Goal: Task Accomplishment & Management: Manage account settings

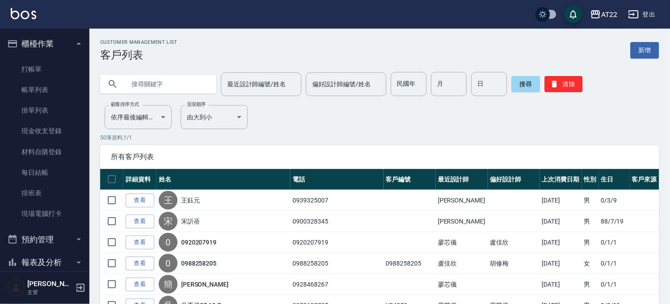
scroll to position [99, 0]
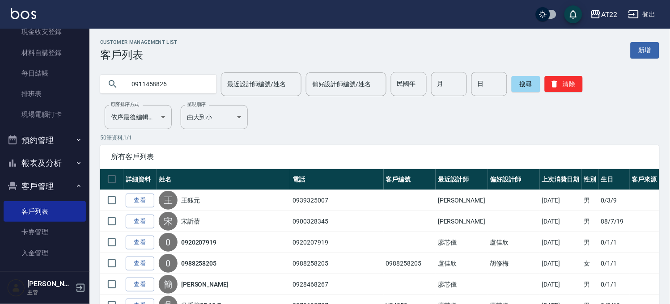
type input "0911458826"
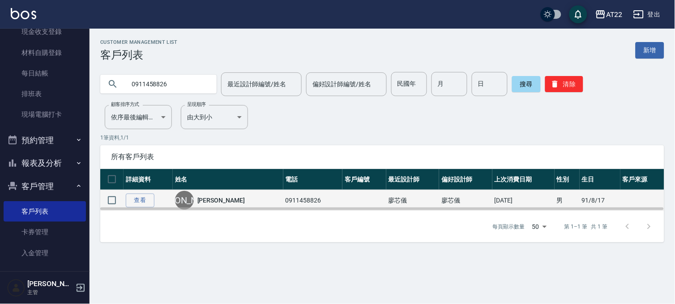
click at [125, 194] on td "查看" at bounding box center [148, 200] width 49 height 21
click at [132, 195] on link "查看" at bounding box center [140, 201] width 29 height 14
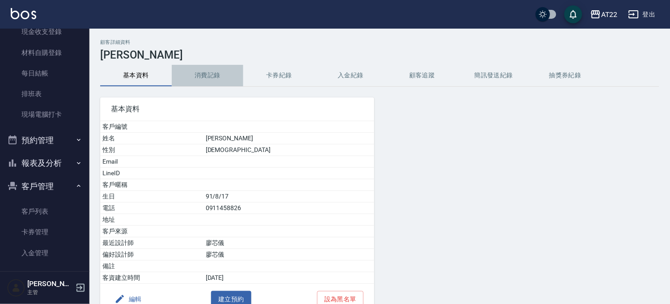
click at [200, 78] on button "消費記錄" at bounding box center [208, 75] width 72 height 21
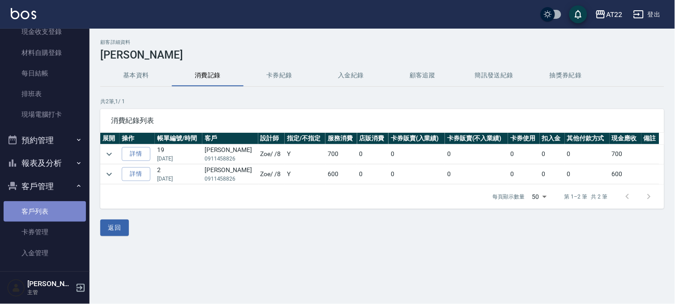
click at [47, 207] on link "客戶列表" at bounding box center [45, 211] width 82 height 21
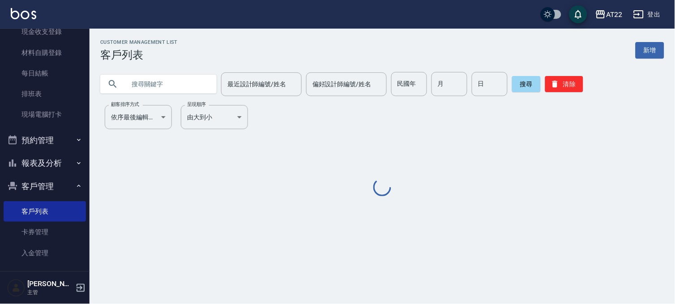
click at [172, 81] on input "text" at bounding box center [167, 84] width 84 height 24
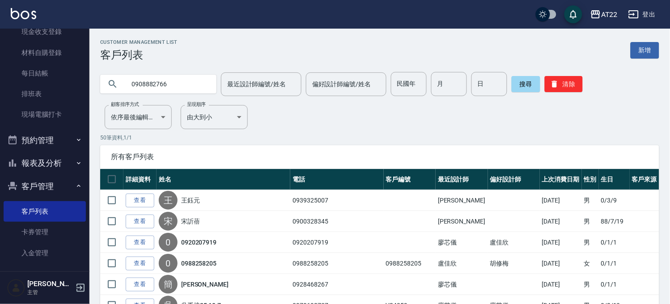
type input "0908882766"
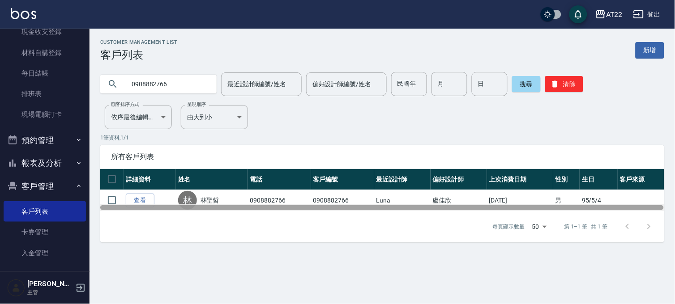
click at [139, 207] on div at bounding box center [381, 207] width 563 height 5
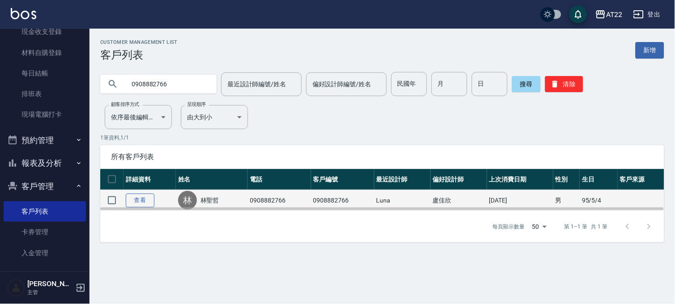
click at [139, 201] on link "查看" at bounding box center [140, 201] width 29 height 14
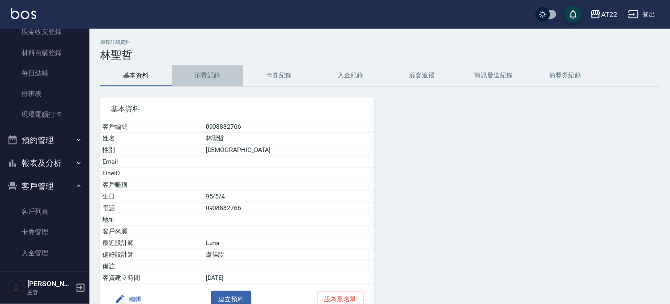
click at [238, 85] on button "消費記錄" at bounding box center [208, 75] width 72 height 21
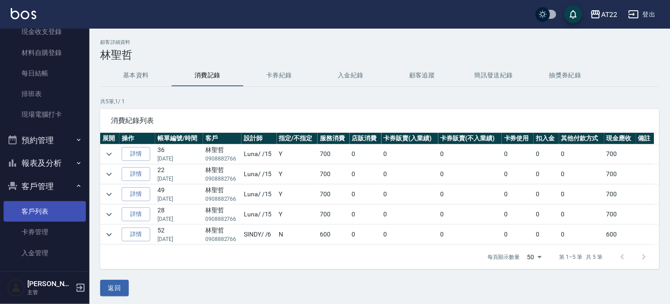
click at [34, 209] on link "客戶列表" at bounding box center [45, 211] width 82 height 21
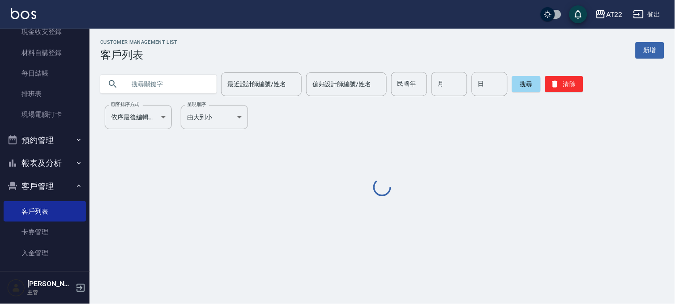
click at [164, 90] on input "text" at bounding box center [167, 84] width 84 height 24
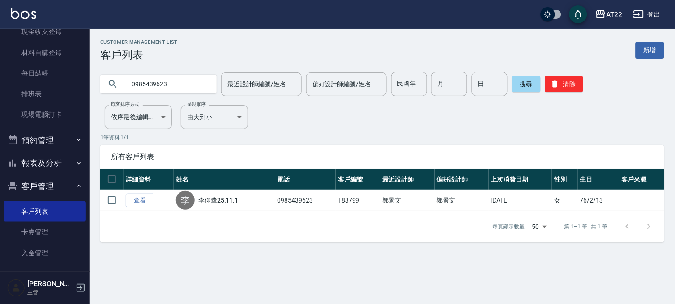
click at [177, 84] on input "0985439623" at bounding box center [167, 84] width 84 height 24
type input "0935123823"
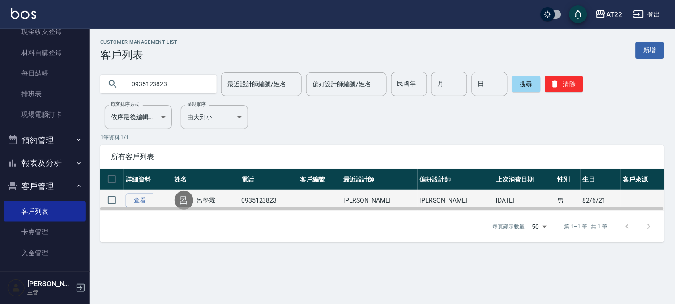
click at [142, 197] on link "查看" at bounding box center [140, 201] width 29 height 14
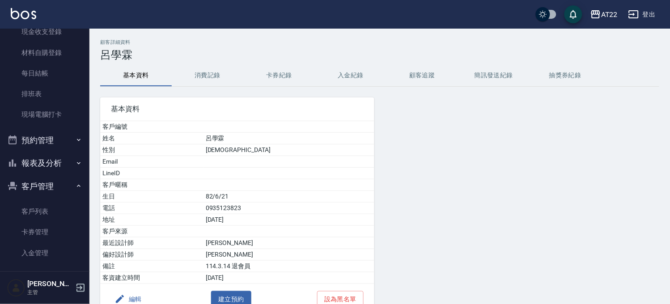
click at [211, 79] on button "消費記錄" at bounding box center [208, 75] width 72 height 21
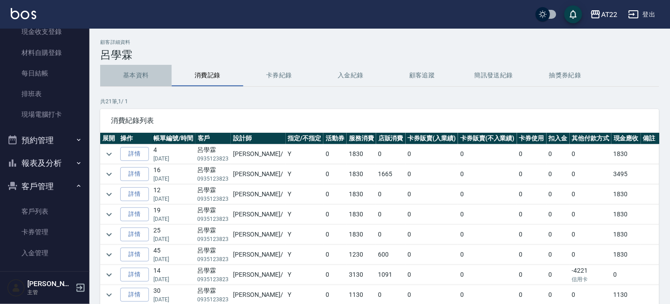
click at [157, 77] on button "基本資料" at bounding box center [136, 75] width 72 height 21
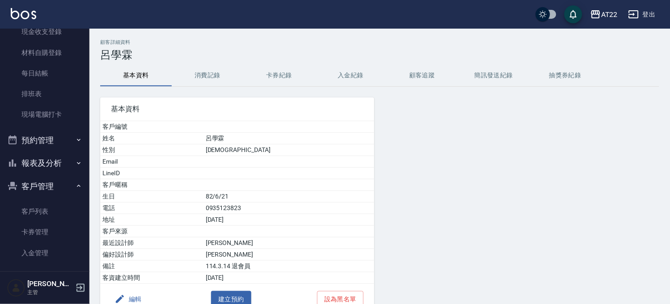
click at [249, 207] on td "0935123823" at bounding box center [289, 209] width 171 height 12
copy td "0935123823"
click at [189, 74] on button "消費記錄" at bounding box center [208, 75] width 72 height 21
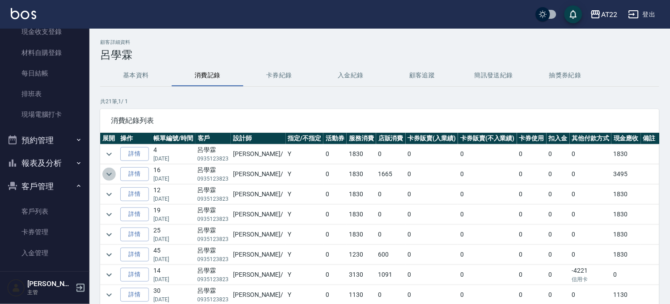
click at [108, 175] on icon "expand row" at bounding box center [109, 174] width 11 height 11
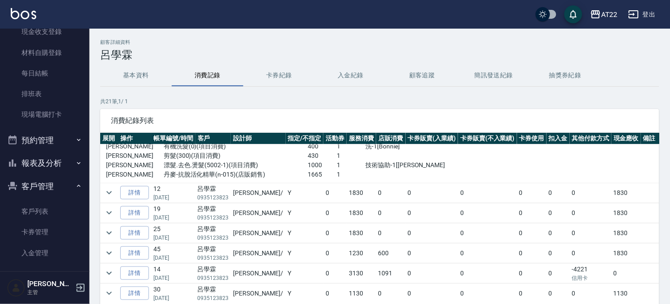
scroll to position [99, 0]
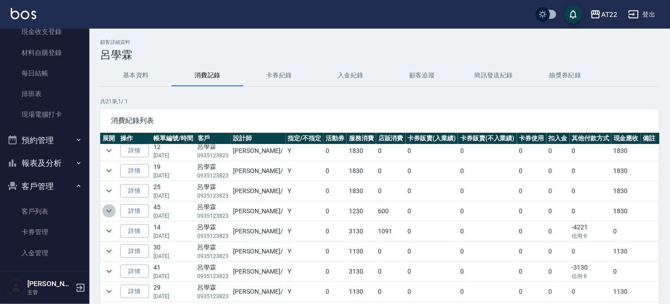
click at [112, 215] on icon "expand row" at bounding box center [109, 211] width 11 height 11
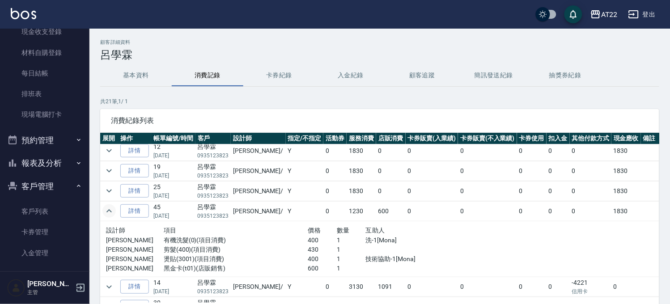
click at [106, 211] on icon "expand row" at bounding box center [109, 211] width 11 height 11
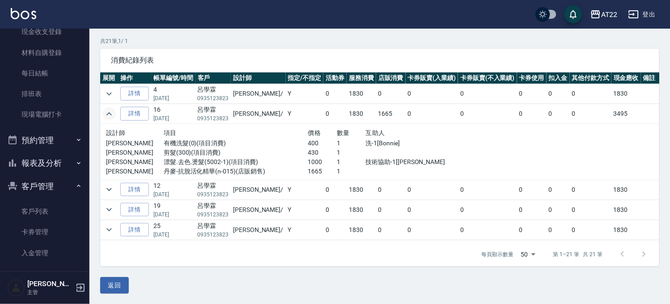
scroll to position [0, 0]
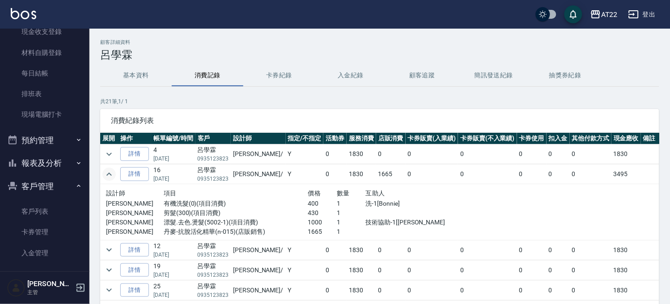
click at [112, 171] on icon "expand row" at bounding box center [109, 174] width 11 height 11
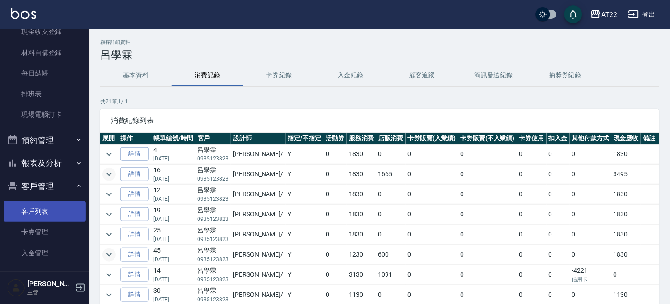
click at [49, 205] on link "客戶列表" at bounding box center [45, 211] width 82 height 21
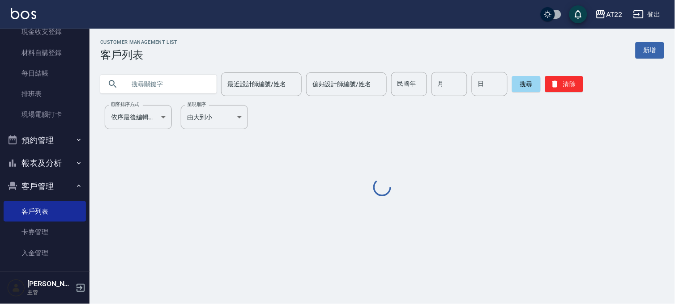
click at [171, 91] on input "text" at bounding box center [167, 84] width 84 height 24
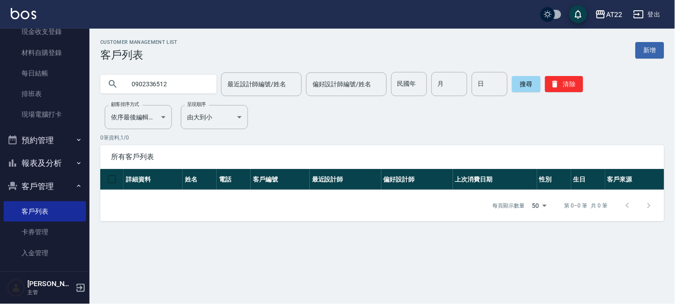
click at [168, 86] on input "0902336512" at bounding box center [167, 84] width 84 height 24
paste input "8906168"
type input "0908906168"
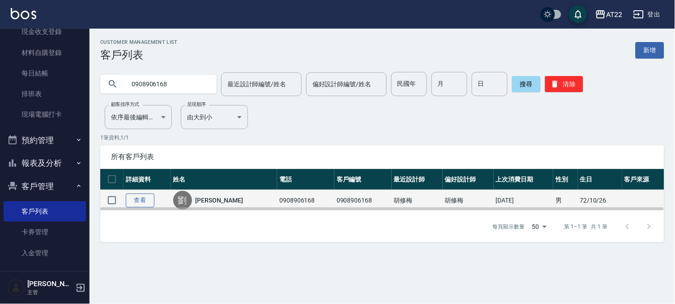
click at [149, 195] on link "查看" at bounding box center [140, 201] width 29 height 14
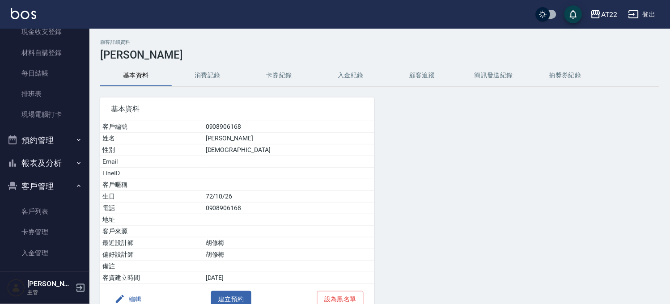
click at [216, 78] on button "消費記錄" at bounding box center [208, 75] width 72 height 21
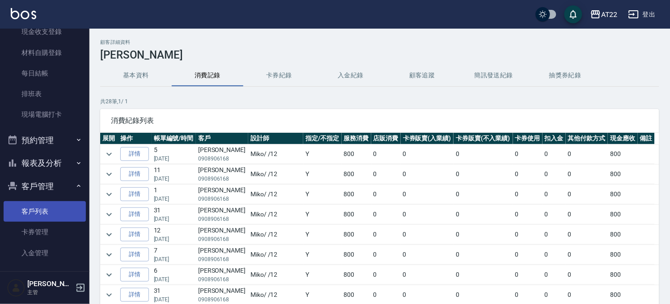
click at [64, 207] on link "客戶列表" at bounding box center [45, 211] width 82 height 21
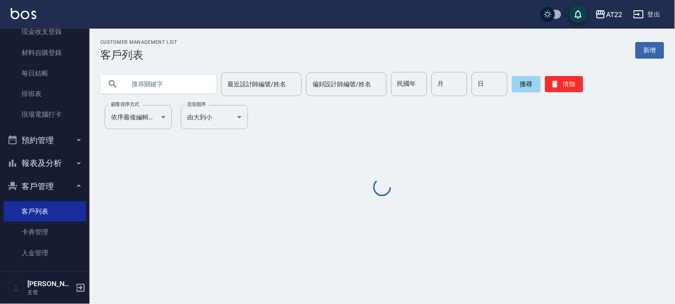
click at [132, 77] on input "text" at bounding box center [167, 84] width 84 height 24
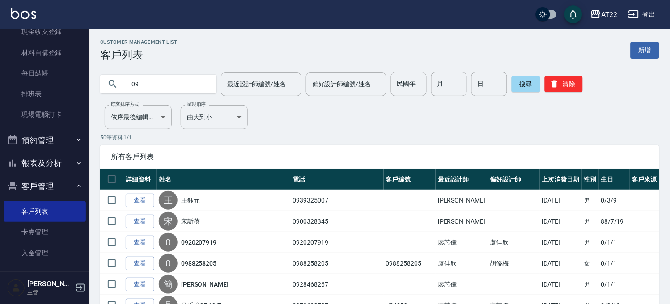
type input "0"
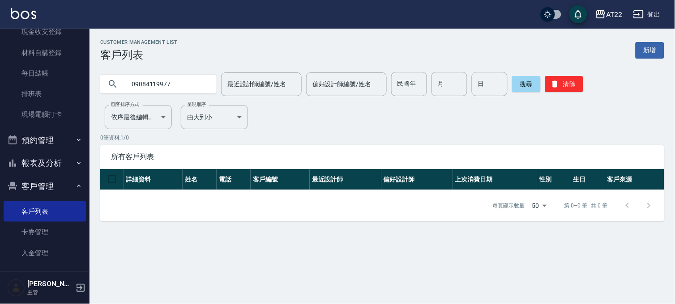
click at [155, 87] on input "09084119977" at bounding box center [167, 84] width 84 height 24
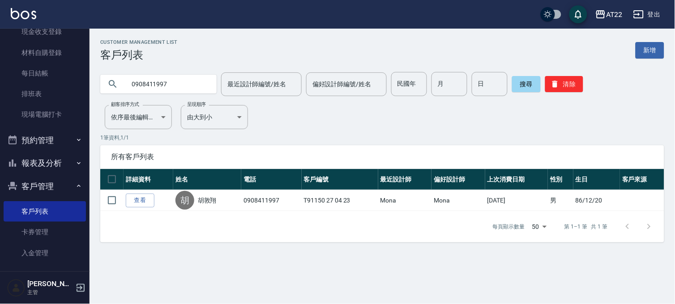
click at [142, 88] on input "0908411997" at bounding box center [167, 84] width 84 height 24
type input "0933156000"
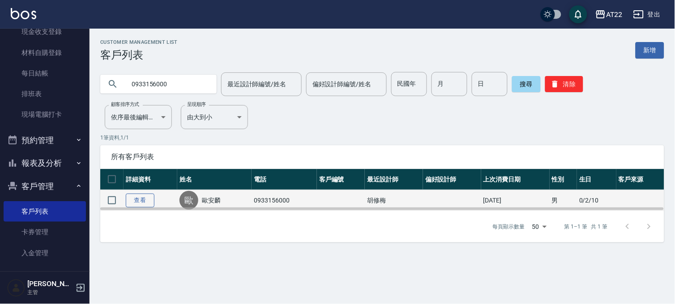
click at [139, 199] on link "查看" at bounding box center [140, 201] width 29 height 14
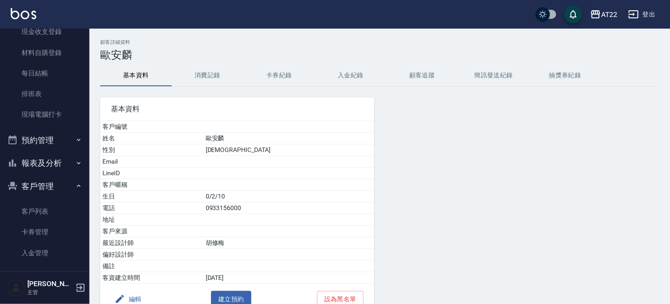
click at [213, 75] on button "消費記錄" at bounding box center [208, 75] width 72 height 21
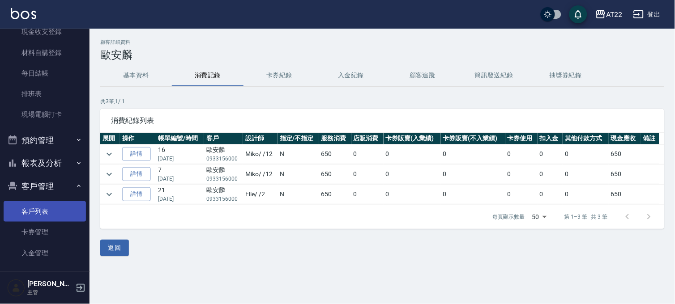
click at [38, 218] on link "客戶列表" at bounding box center [45, 211] width 82 height 21
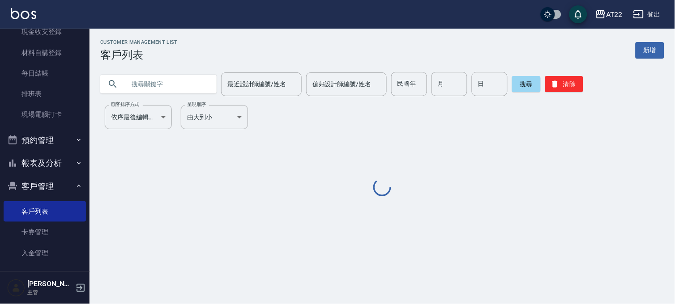
click at [191, 83] on input "text" at bounding box center [167, 84] width 84 height 24
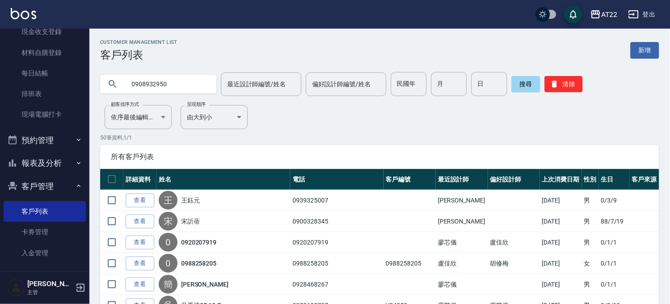
type input "0908932950"
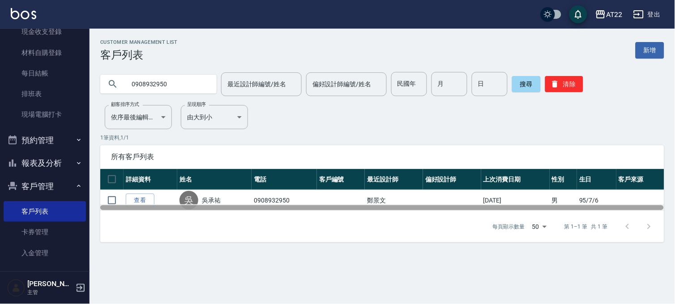
click at [146, 205] on div at bounding box center [382, 208] width 564 height 7
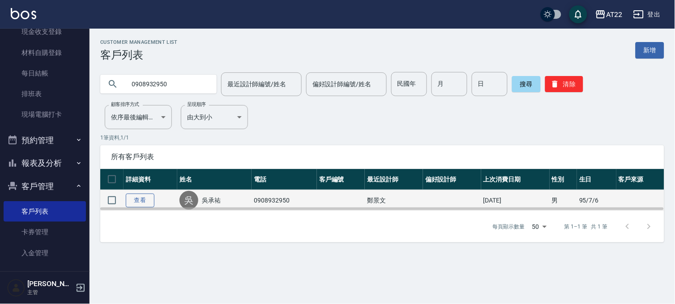
click at [145, 198] on link "查看" at bounding box center [140, 201] width 29 height 14
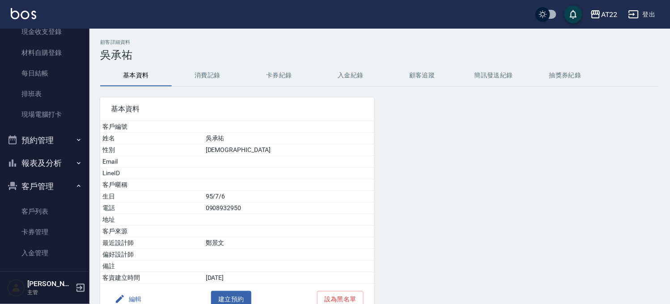
click at [204, 75] on button "消費記錄" at bounding box center [208, 75] width 72 height 21
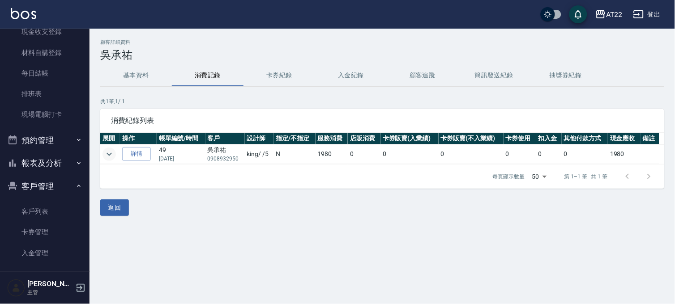
click at [112, 157] on icon "expand row" at bounding box center [109, 154] width 11 height 11
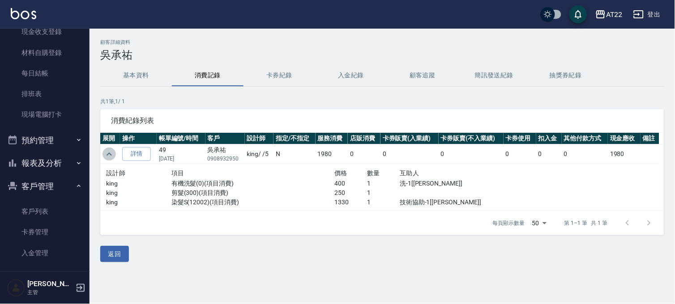
click at [112, 157] on icon "expand row" at bounding box center [109, 154] width 11 height 11
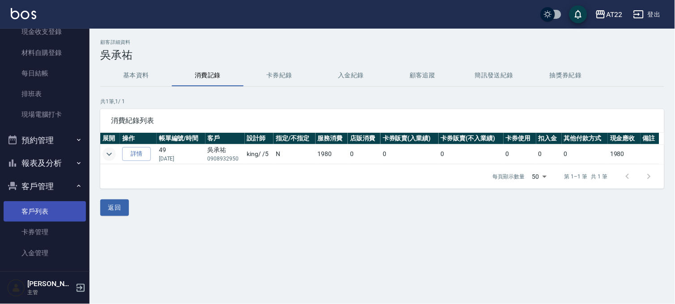
click at [21, 213] on link "客戶列表" at bounding box center [45, 211] width 82 height 21
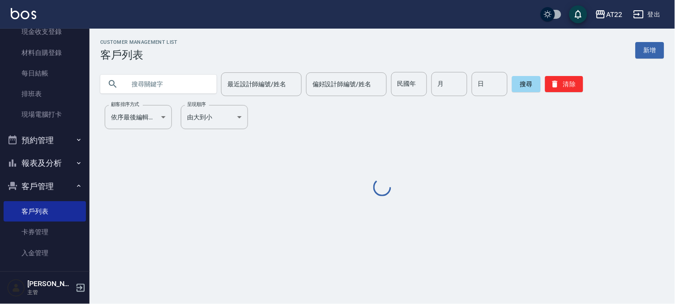
click at [157, 91] on input "text" at bounding box center [167, 84] width 84 height 24
type input "0978006520"
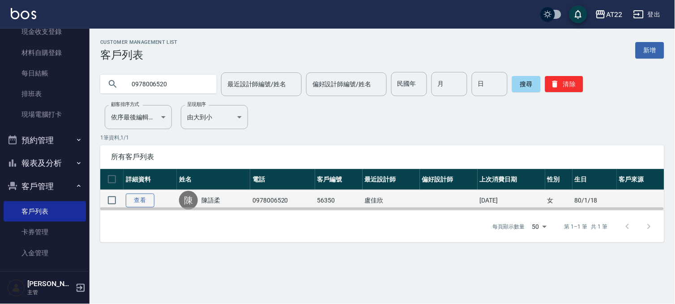
click at [141, 199] on link "查看" at bounding box center [140, 201] width 29 height 14
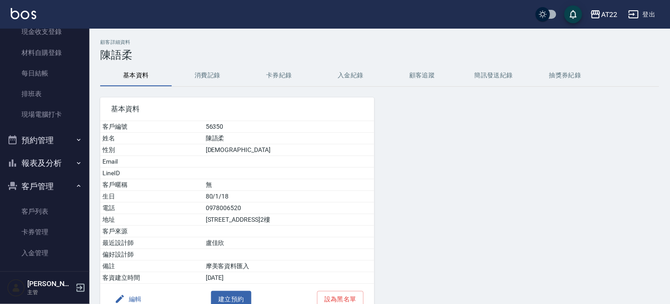
click at [191, 70] on button "消費記錄" at bounding box center [208, 75] width 72 height 21
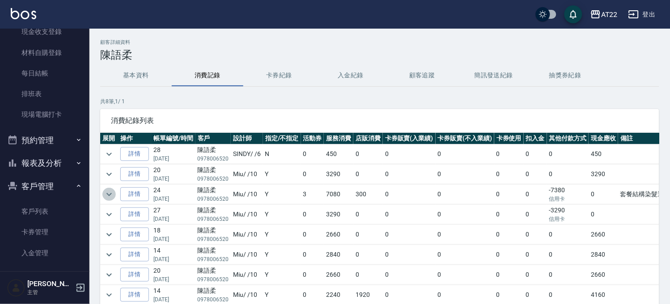
click at [115, 197] on button "expand row" at bounding box center [108, 194] width 13 height 13
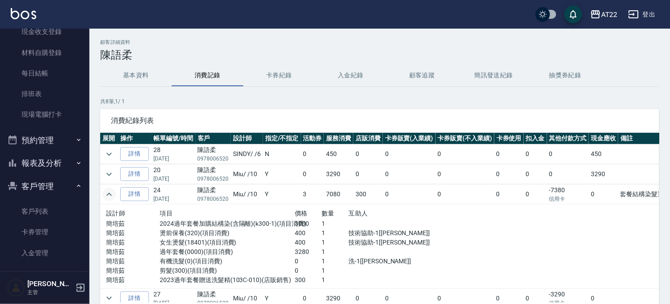
click at [115, 197] on button "expand row" at bounding box center [108, 194] width 13 height 13
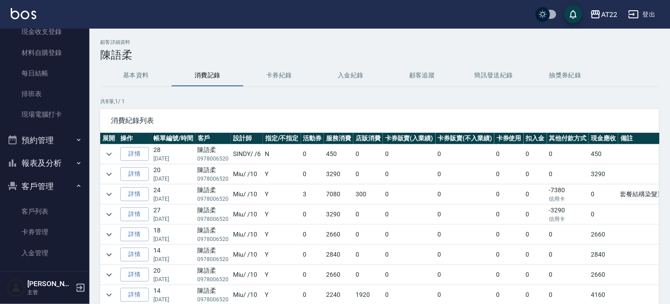
scroll to position [11, 0]
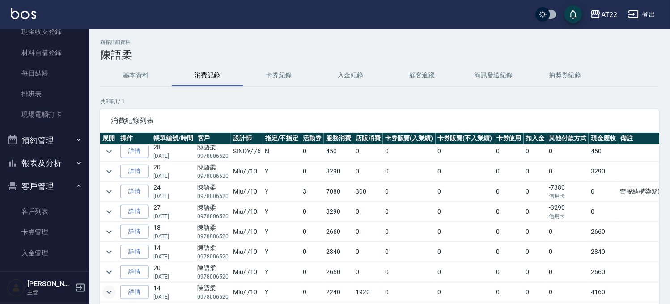
click at [113, 290] on icon "expand row" at bounding box center [109, 292] width 11 height 11
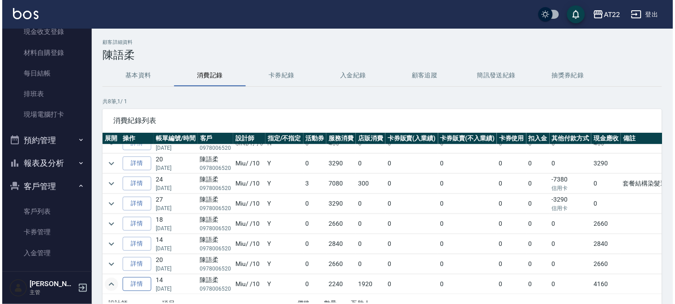
scroll to position [66, 0]
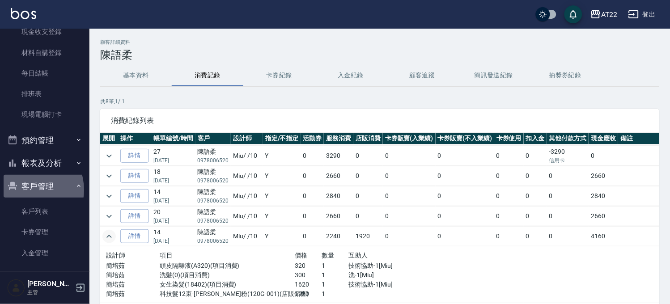
click at [27, 190] on button "客戶管理" at bounding box center [45, 186] width 82 height 23
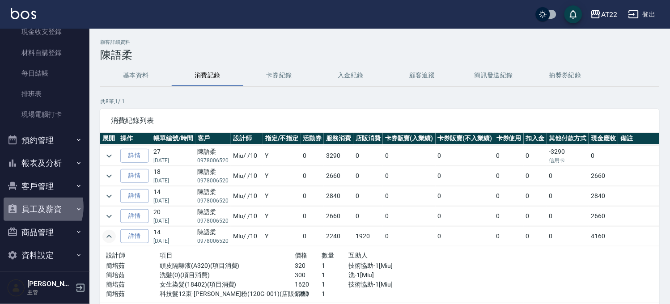
click at [33, 207] on button "員工及薪資" at bounding box center [45, 209] width 82 height 23
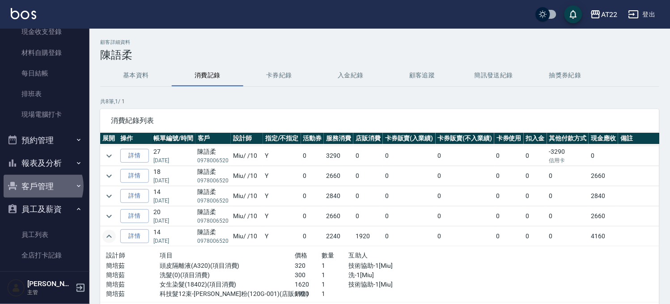
click at [42, 186] on button "客戶管理" at bounding box center [45, 186] width 82 height 23
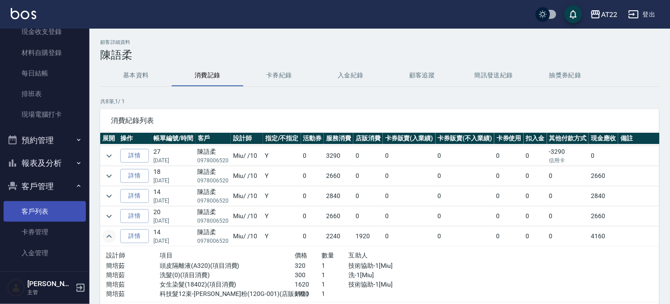
click at [51, 213] on link "客戶列表" at bounding box center [45, 211] width 82 height 21
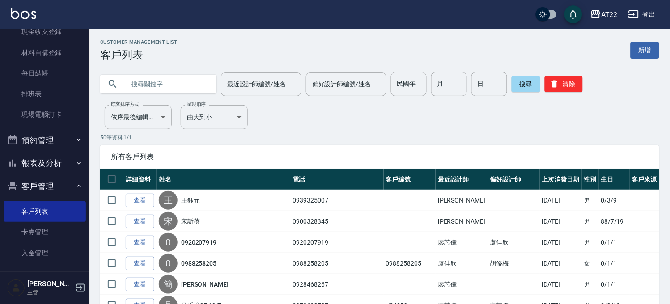
paste input "0935505260"
type input "0935505260"
click at [519, 90] on button "搜尋" at bounding box center [526, 84] width 29 height 16
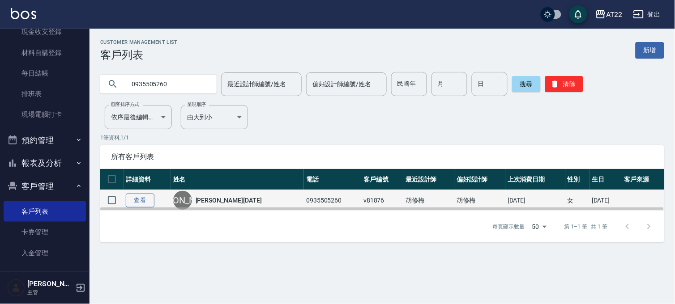
click at [142, 199] on link "查看" at bounding box center [140, 201] width 29 height 14
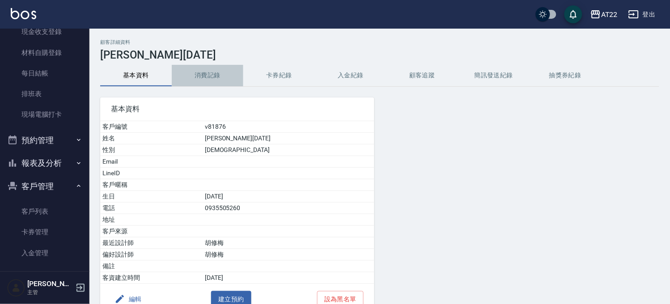
click at [200, 77] on button "消費記錄" at bounding box center [208, 75] width 72 height 21
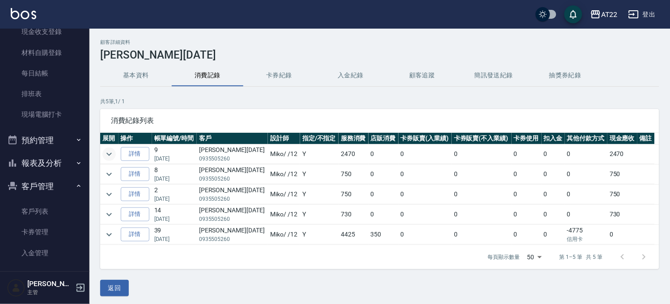
click at [111, 153] on icon "expand row" at bounding box center [109, 154] width 11 height 11
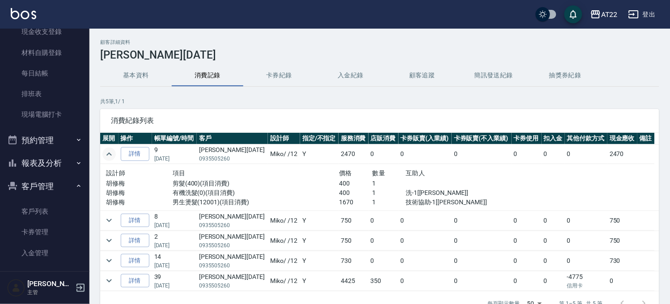
click at [111, 153] on icon "expand row" at bounding box center [109, 154] width 11 height 11
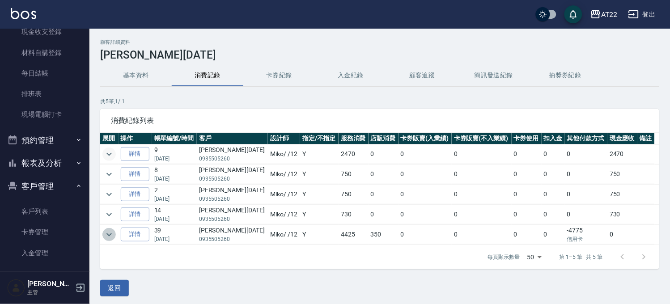
click at [106, 234] on icon "expand row" at bounding box center [109, 235] width 11 height 11
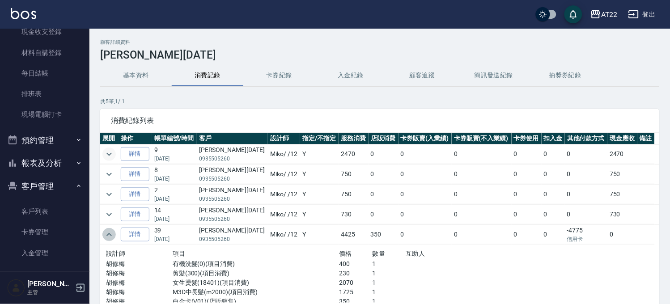
click at [106, 234] on icon "expand row" at bounding box center [109, 235] width 11 height 11
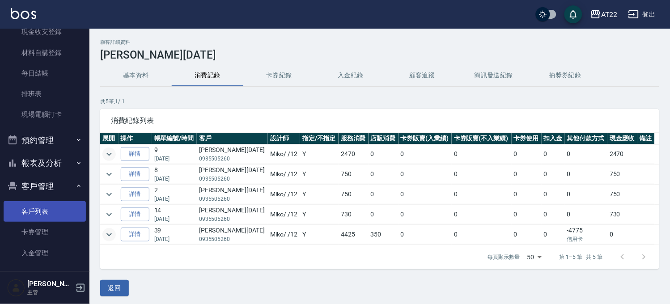
click at [42, 213] on link "客戶列表" at bounding box center [45, 211] width 82 height 21
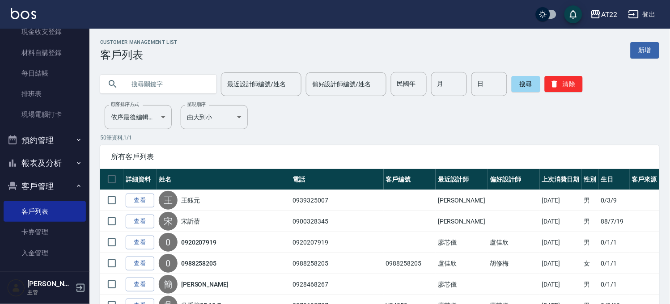
click at [149, 73] on input "text" at bounding box center [167, 84] width 84 height 24
type input "0978783058"
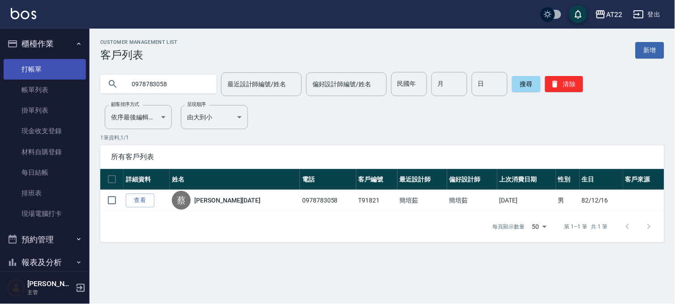
click at [51, 68] on link "打帳單" at bounding box center [45, 69] width 82 height 21
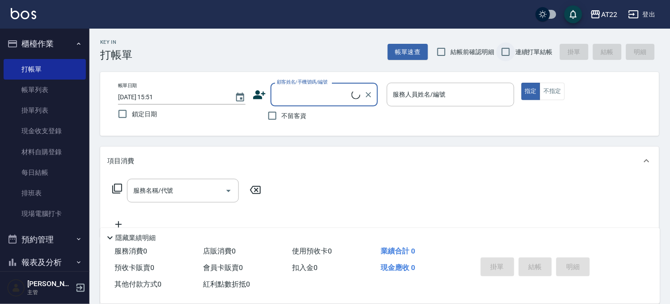
click at [504, 51] on input "連續打單結帳" at bounding box center [506, 52] width 19 height 19
checkbox input "true"
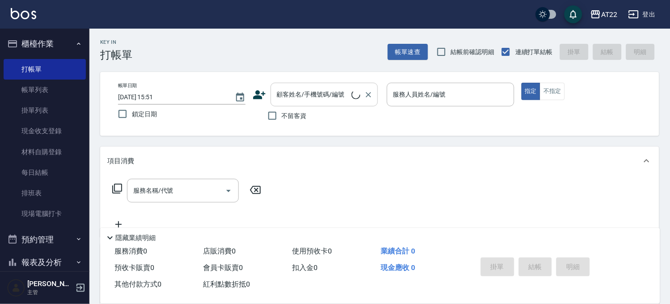
click at [354, 102] on div "顧客姓名/手機號碼/編號" at bounding box center [324, 95] width 107 height 24
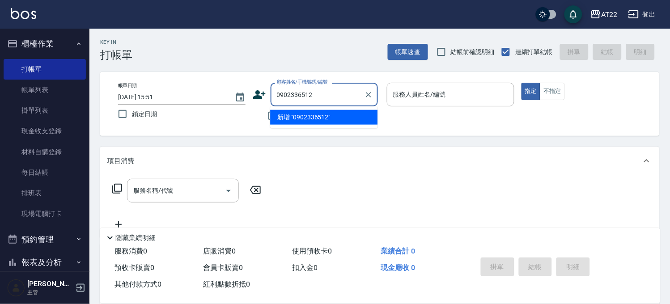
type input "0902336512"
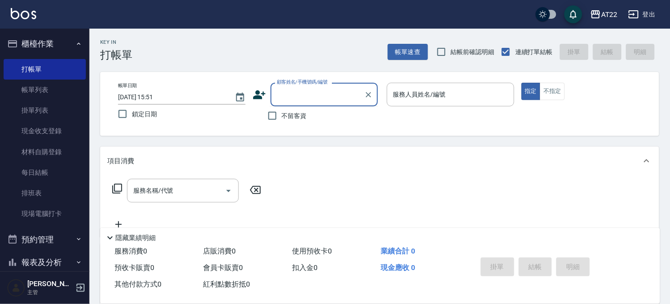
paste input "0908906168"
click at [304, 112] on li "劉昀治/0908906168/0908906168" at bounding box center [323, 117] width 107 height 15
type input "劉昀治/0908906168/0908906168"
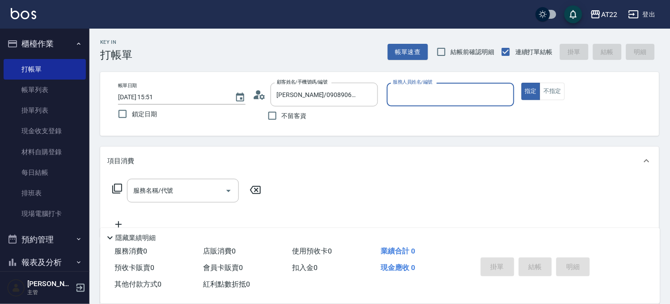
type input "Miko-12"
click at [186, 195] on input "服務名稱/代號" at bounding box center [176, 191] width 90 height 16
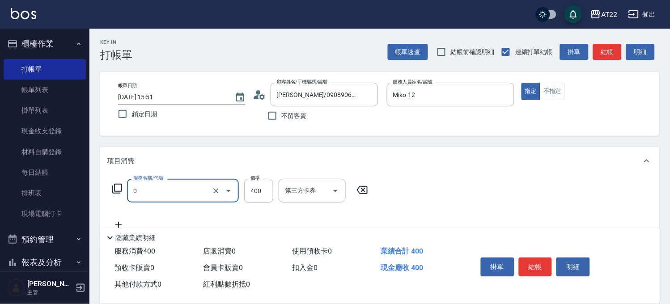
type input "有機洗髮(0)"
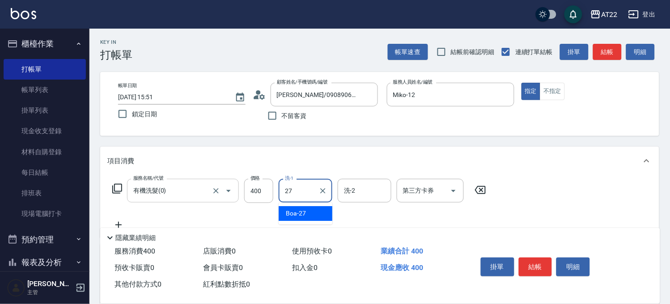
type input "Boa-27"
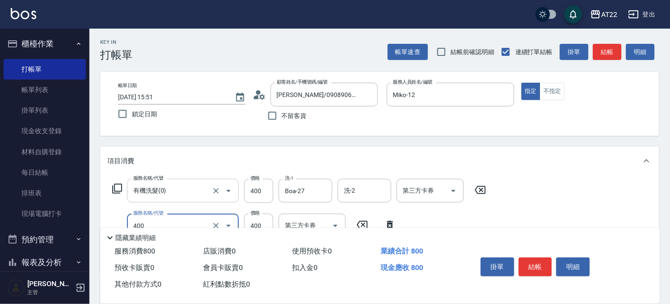
type input "剪髮(400)"
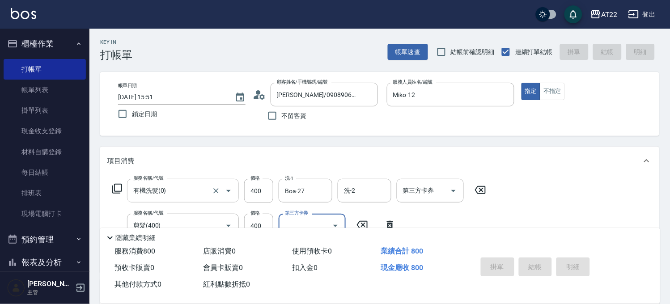
type input "2025/09/09 15:52"
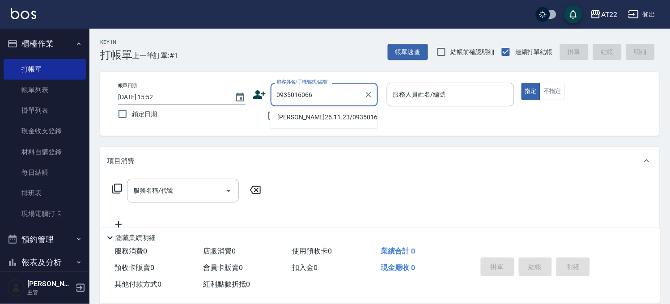
click at [299, 118] on li "朱詩涵26.11.23/0935016066/T8" at bounding box center [323, 117] width 107 height 15
type input "朱詩涵26.11.23/0935016066/T8"
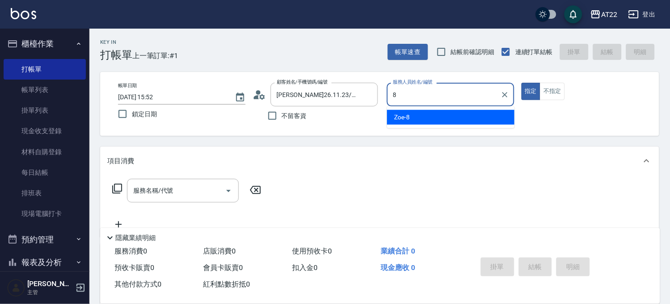
type input "Zoe-8"
type button "true"
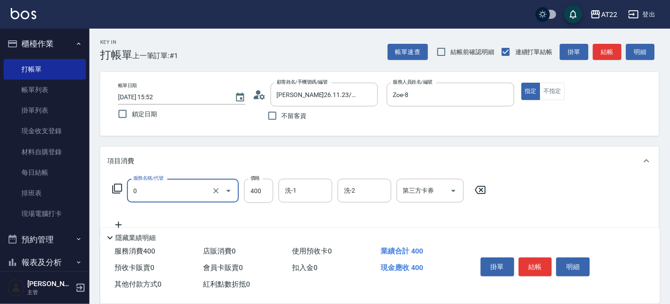
type input "有機洗髮(0)"
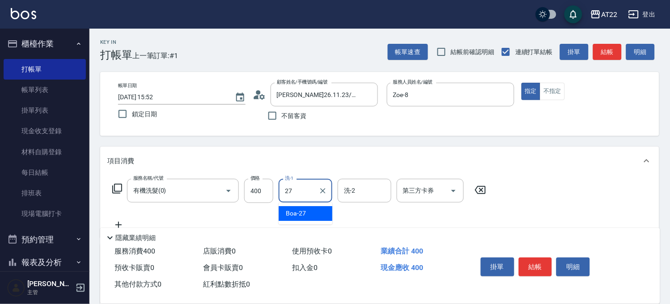
type input "Boa-27"
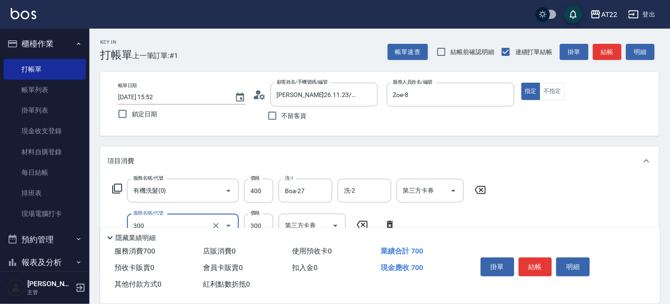
type input "剪髮(300)"
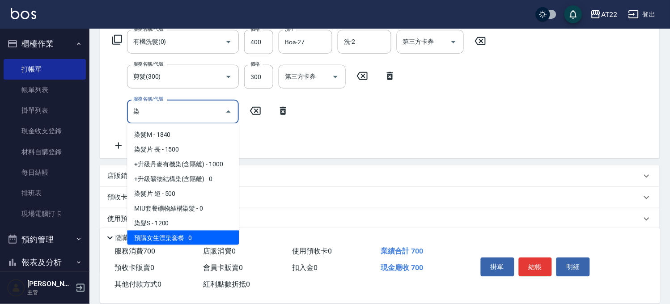
scroll to position [59, 0]
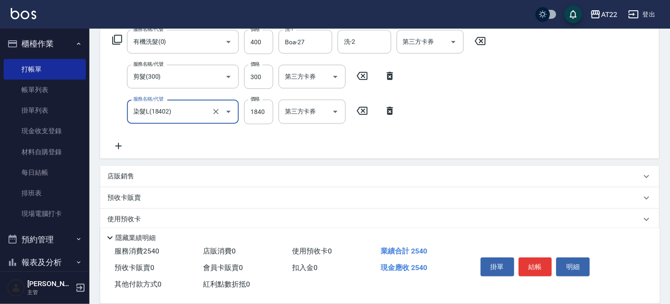
type input "染髮L(18402)"
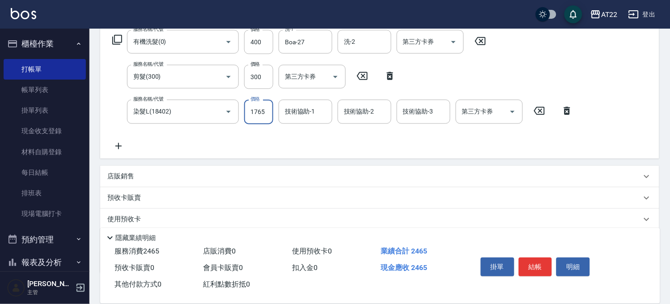
type input "1765"
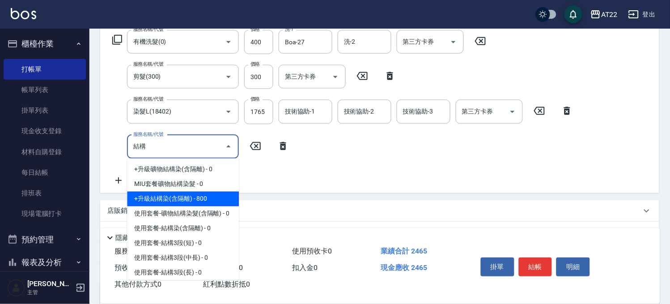
click at [196, 197] on span "+升級結構染(含隔離) - 800" at bounding box center [183, 199] width 112 height 15
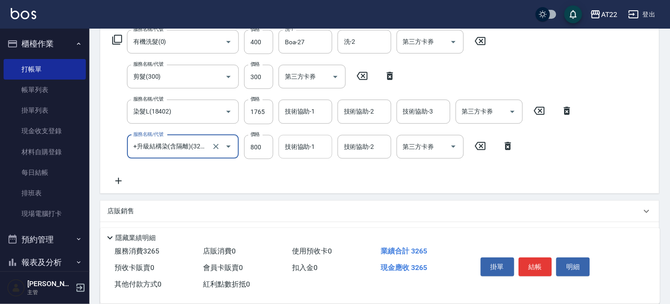
type input "+升級結構染(含隔離)(32011)"
click at [307, 145] on input "技術協助-1" at bounding box center [306, 147] width 46 height 16
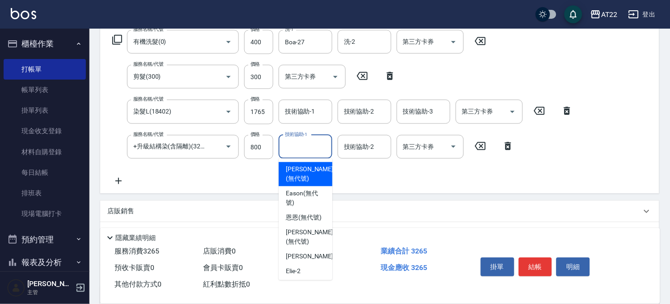
type input "尤信翰(無代號)"
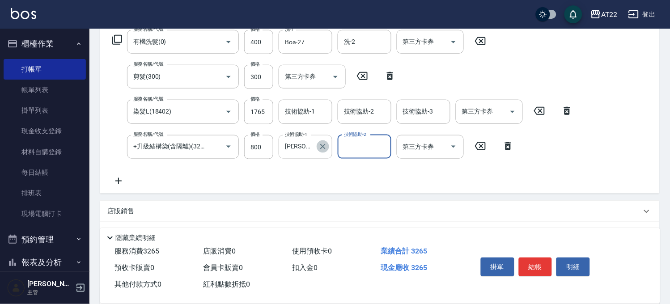
click at [324, 146] on icon "Clear" at bounding box center [323, 146] width 9 height 9
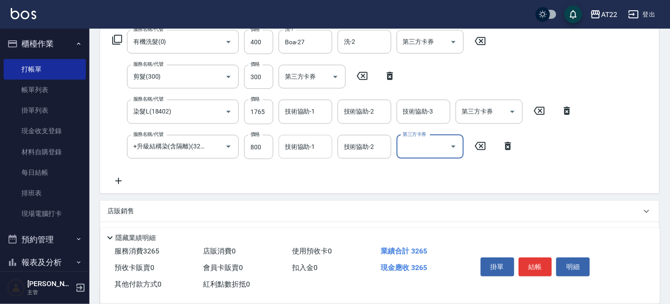
scroll to position [0, 0]
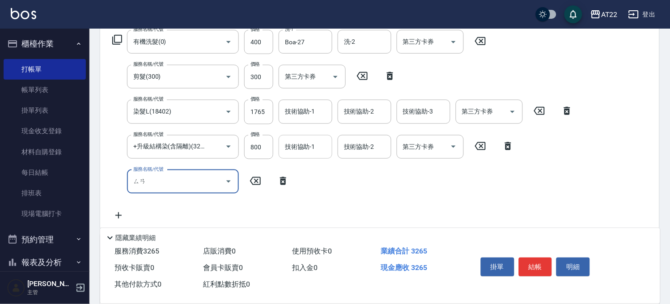
type input "三"
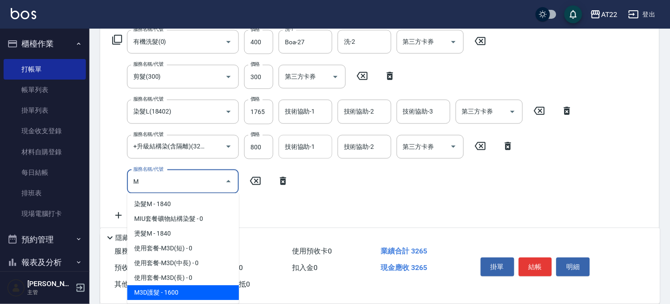
click at [183, 292] on span "M3D護髮 - 1600" at bounding box center [183, 293] width 112 height 15
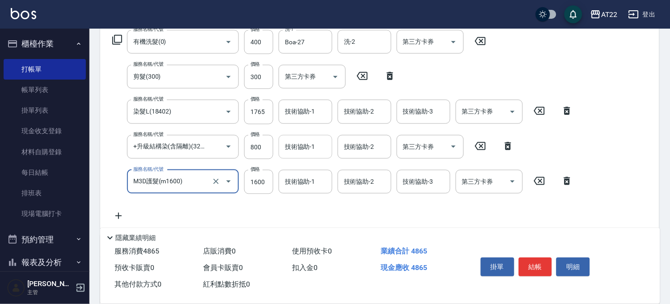
type input "M3D護髮(m1600)"
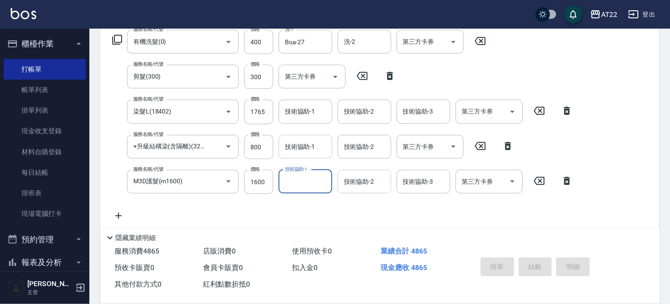
type input "2025/09/09 15:53"
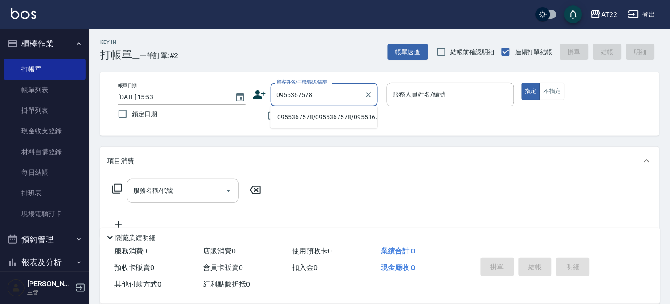
click at [333, 113] on li "0955367578/0955367578/0955367578" at bounding box center [323, 117] width 107 height 15
type input "0955367578/0955367578/0955367578"
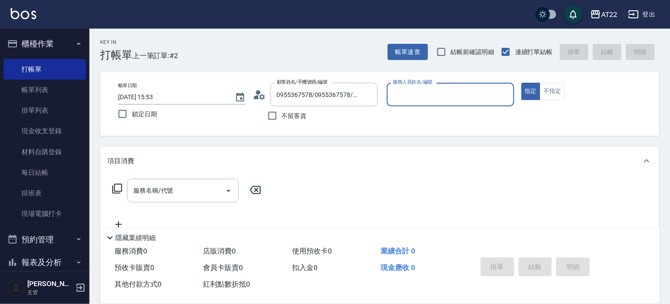
type input "Miu-10"
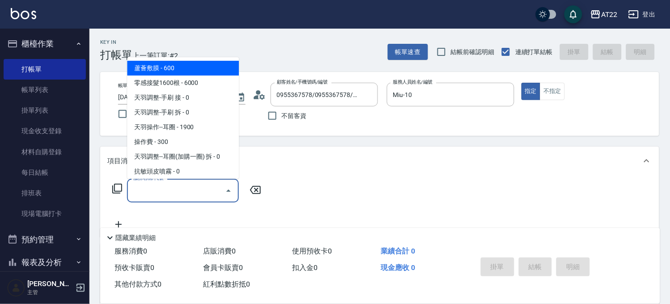
click at [199, 193] on input "服務名稱/代號" at bounding box center [176, 191] width 90 height 16
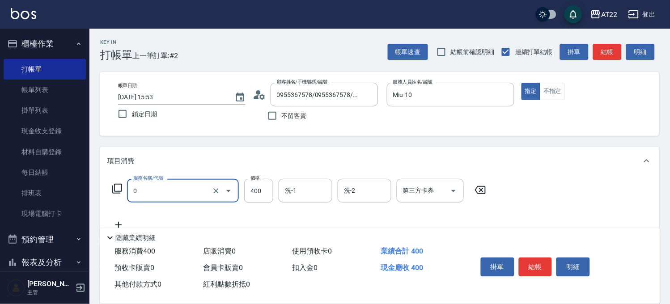
type input "有機洗髮(0)"
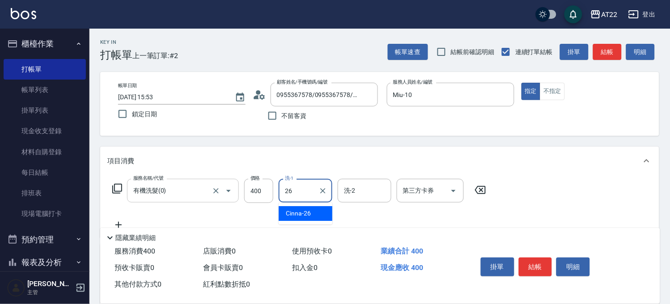
type input "Cinna-26"
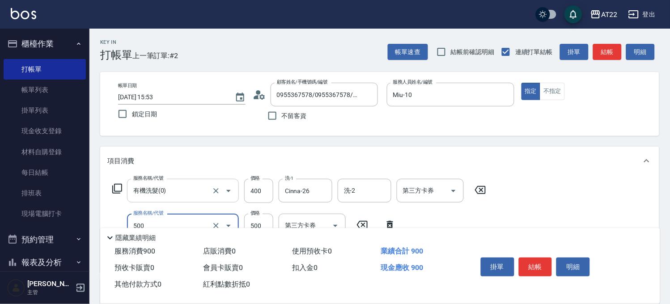
type input "剪髮(500)"
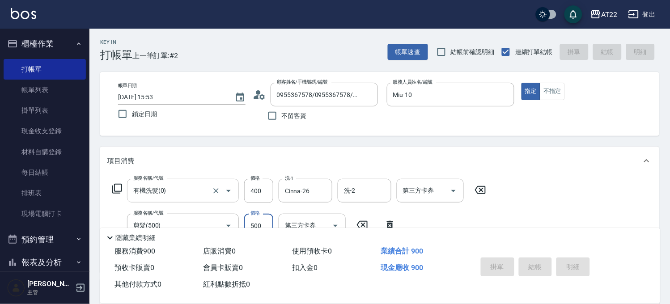
type input "2025/09/09 15:54"
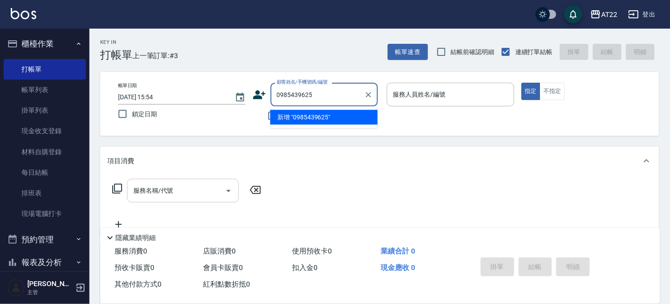
type input "09854396253"
click at [371, 92] on icon "Clear" at bounding box center [368, 94] width 9 height 9
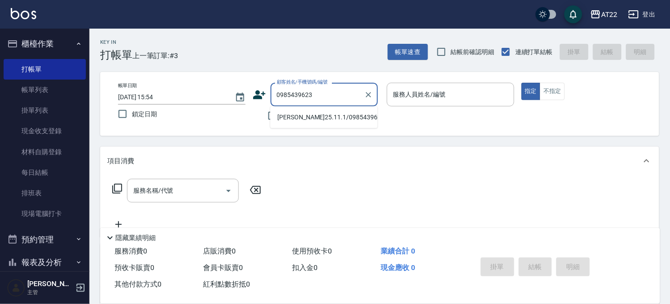
type input "0985439623"
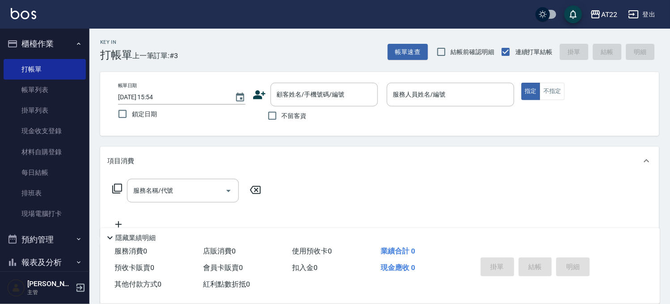
click at [344, 138] on div "Key In 打帳單 上一筆訂單:#3 帳單速查 結帳前確認明細 連續打單結帳 掛單 結帳 明細 帳單日期 2025/09/09 15:54 鎖定日期 顧客姓…" at bounding box center [380, 233] width 581 height 408
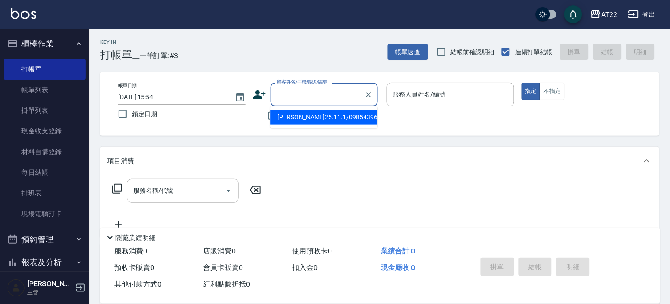
click at [332, 96] on input "顧客姓名/手機號碼/編號" at bounding box center [318, 95] width 86 height 16
click at [329, 117] on li "李仰薰25.11.1/0985439623/T83799" at bounding box center [323, 117] width 107 height 15
type input "李仰薰25.11.1/0985439623/T83799"
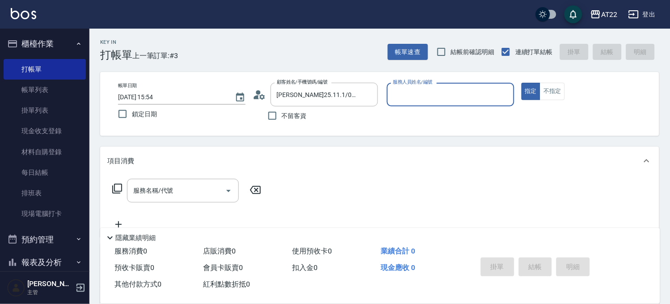
type input "king-5"
click at [213, 196] on input "服務名稱/代號" at bounding box center [176, 191] width 90 height 16
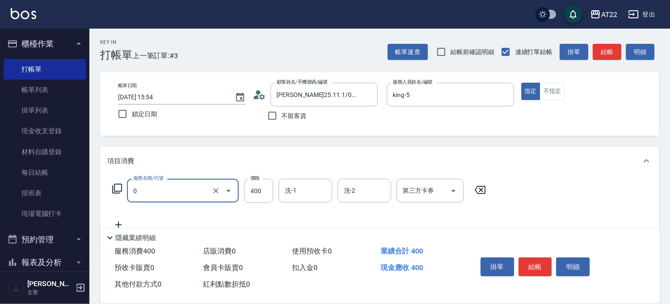
type input "有機洗髮(0)"
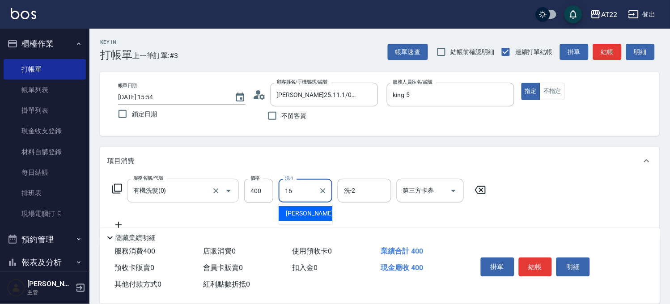
type input "Joe-16"
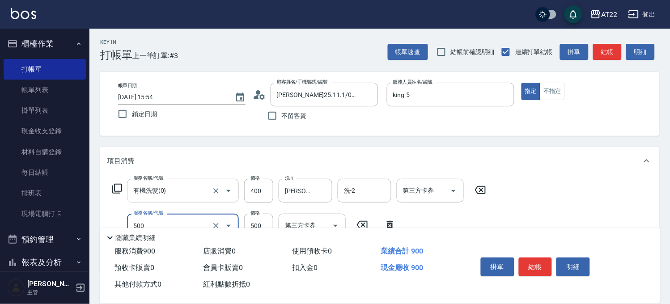
type input "剪髮(500)"
type input "430"
click at [550, 260] on button "結帳" at bounding box center [536, 267] width 34 height 19
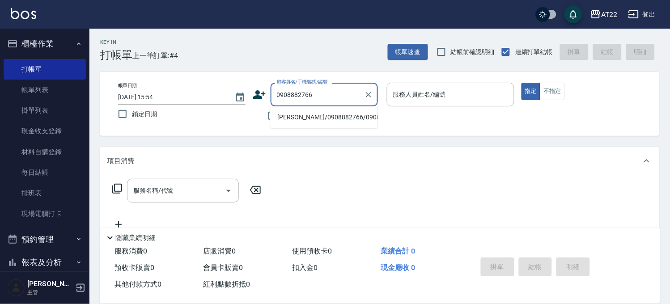
click at [317, 119] on li "林聖哲/0908882766/0908882766" at bounding box center [323, 117] width 107 height 15
type input "林聖哲/0908882766/0908882766"
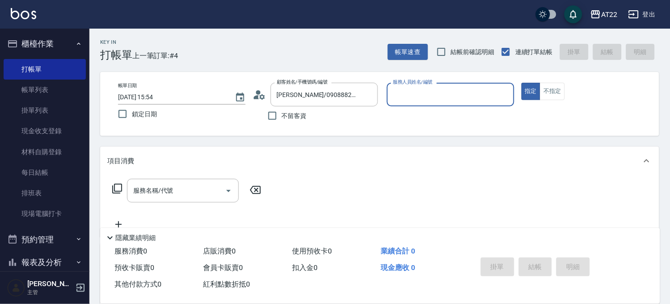
type input "SINDY-6"
click at [504, 96] on icon "Clear" at bounding box center [505, 94] width 9 height 9
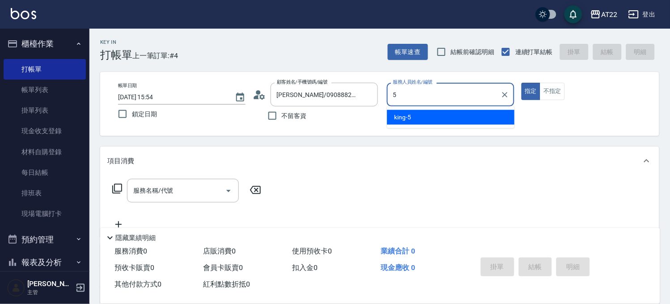
type input "king-5"
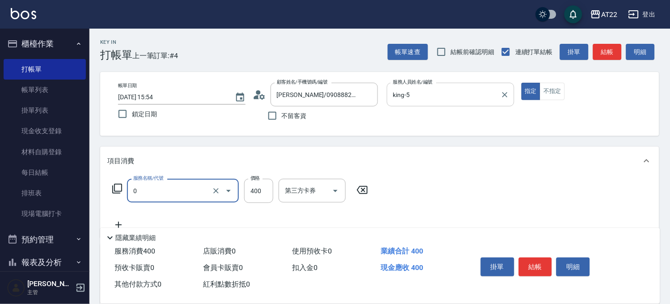
type input "有機洗髮(0)"
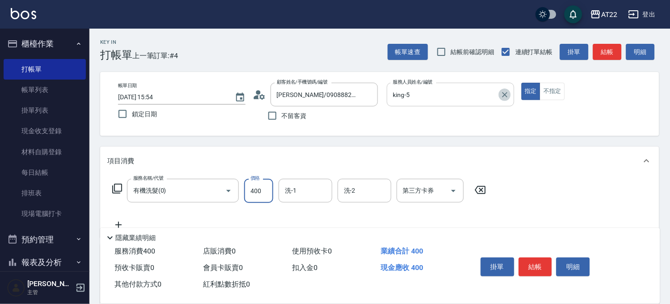
click at [504, 96] on icon "Clear" at bounding box center [505, 94] width 9 height 9
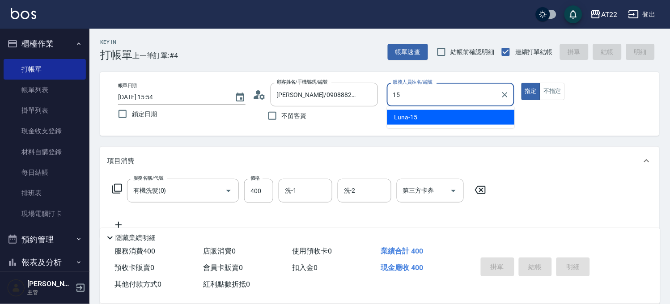
type input "Luna-15"
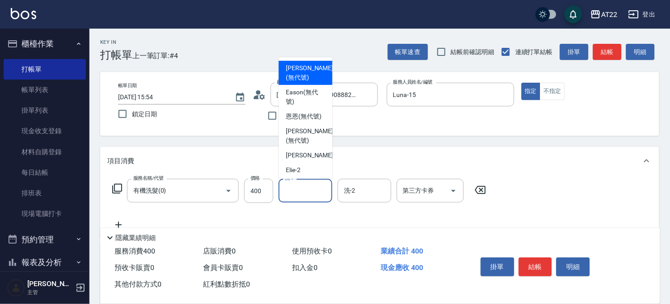
click at [288, 194] on input "洗-1" at bounding box center [306, 191] width 46 height 16
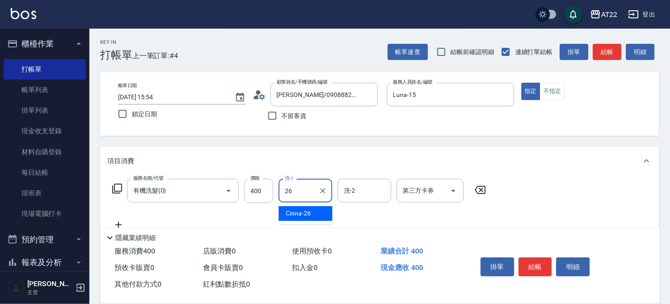
type input "Cinna-26"
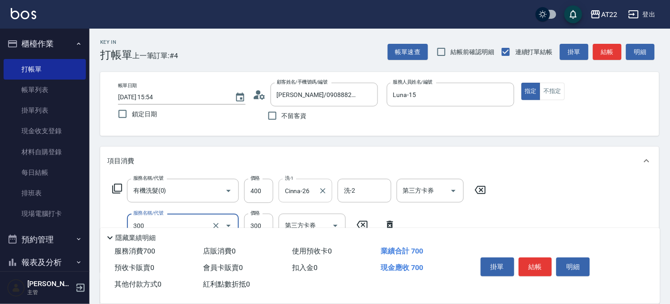
type input "剪髮(300)"
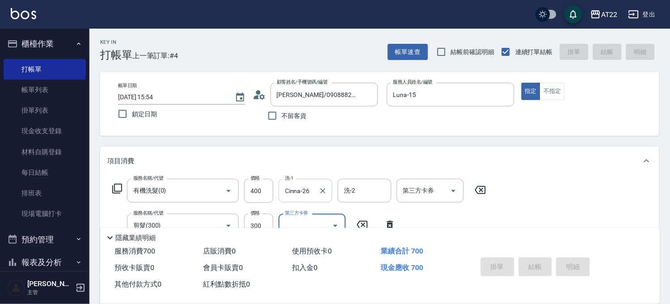
type input "2025/09/09 15:55"
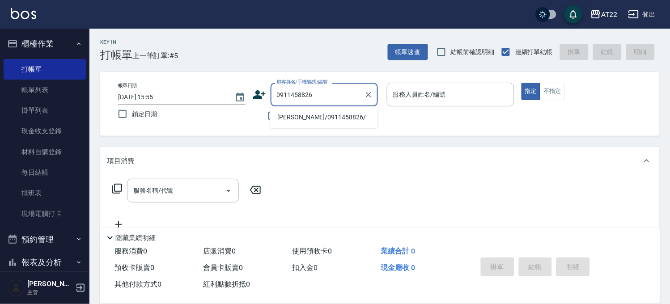
click at [303, 119] on li "詹崴丞/0911458826/" at bounding box center [323, 117] width 107 height 15
type input "詹崴丞/0911458826/"
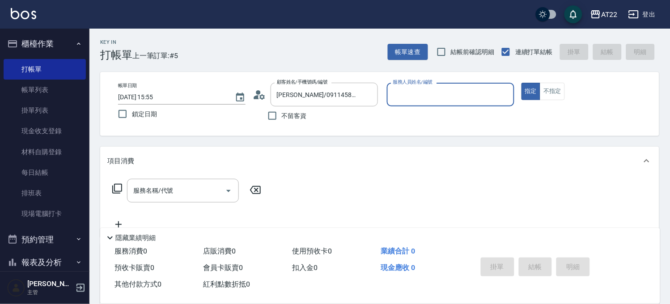
type input "Zoe-8"
click at [186, 194] on input "服務名稱/代號" at bounding box center [176, 191] width 90 height 16
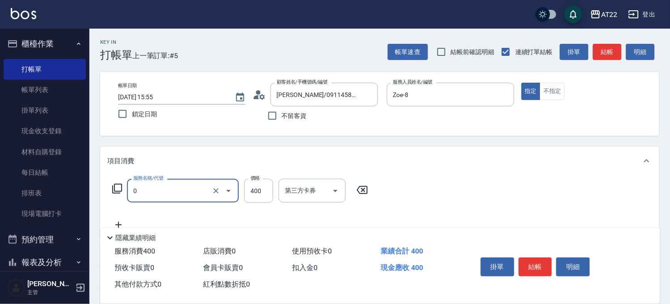
type input "有機洗髮(0)"
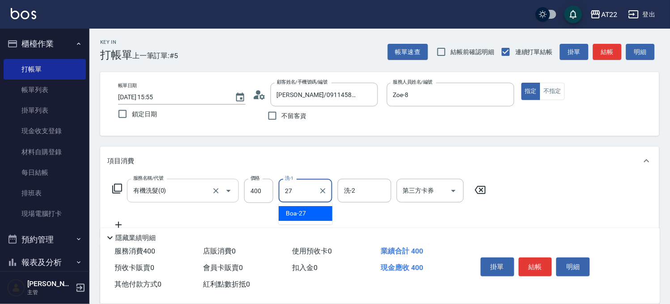
type input "Boa-27"
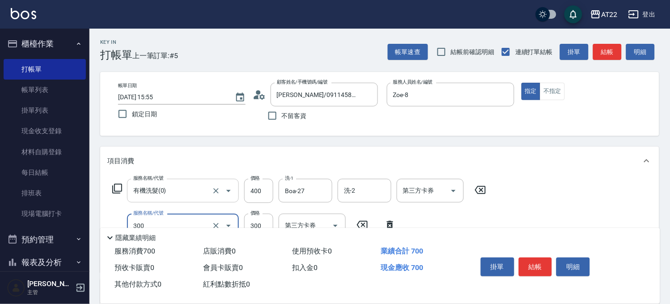
type input "剪髮(300)"
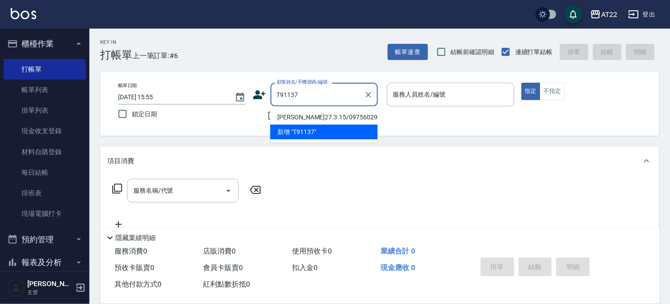
click at [306, 115] on li "周宥宇27.3.15/0975602980/T91137" at bounding box center [323, 117] width 107 height 15
type input "周宥宇27.3.15/0975602980/T91137"
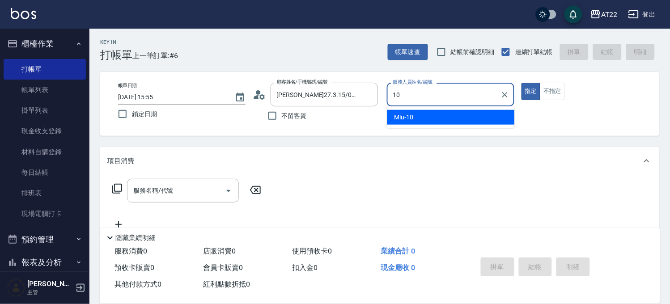
type input "Miu-10"
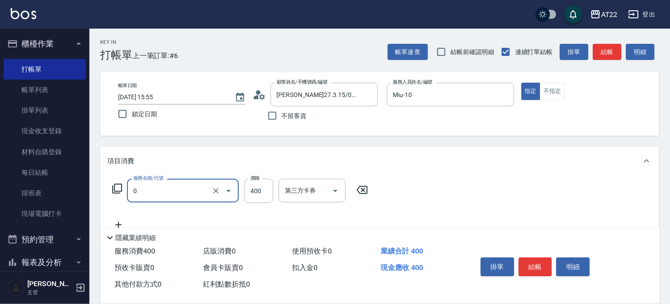
type input "有機洗髮(0)"
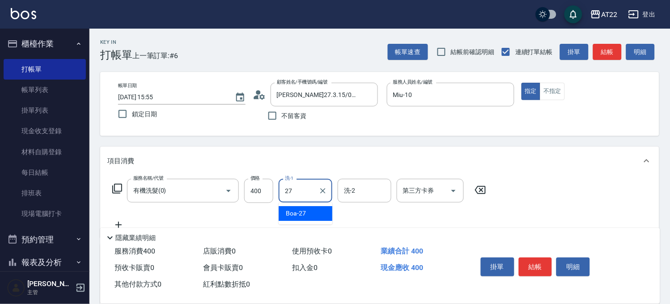
type input "Boa-27"
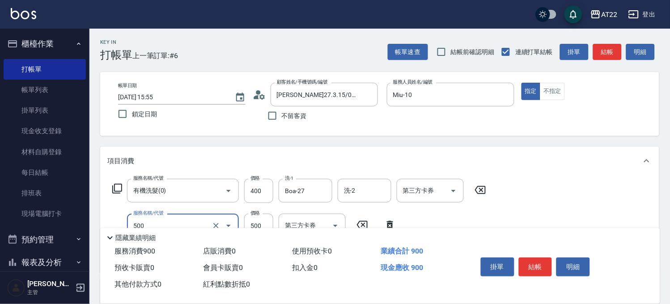
type input "剪髮(500)"
type input "430"
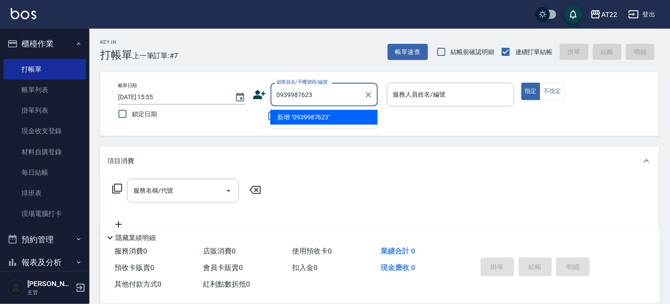
click at [294, 122] on li "新增 "0939987623"" at bounding box center [323, 117] width 107 height 15
type input "0939987623"
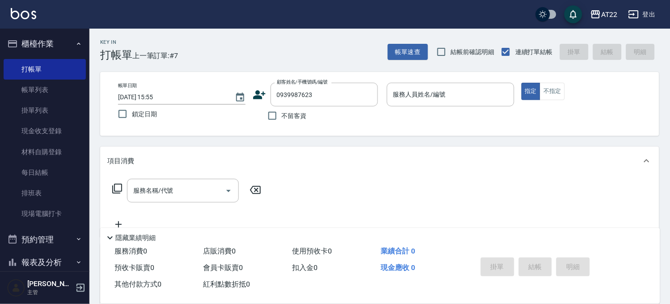
click at [263, 98] on icon at bounding box center [259, 94] width 13 height 13
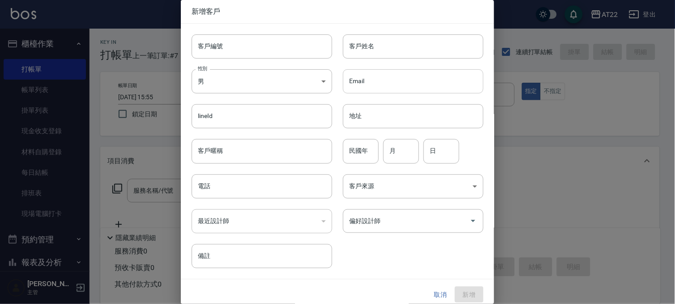
type input "0939987623"
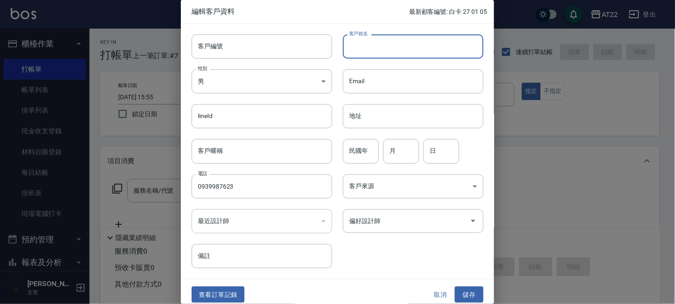
click at [424, 51] on input "客戶姓名" at bounding box center [413, 46] width 141 height 24
type input "ㄑ"
type input "周哲遠"
click at [371, 145] on input "民國年" at bounding box center [361, 151] width 36 height 24
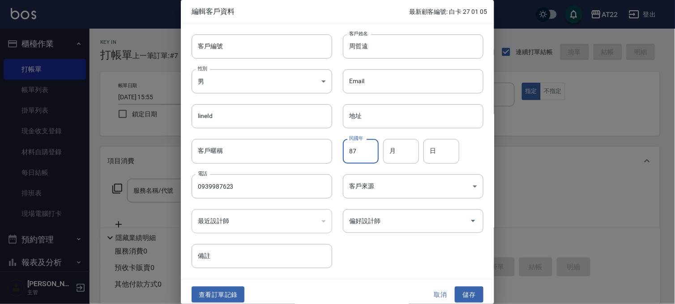
type input "87"
type input "6"
type input "23"
click at [472, 287] on button "儲存" at bounding box center [469, 295] width 29 height 17
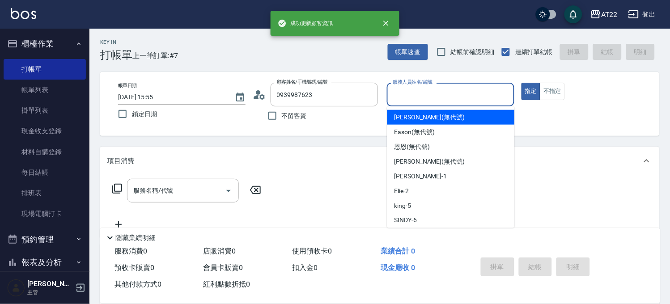
click at [435, 94] on input "服務人員姓名/編號" at bounding box center [450, 95] width 119 height 16
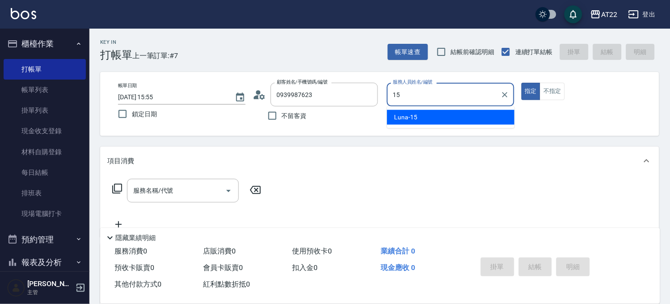
type input "Luna-15"
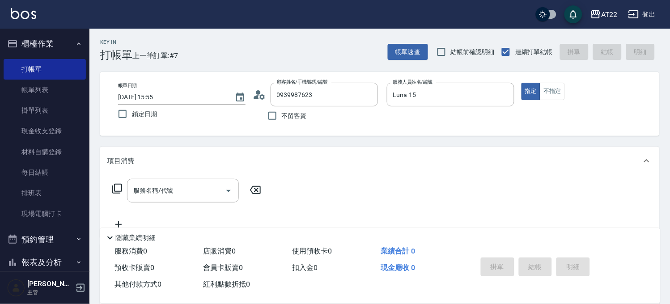
click at [260, 102] on div "顧客姓名/手機號碼/編號 0939987623 顧客姓名/手機號碼/編號" at bounding box center [317, 95] width 128 height 24
click at [256, 91] on icon at bounding box center [259, 94] width 13 height 13
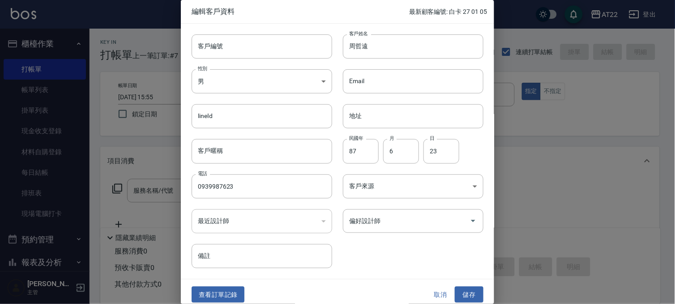
click at [436, 292] on button "取消" at bounding box center [440, 295] width 29 height 17
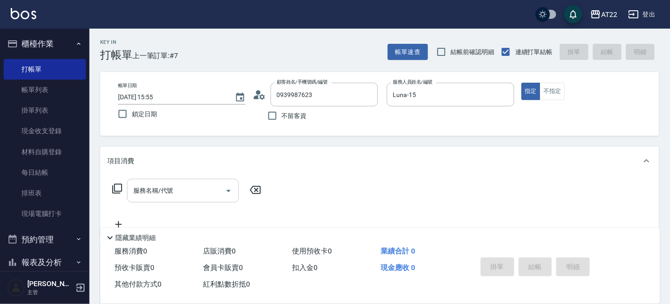
click at [208, 190] on input "服務名稱/代號" at bounding box center [176, 191] width 90 height 16
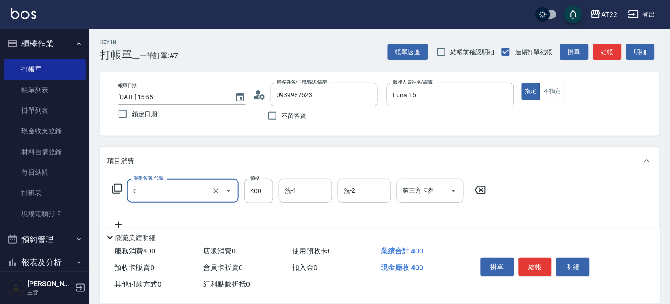
type input "有機洗髮(0)"
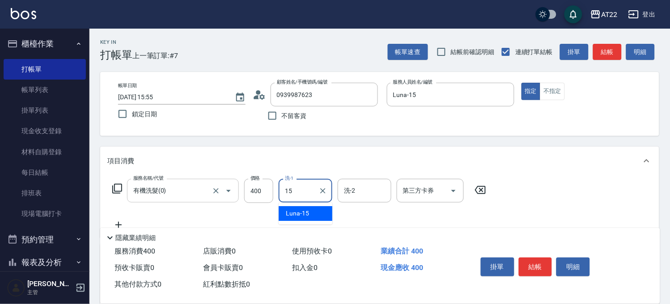
type input "1"
type input "Cinna-26"
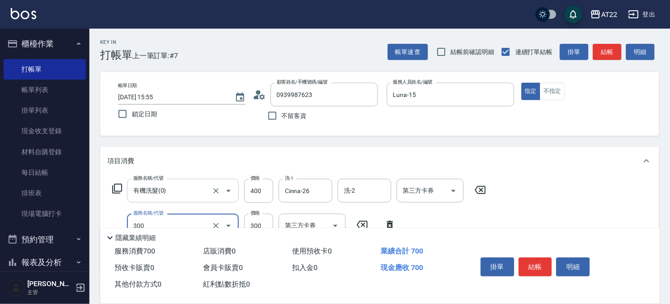
type input "剪髮(300)"
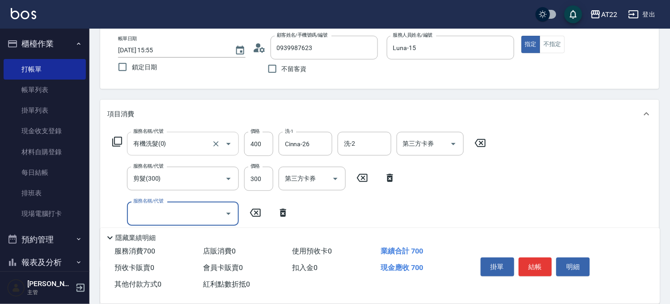
scroll to position [99, 0]
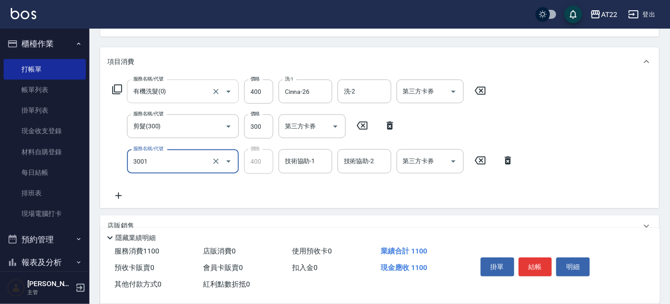
type input "側邊燙貼(3001)"
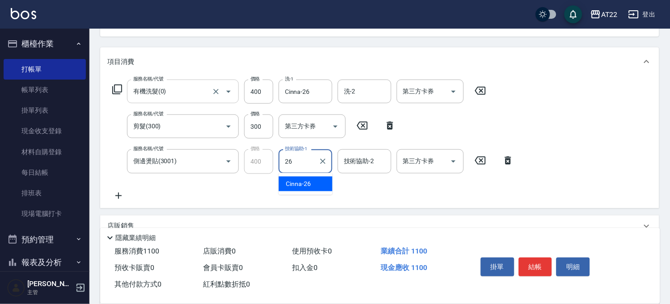
type input "Cinna-26"
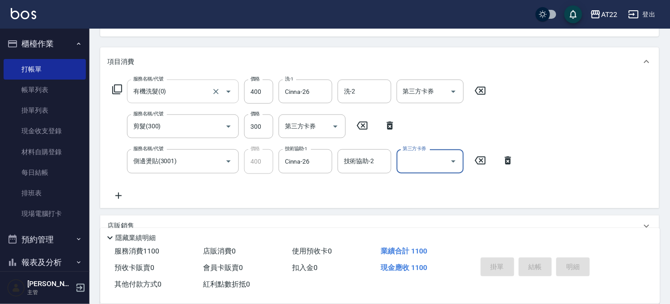
type input "2025/09/09 15:56"
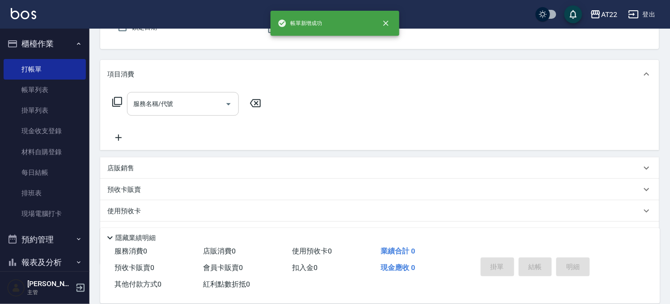
scroll to position [0, 0]
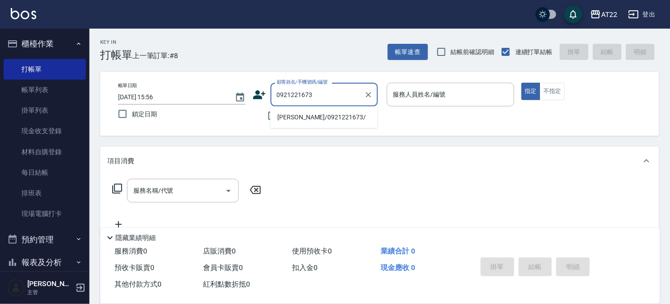
click at [320, 115] on li "王薇婷/0921221673/" at bounding box center [323, 117] width 107 height 15
type input "王薇婷/0921221673/"
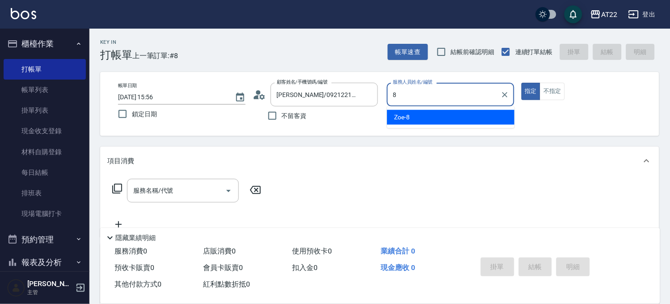
type input "Zoe-8"
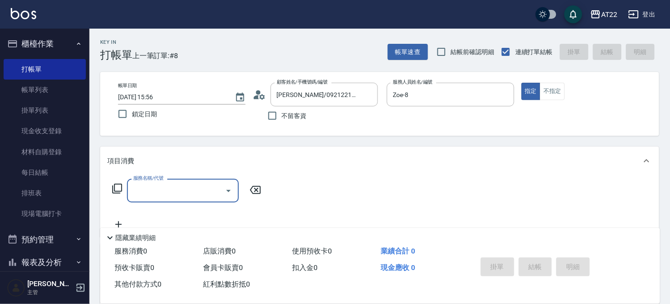
scroll to position [132, 0]
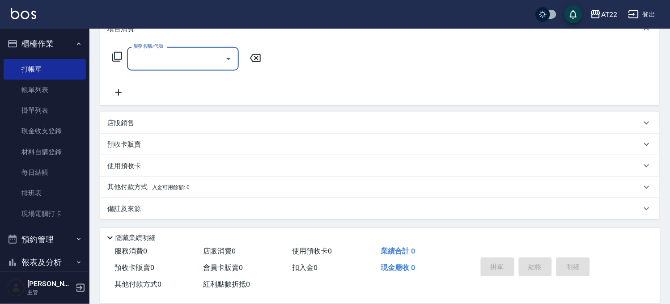
click at [133, 126] on p "店販銷售" at bounding box center [120, 123] width 27 height 9
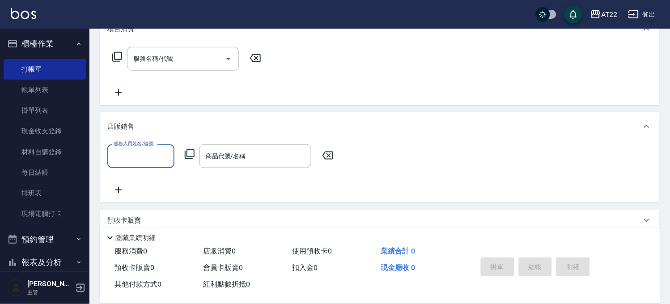
scroll to position [0, 0]
type input "Zoe-8"
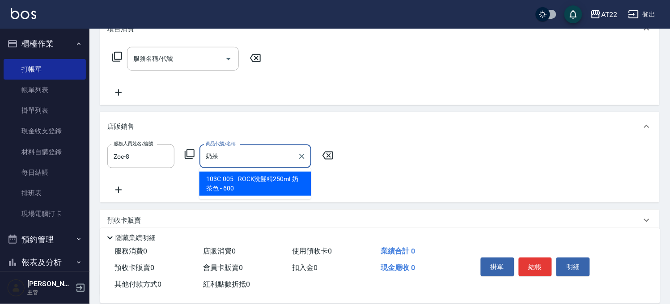
type input "ROCK洗髮精250ml-奶茶色"
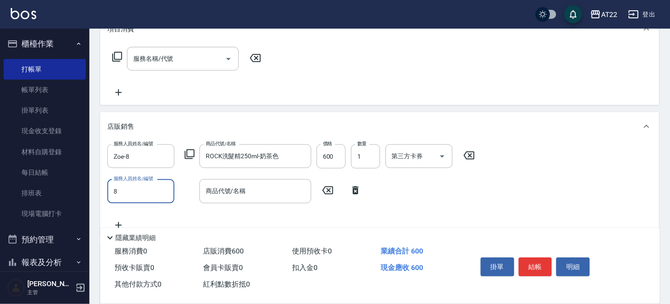
type input "Zoe-8"
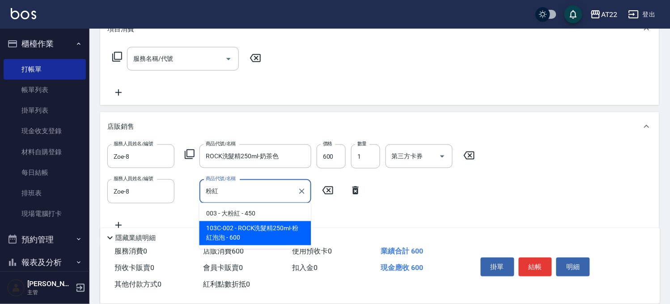
type input "ROCK洗髮精250ml-粉紅泡泡"
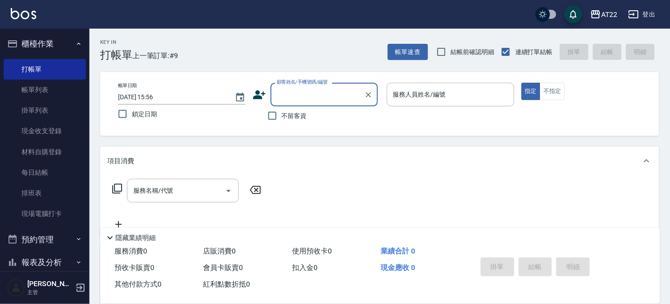
click at [412, 60] on div "帳單速查 結帳前確認明細 連續打單結帳 掛單 結帳 明細" at bounding box center [524, 52] width 272 height 19
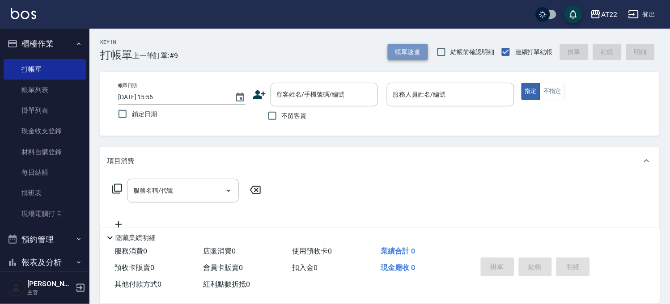
click at [414, 57] on button "帳單速查" at bounding box center [408, 52] width 40 height 17
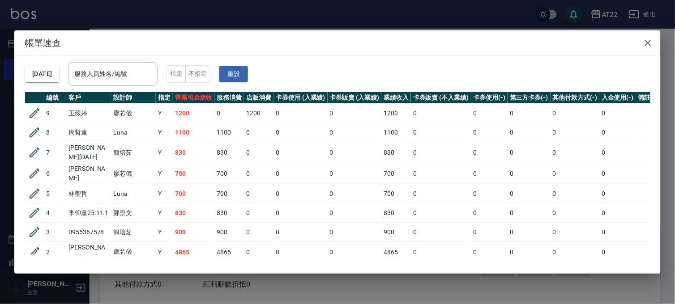
click at [352, 17] on div "帳單速查 2025/09/09 服務人員姓名/編號 服務人員姓名/編號 指定 不指定 重設 編號 客戶 設計師 指定 營業現金應收 服務消費 店販消費 卡券使…" at bounding box center [337, 152] width 675 height 304
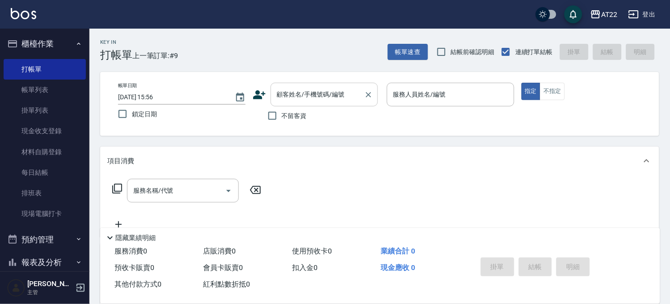
click at [301, 94] on input "顧客姓名/手機號碼/編號" at bounding box center [318, 95] width 86 height 16
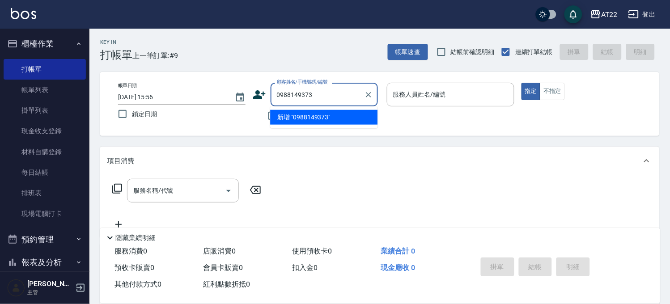
click at [310, 121] on li "新增 "0988149373"" at bounding box center [323, 117] width 107 height 15
type input "0988149373"
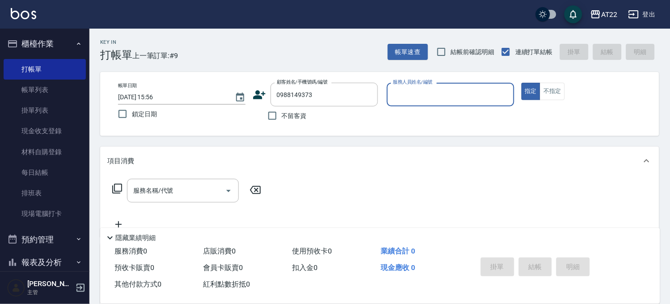
click at [265, 94] on icon at bounding box center [259, 94] width 13 height 13
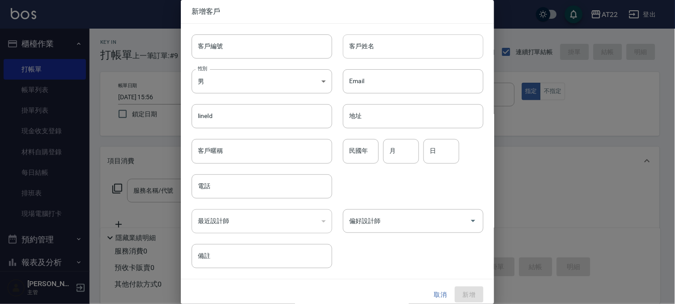
type input "0988149373"
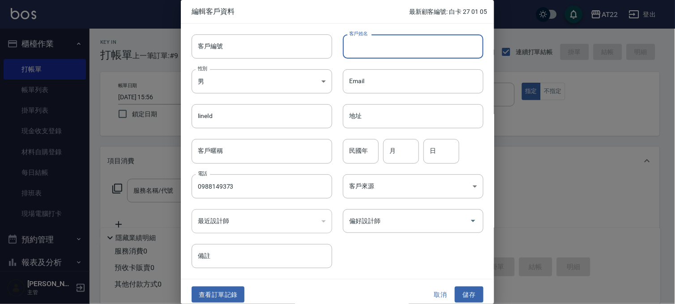
click at [368, 46] on input "客戶姓名" at bounding box center [413, 46] width 141 height 24
type input "ㄕ"
type input "吳嘉權"
click at [350, 151] on input "民國年" at bounding box center [361, 151] width 36 height 24
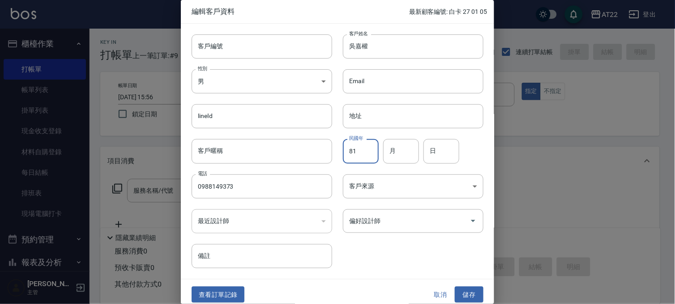
type input "81"
type input "2"
type input "10"
click at [463, 298] on button "儲存" at bounding box center [469, 295] width 29 height 17
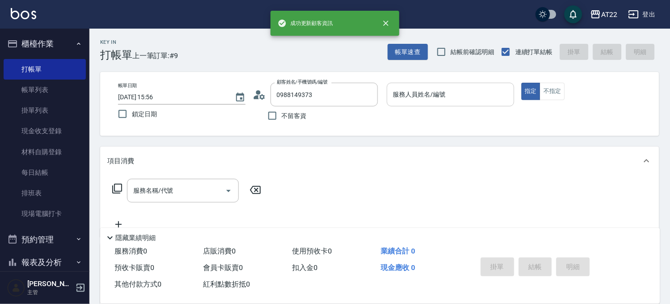
click at [437, 104] on div "服務人員姓名/編號" at bounding box center [451, 95] width 128 height 24
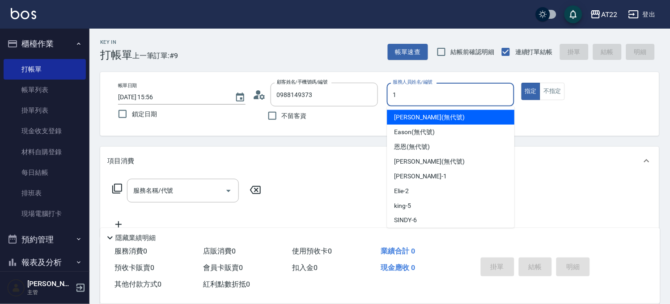
type input "孫一平-1"
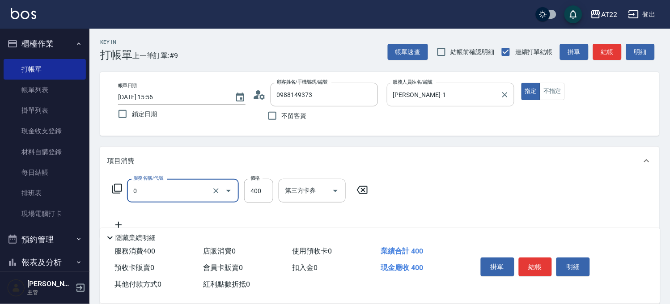
type input "有機洗髮(0)"
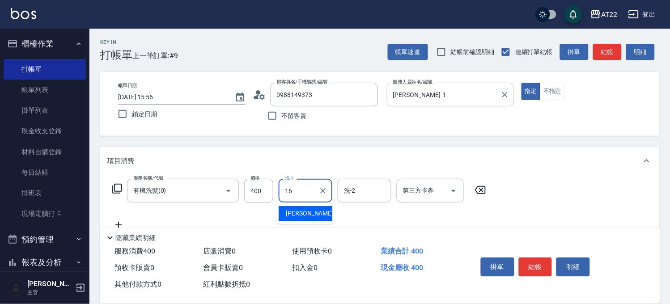
type input "Joe-16"
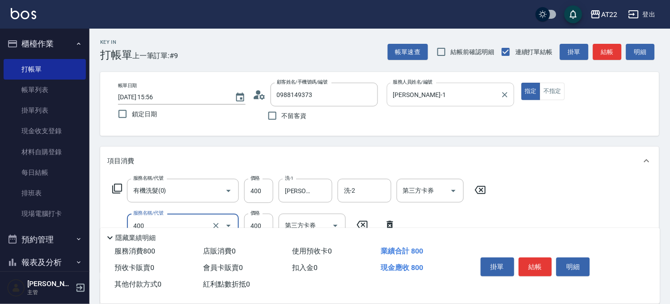
type input "剪髮(400)"
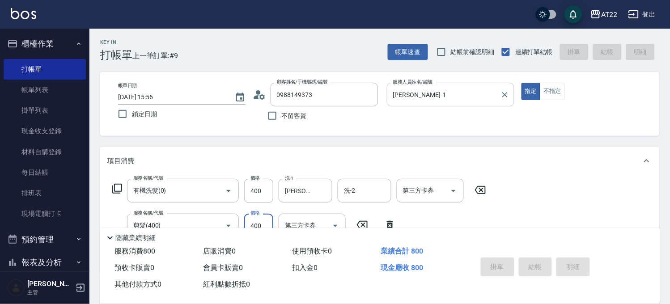
type input "2025/09/09 15:57"
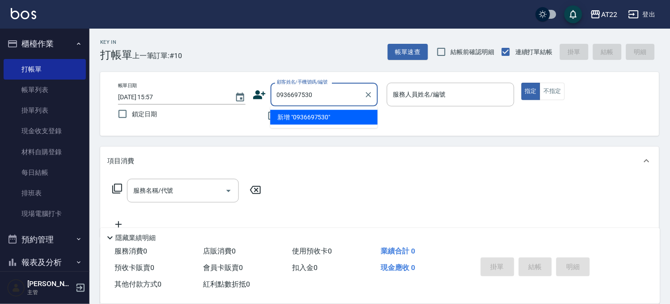
click at [315, 121] on li "新增 "0936697530"" at bounding box center [323, 117] width 107 height 15
type input "0936697530"
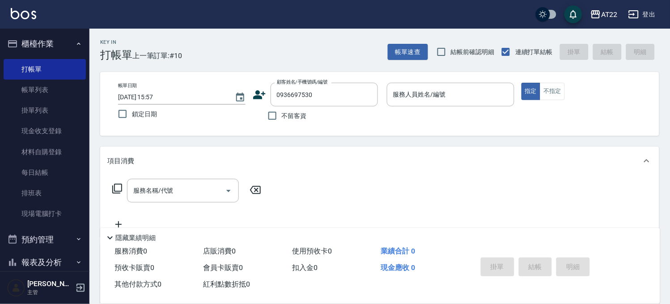
click at [265, 96] on icon at bounding box center [259, 94] width 13 height 13
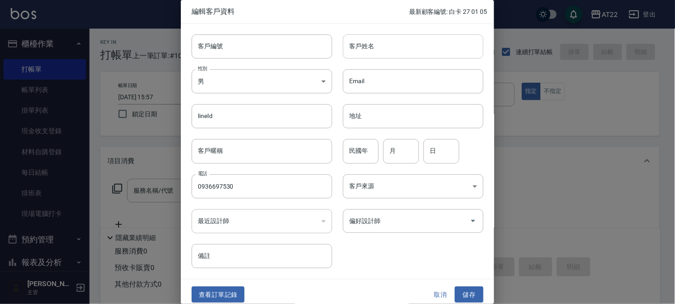
click at [386, 46] on input "客戶姓名" at bounding box center [413, 46] width 141 height 24
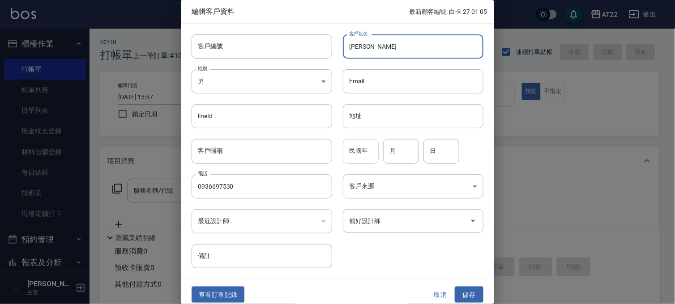
type input "李如敏"
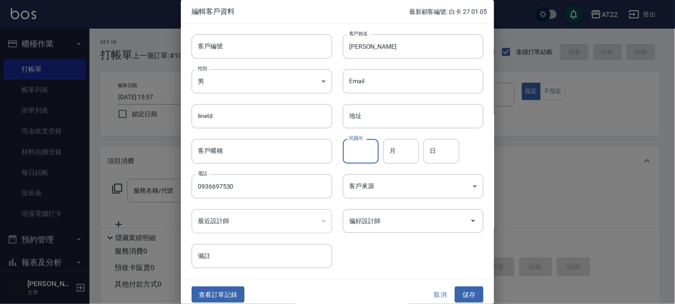
click at [370, 145] on input "民國年" at bounding box center [361, 151] width 36 height 24
type input "81"
click at [394, 153] on input "月" at bounding box center [401, 151] width 36 height 24
type input "11"
click at [432, 153] on input "日" at bounding box center [441, 151] width 36 height 24
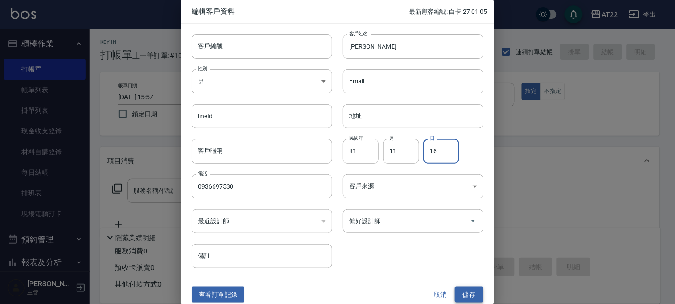
type input "16"
click at [466, 292] on button "儲存" at bounding box center [469, 295] width 29 height 17
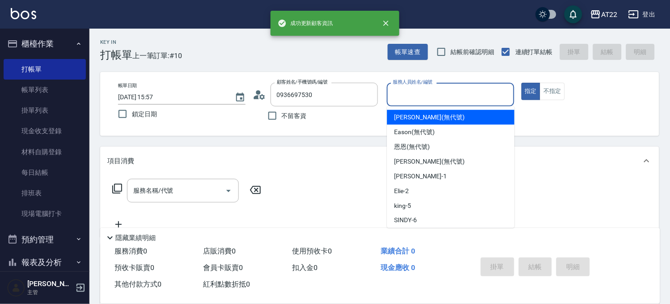
click at [435, 102] on input "服務人員姓名/編號" at bounding box center [450, 95] width 119 height 16
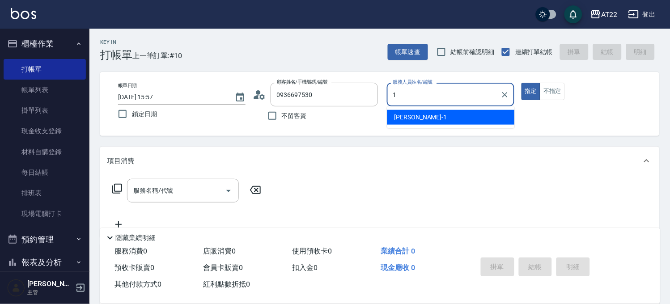
type input "孫一平-1"
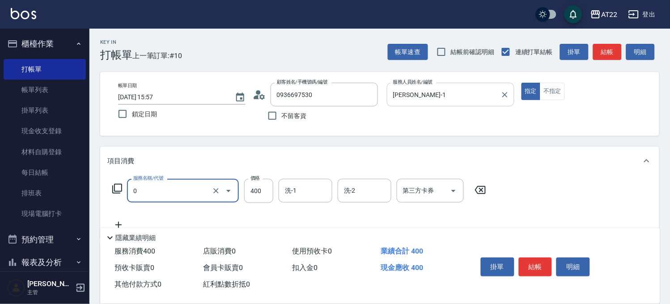
type input "有機洗髮(0)"
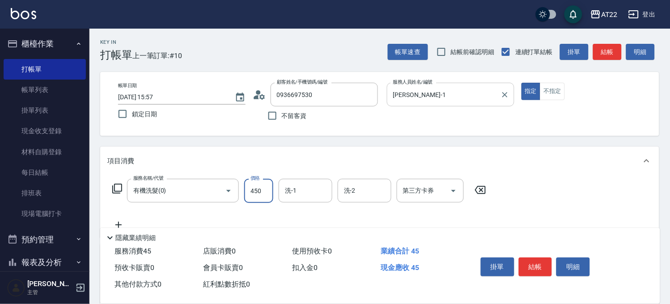
type input "450"
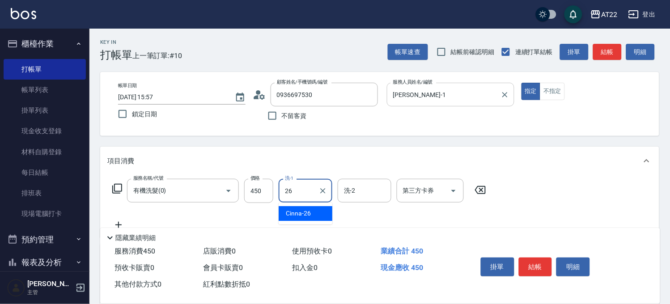
type input "Cinna-26"
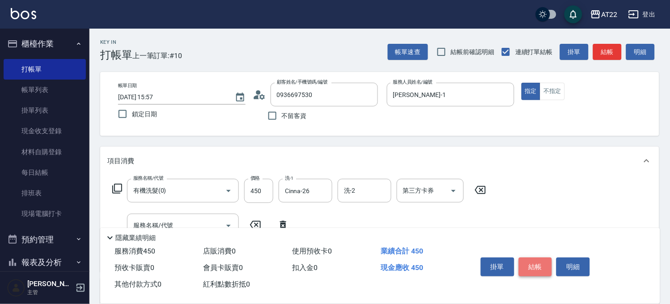
click at [530, 266] on button "結帳" at bounding box center [536, 267] width 34 height 19
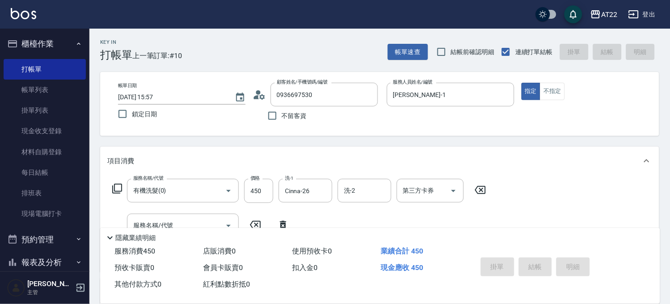
type input "2025/09/09 15:58"
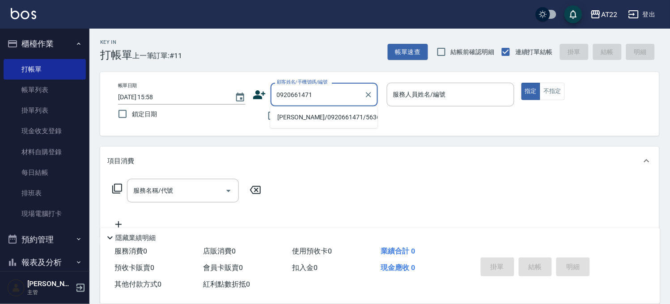
click at [299, 119] on li "林于婷/0920661471/56369" at bounding box center [323, 117] width 107 height 15
type input "林于婷/0920661471/56369"
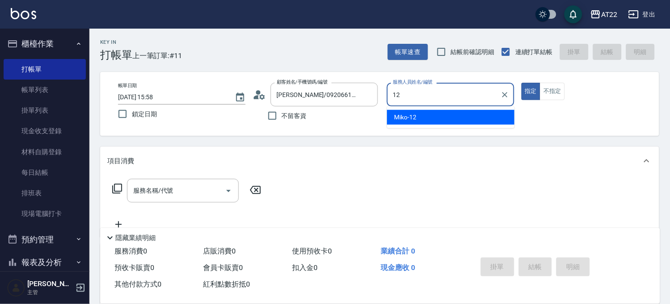
type input "Miko-12"
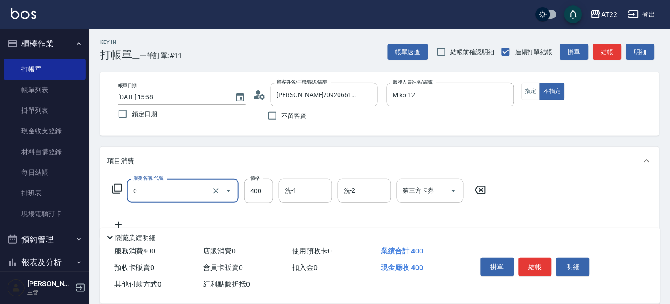
type input "有機洗髮(0)"
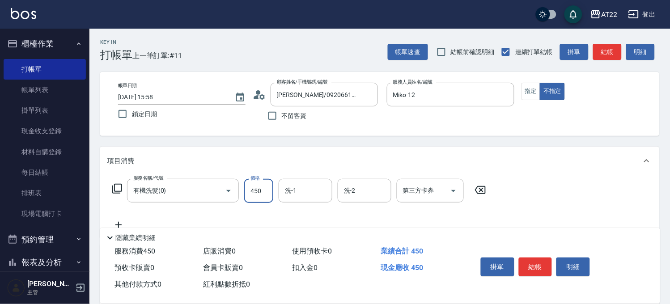
type input "450"
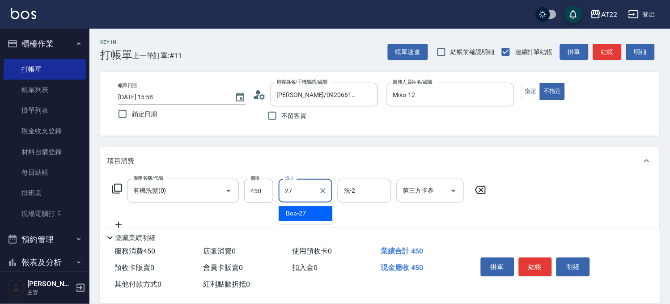
type input "Boa-27"
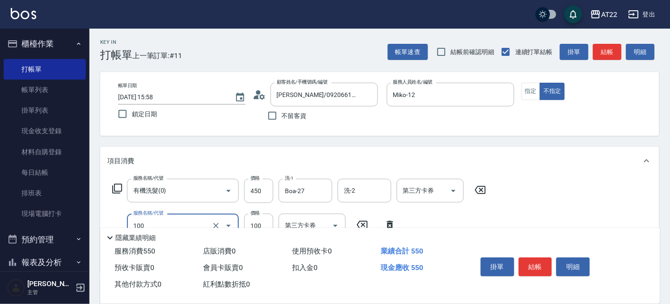
type input "修劉海(100)"
type input "150"
click at [543, 265] on button "結帳" at bounding box center [536, 267] width 34 height 19
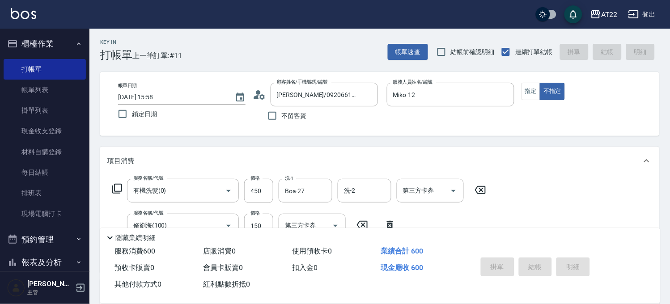
type input "2025/09/09 15:59"
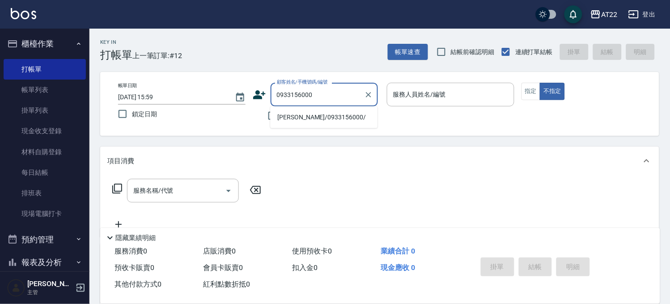
click at [333, 113] on li "歐安麟/0933156000/" at bounding box center [323, 117] width 107 height 15
type input "歐安麟/0933156000/"
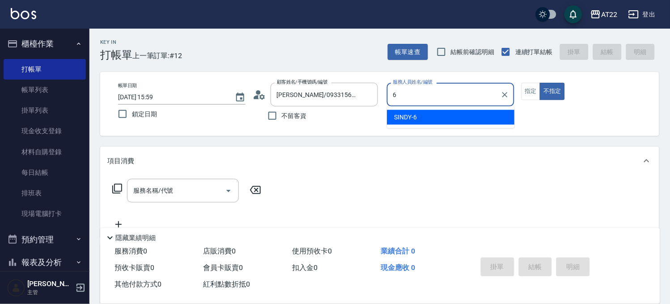
type input "SINDY-6"
type button "false"
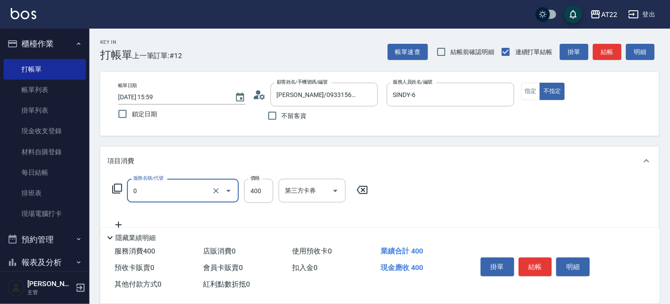
type input "有機洗髮(0)"
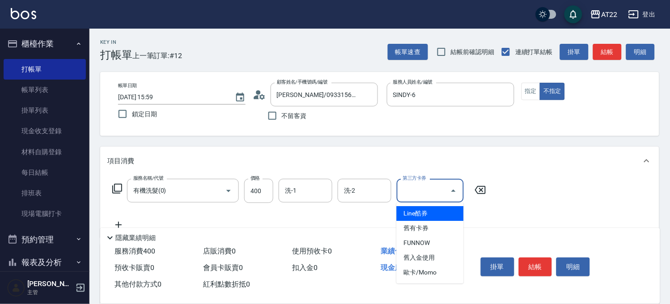
click at [345, 137] on div "Key In 打帳單 上一筆訂單:#12 帳單速查 結帳前確認明細 連續打單結帳 掛單 結帳 明細 帳單日期 2025/09/09 15:59 鎖定日期 顧客…" at bounding box center [380, 233] width 581 height 409
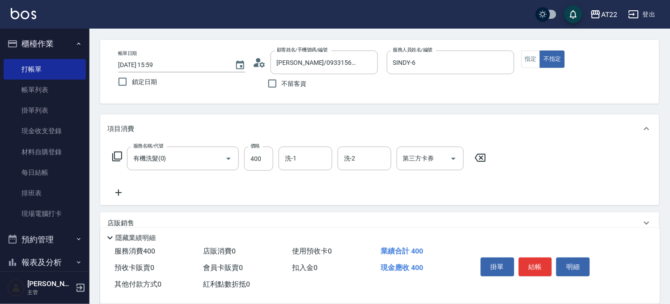
scroll to position [50, 0]
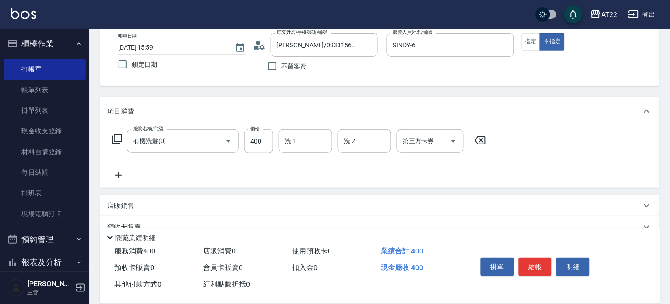
click at [95, 172] on div "Key In 打帳單 上一筆訂單:#12 帳單速查 結帳前確認明細 連續打單結帳 掛單 結帳 明細 帳單日期 2025/09/09 15:59 鎖定日期 顧客…" at bounding box center [380, 183] width 581 height 409
click at [103, 169] on div "服務名稱/代號 有機洗髮(0) 服務名稱/代號 價格 400 價格 洗-1 洗-1 洗-2 洗-2 第三方卡券 第三方卡券" at bounding box center [379, 157] width 559 height 62
click at [124, 175] on icon at bounding box center [118, 175] width 22 height 11
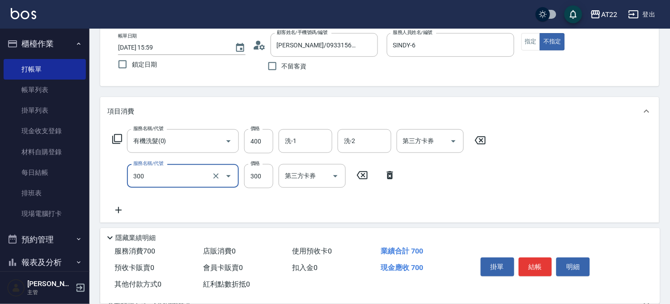
type input "剪髮(300)"
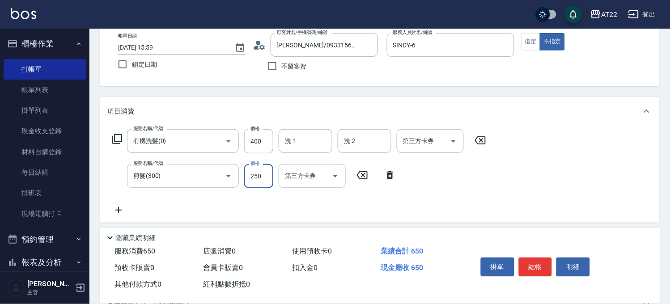
type input "250"
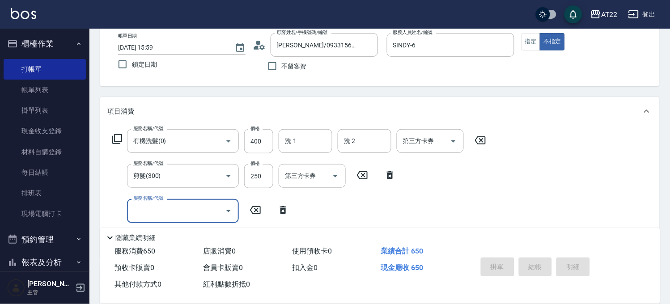
type input "2025/09/09 16:00"
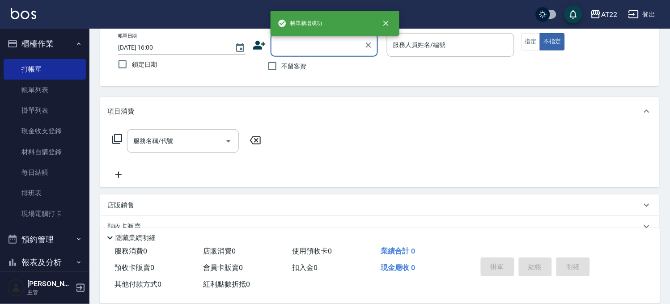
scroll to position [0, 0]
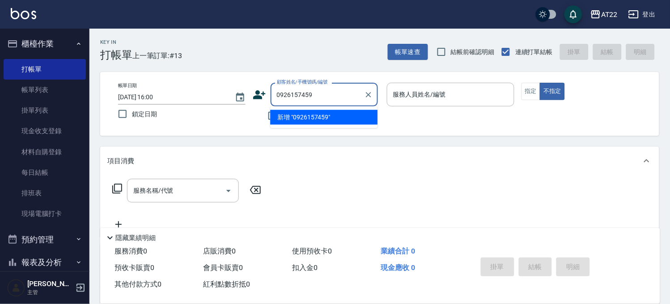
click at [332, 121] on li "新增 "0926157459"" at bounding box center [323, 117] width 107 height 15
type input "0926157459"
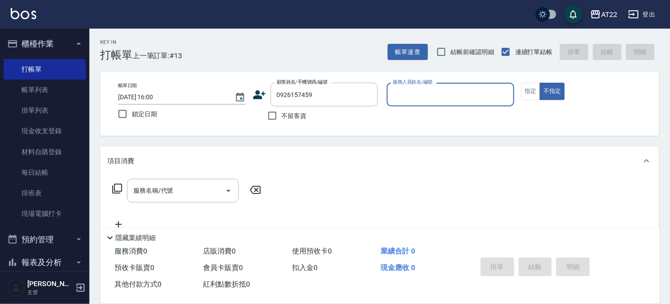
click at [264, 95] on icon at bounding box center [259, 94] width 13 height 13
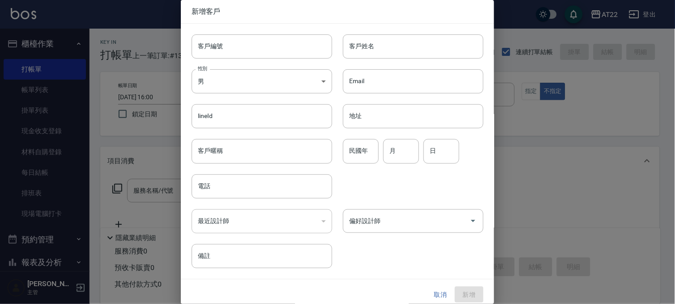
type input "0926157459"
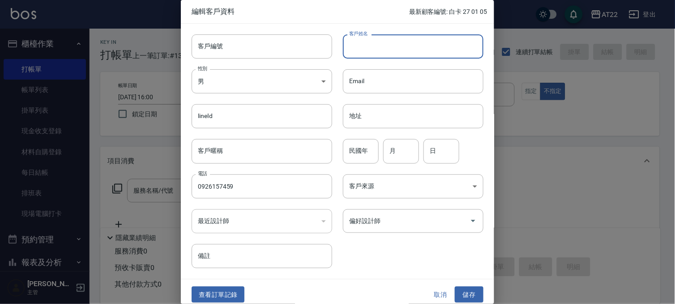
click at [350, 48] on input "客戶姓名" at bounding box center [413, 46] width 141 height 24
type input "ㄎ"
type input "潘仕邦"
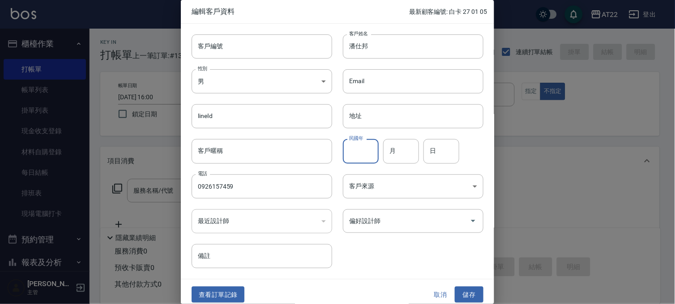
click at [367, 158] on input "民國年" at bounding box center [361, 151] width 36 height 24
click at [458, 299] on button "儲存" at bounding box center [469, 295] width 29 height 17
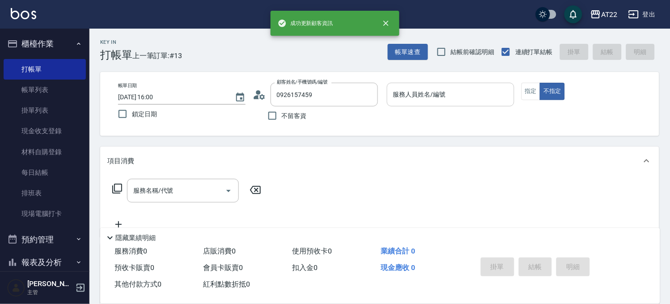
click at [412, 87] on div "服務人員姓名/編號 服務人員姓名/編號" at bounding box center [451, 95] width 128 height 24
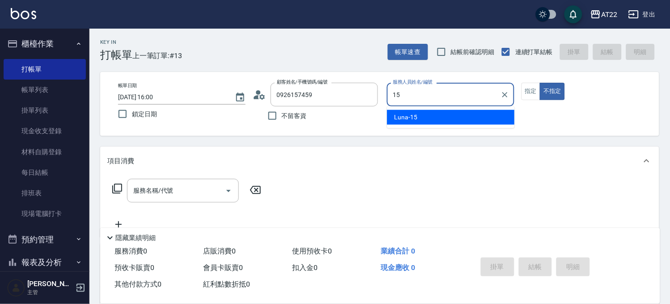
type input "Luna-15"
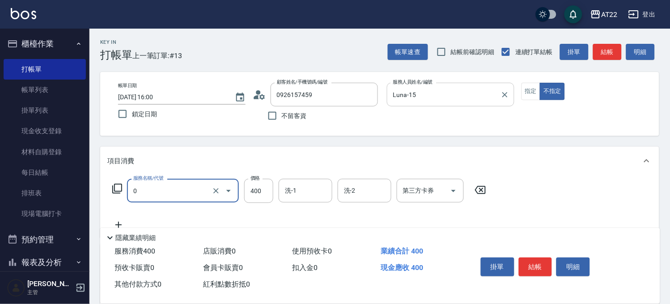
type input "有機洗髮(0)"
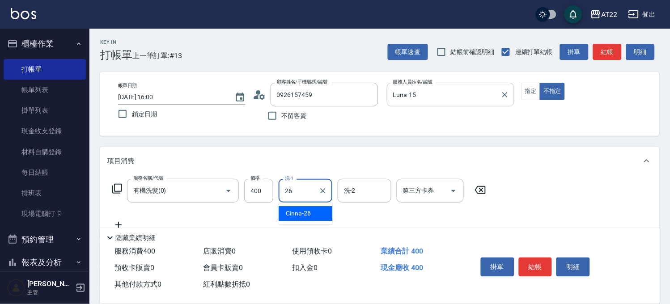
type input "Cinna-26"
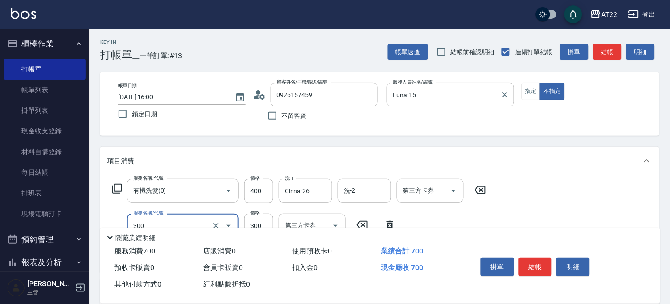
type input "剪髮(300)"
type input "250"
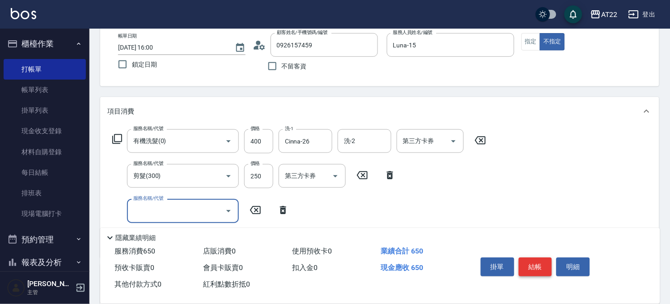
click at [525, 261] on button "結帳" at bounding box center [536, 267] width 34 height 19
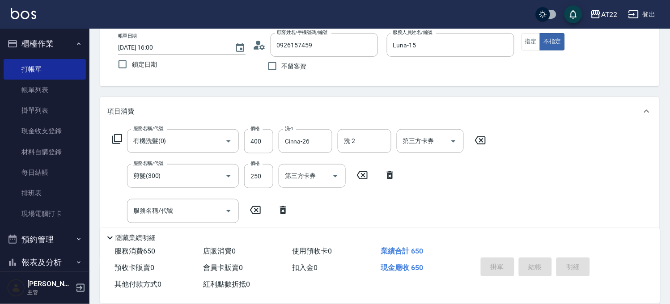
type input "2025/09/09 16:02"
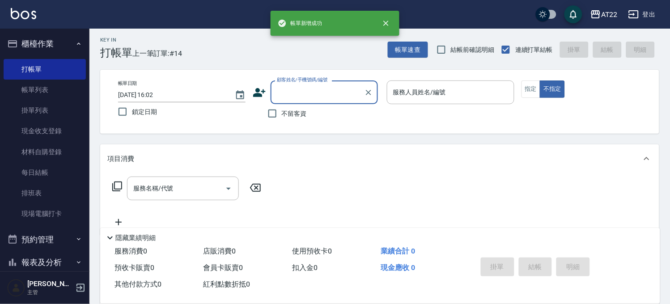
scroll to position [0, 0]
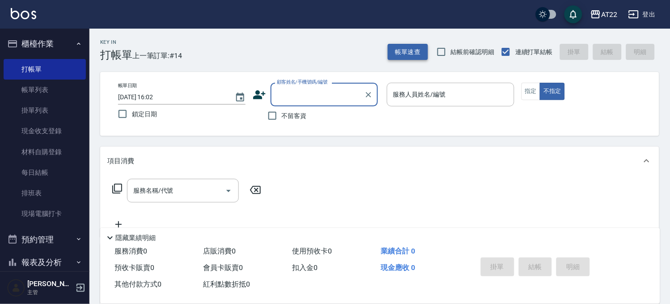
click at [406, 45] on button "帳單速查" at bounding box center [408, 52] width 40 height 17
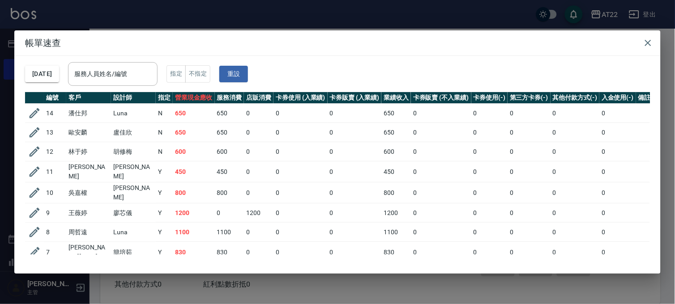
click at [271, 20] on div "帳單速查 2025/09/09 服務人員姓名/編號 服務人員姓名/編號 指定 不指定 重設 編號 客戶 設計師 指定 營業現金應收 服務消費 店販消費 卡券使…" at bounding box center [337, 152] width 675 height 304
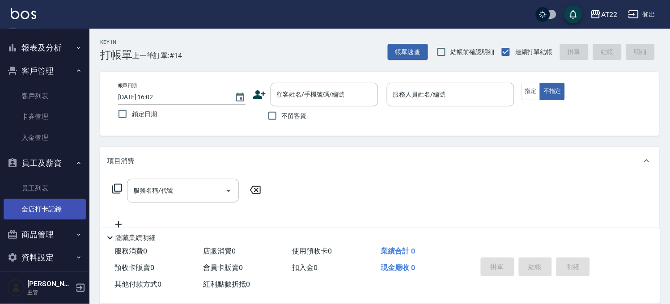
scroll to position [222, 0]
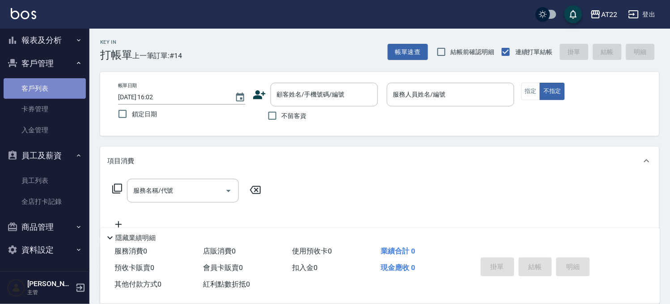
click at [57, 98] on link "客戶列表" at bounding box center [45, 88] width 82 height 21
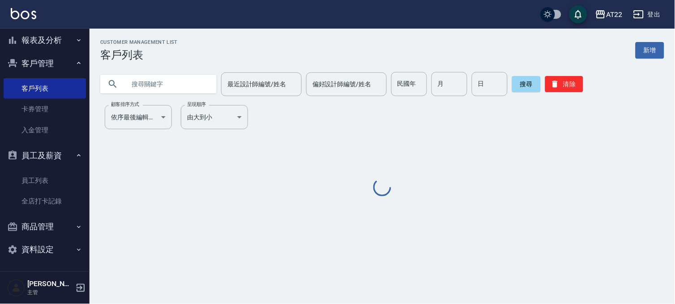
click at [126, 82] on input "text" at bounding box center [167, 84] width 84 height 24
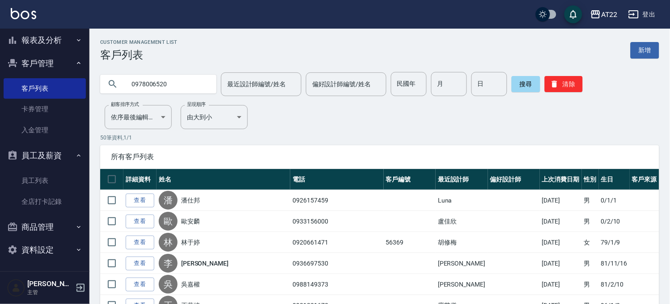
type input "0978006520"
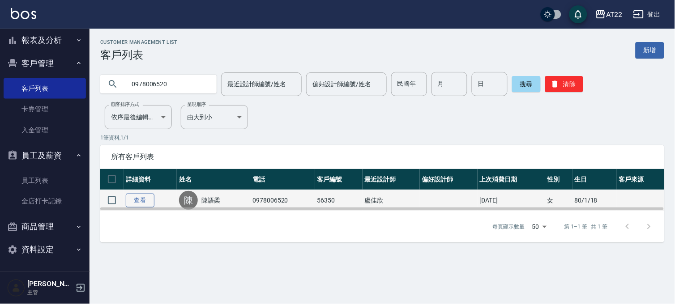
click at [142, 202] on link "查看" at bounding box center [140, 201] width 29 height 14
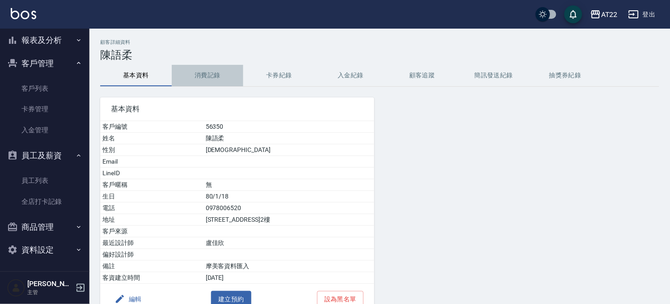
click at [202, 77] on button "消費記錄" at bounding box center [208, 75] width 72 height 21
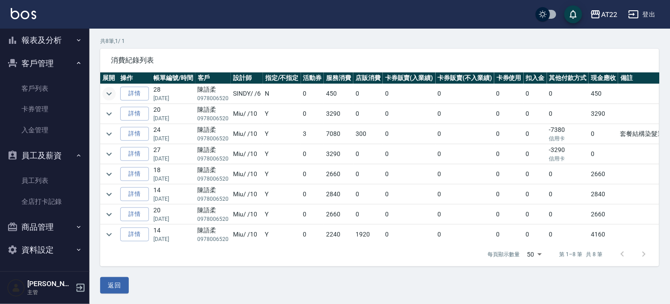
click at [107, 93] on icon "expand row" at bounding box center [109, 94] width 11 height 11
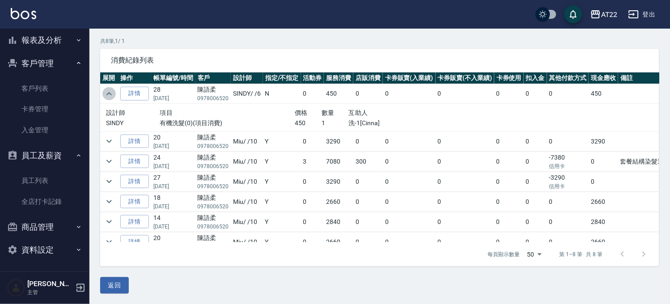
click at [107, 94] on icon "expand row" at bounding box center [109, 93] width 5 height 3
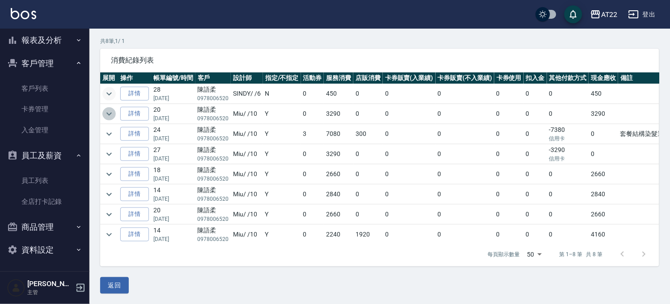
click at [113, 112] on icon "expand row" at bounding box center [109, 114] width 11 height 11
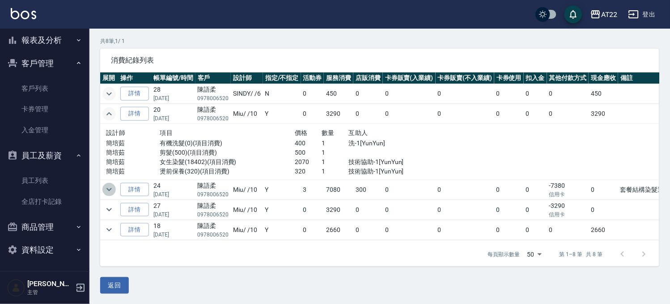
click at [109, 194] on icon "expand row" at bounding box center [109, 189] width 11 height 11
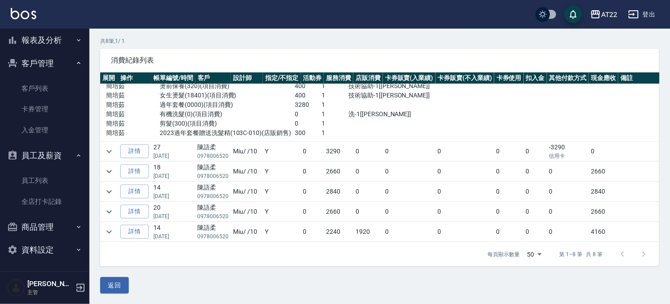
scroll to position [150, 0]
click at [71, 88] on link "客戶列表" at bounding box center [45, 88] width 82 height 21
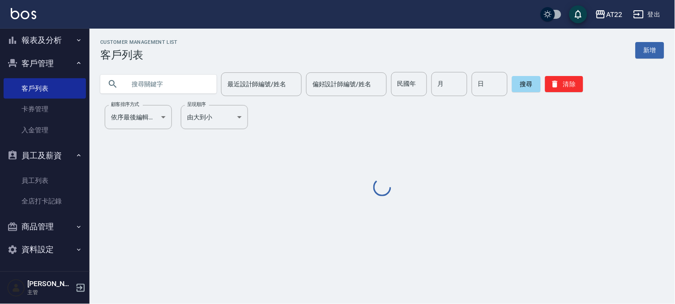
click at [144, 86] on input "text" at bounding box center [167, 84] width 84 height 24
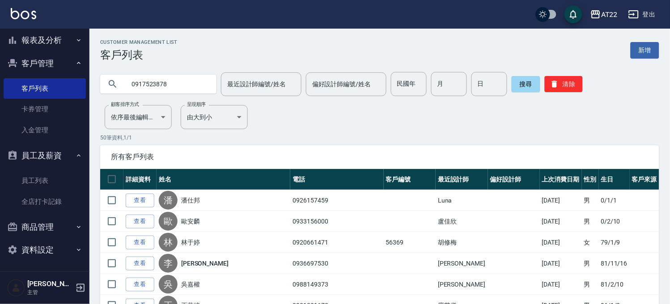
type input "0917523878"
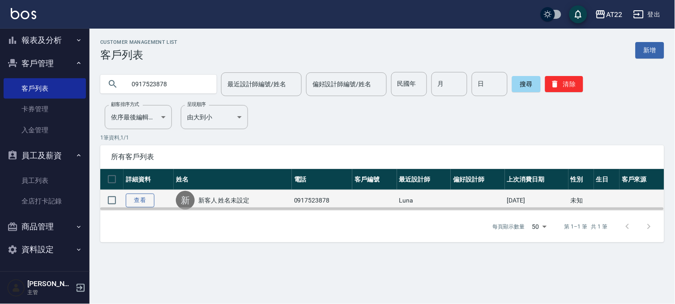
click at [139, 195] on link "查看" at bounding box center [140, 201] width 29 height 14
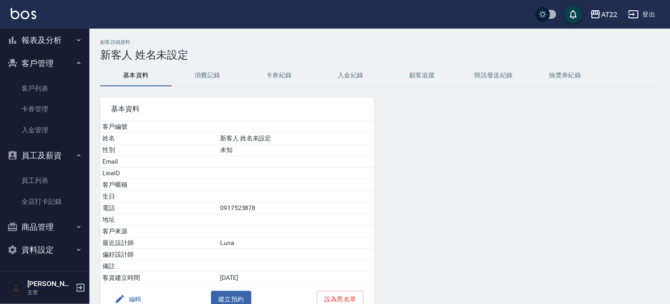
click at [213, 76] on button "消費記錄" at bounding box center [208, 75] width 72 height 21
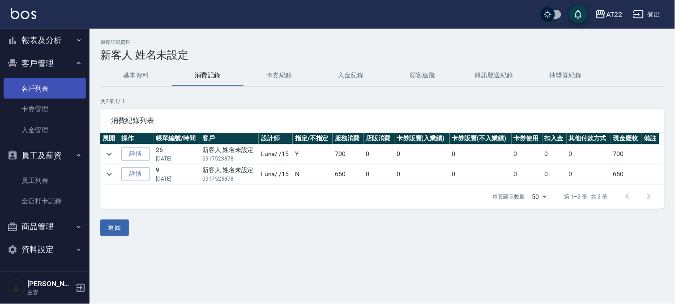
drag, startPoint x: 60, startPoint y: 92, endPoint x: 67, endPoint y: 87, distance: 8.7
click at [60, 92] on link "客戶列表" at bounding box center [45, 88] width 82 height 21
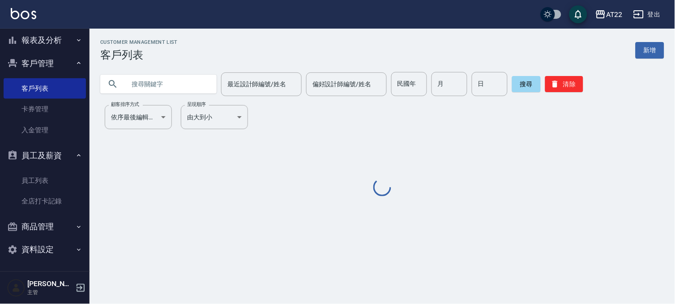
click at [155, 79] on input "text" at bounding box center [167, 84] width 84 height 24
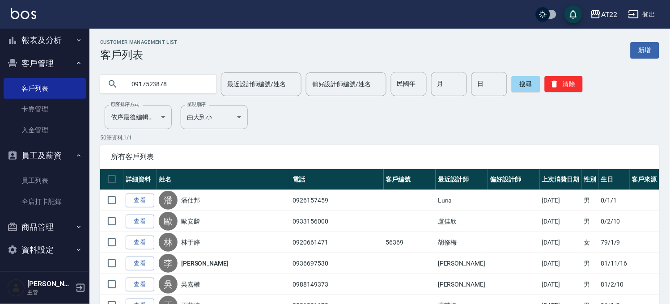
type input "0917523878"
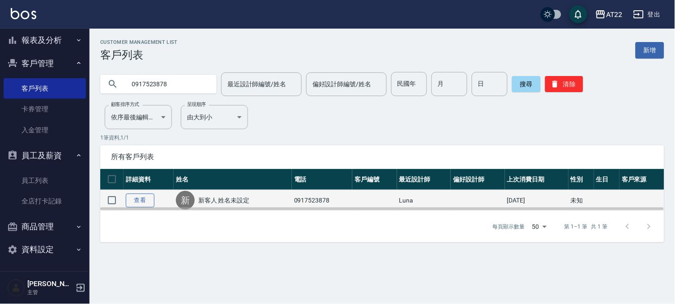
click at [145, 196] on link "查看" at bounding box center [140, 201] width 29 height 14
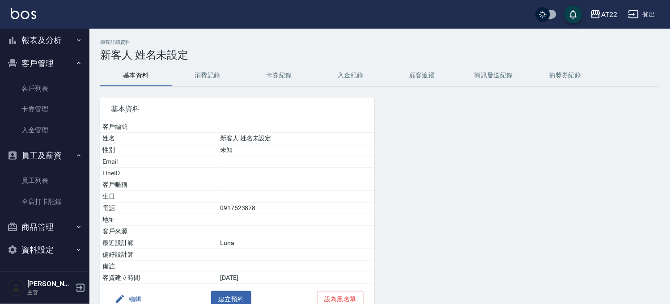
click at [208, 84] on button "消費記錄" at bounding box center [208, 75] width 72 height 21
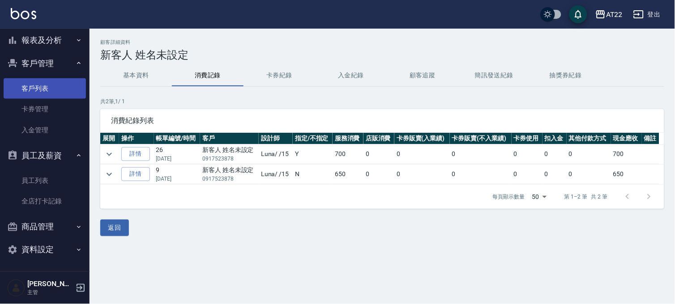
click at [22, 87] on link "客戶列表" at bounding box center [45, 88] width 82 height 21
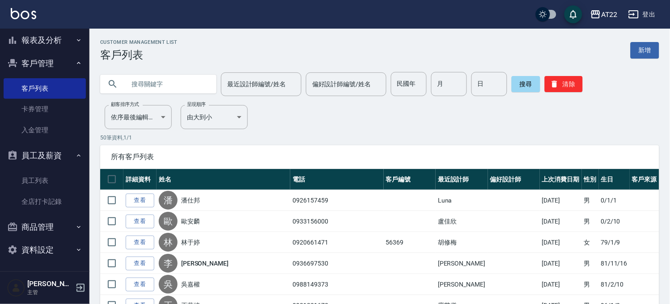
click at [139, 90] on input "text" at bounding box center [167, 84] width 84 height 24
type input "0978006520"
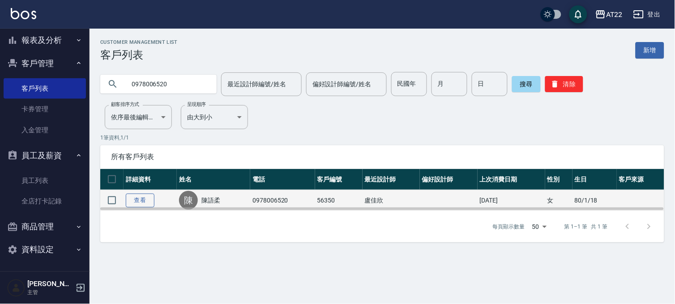
click at [133, 198] on link "查看" at bounding box center [140, 201] width 29 height 14
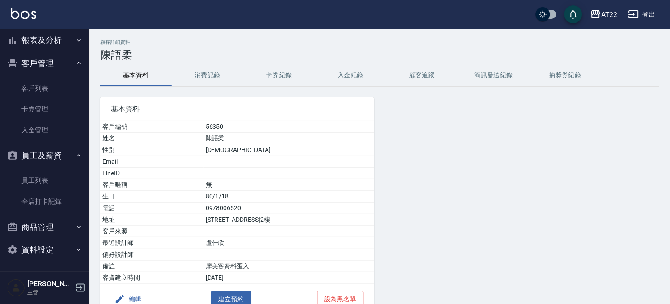
click at [218, 73] on button "消費記錄" at bounding box center [208, 75] width 72 height 21
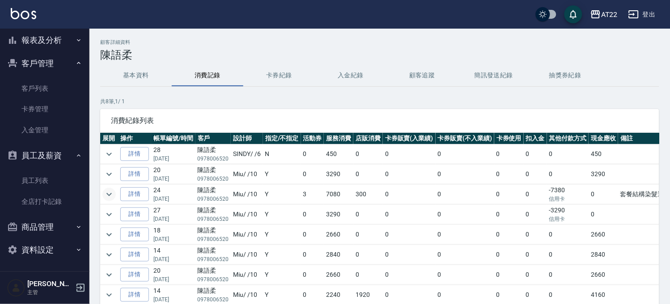
click at [106, 196] on icon "expand row" at bounding box center [109, 194] width 11 height 11
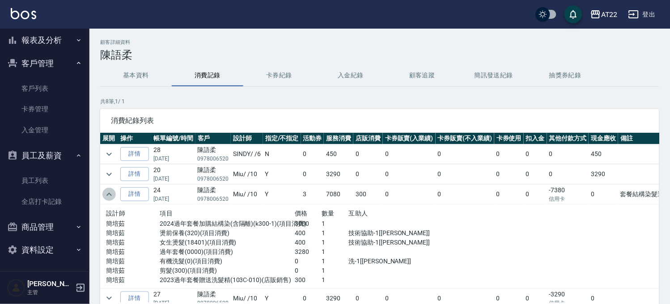
click at [108, 195] on icon "expand row" at bounding box center [109, 194] width 5 height 3
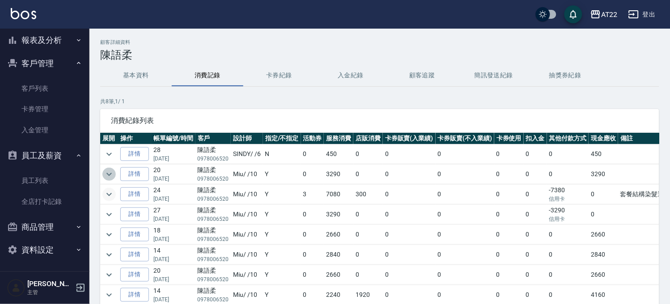
click at [114, 173] on icon "expand row" at bounding box center [109, 174] width 11 height 11
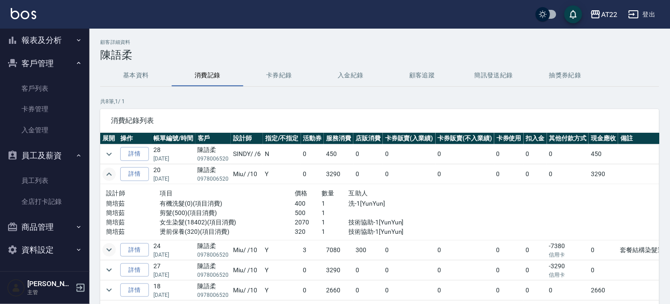
click at [114, 173] on icon "expand row" at bounding box center [109, 174] width 11 height 11
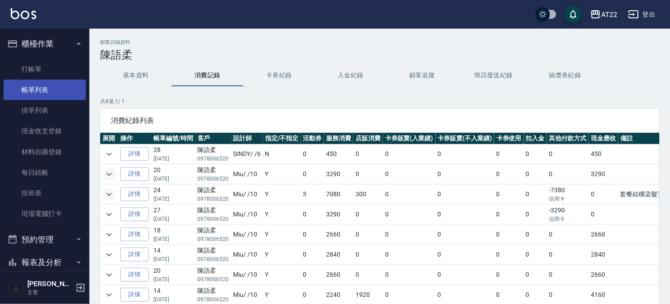
click at [36, 88] on link "帳單列表" at bounding box center [45, 90] width 82 height 21
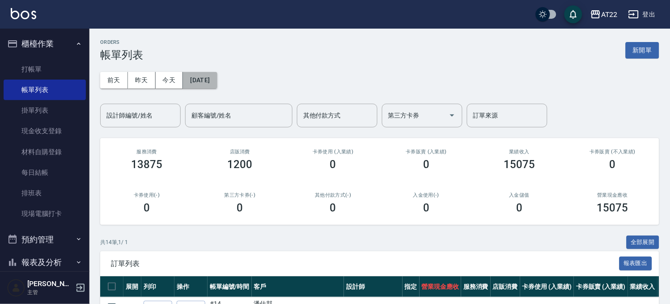
click at [214, 83] on button "[DATE]" at bounding box center [200, 80] width 34 height 17
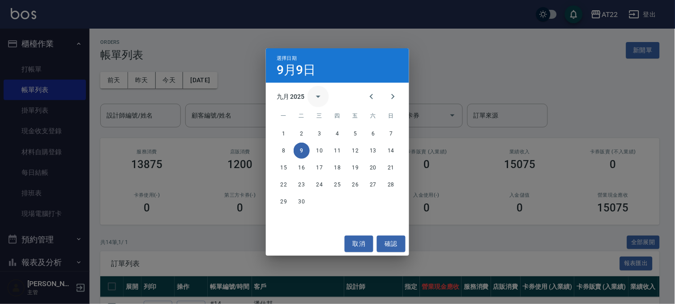
click at [314, 95] on icon "calendar view is open, switch to year view" at bounding box center [318, 96] width 11 height 11
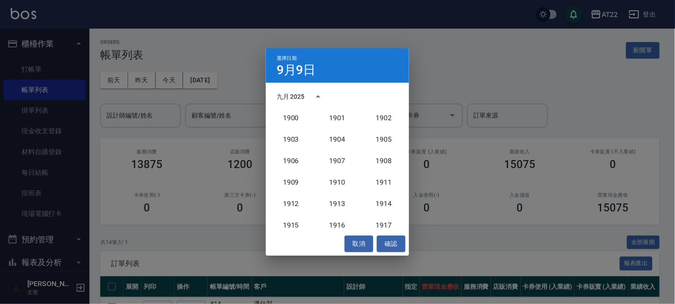
scroll to position [828, 0]
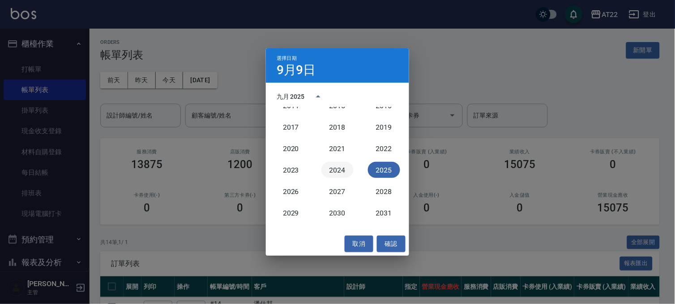
click at [341, 172] on button "2024" at bounding box center [337, 170] width 32 height 16
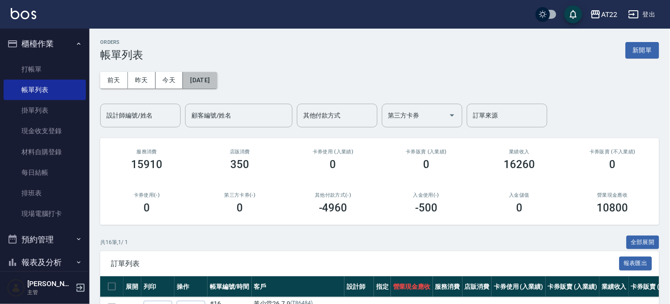
click at [203, 83] on button "2024/09/09" at bounding box center [200, 80] width 34 height 17
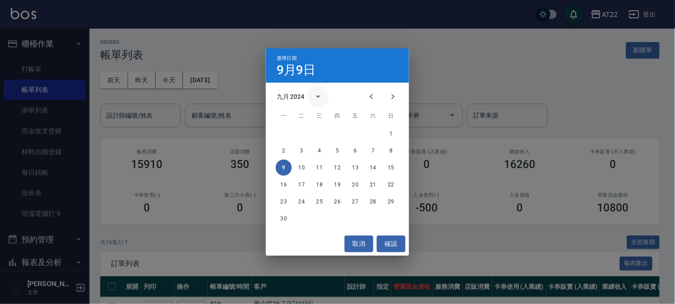
click at [313, 97] on icon "calendar view is open, switch to year view" at bounding box center [318, 96] width 11 height 11
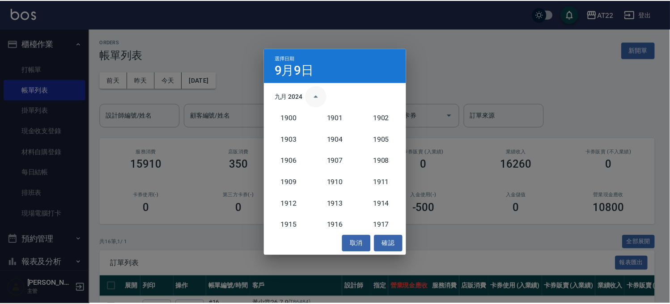
scroll to position [828, 0]
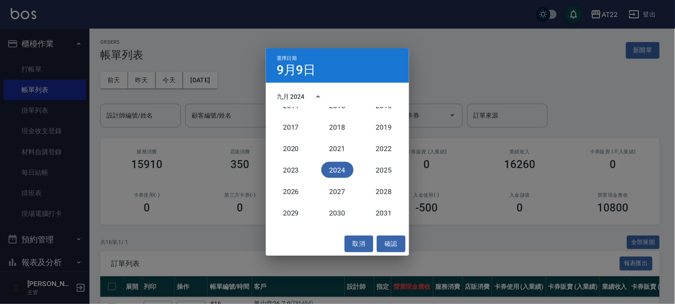
click at [286, 101] on div "九月 2024" at bounding box center [291, 96] width 28 height 9
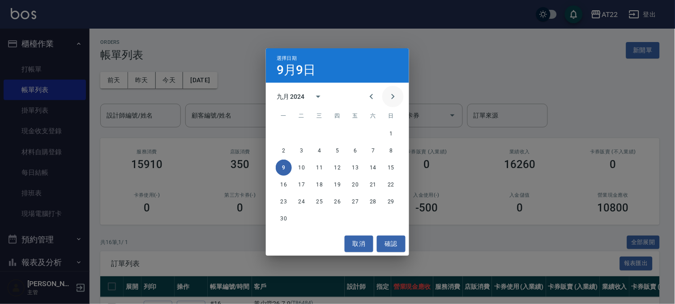
click at [394, 90] on button "Next month" at bounding box center [392, 96] width 21 height 21
click at [354, 148] on button "6" at bounding box center [355, 151] width 16 height 16
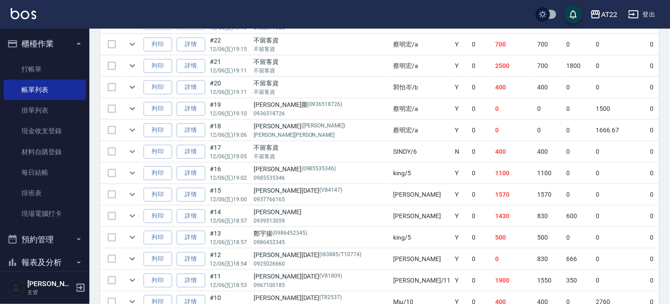
scroll to position [736, 0]
drag, startPoint x: 390, startPoint y: 174, endPoint x: 384, endPoint y: 175, distance: 6.5
click at [453, 175] on td "Y" at bounding box center [461, 173] width 17 height 21
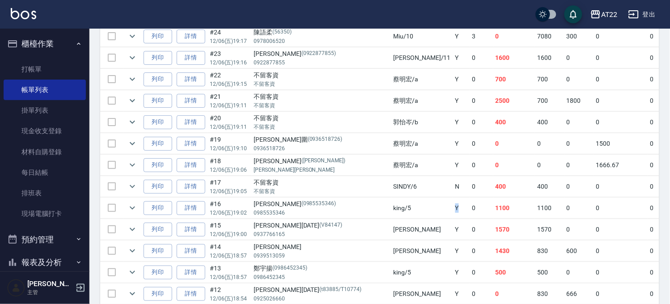
scroll to position [686, 0]
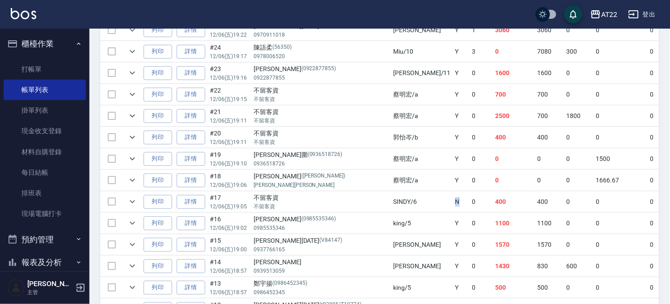
drag, startPoint x: 390, startPoint y: 201, endPoint x: 376, endPoint y: 201, distance: 13.4
click at [376, 201] on tr "列印 詳情 #17 12/06 (五) 19:05 不留客資 不留客資 SINDY /6 N 0 400 400 0 0 0 400 0 0 0 0 0" at bounding box center [575, 202] width 950 height 21
drag, startPoint x: 133, startPoint y: 204, endPoint x: 148, endPoint y: 218, distance: 20.6
click at [133, 204] on icon "expand row" at bounding box center [132, 202] width 5 height 3
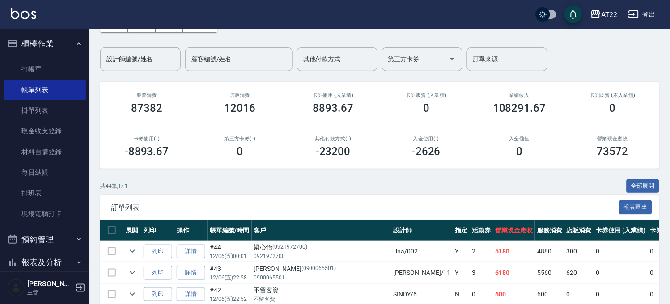
scroll to position [0, 0]
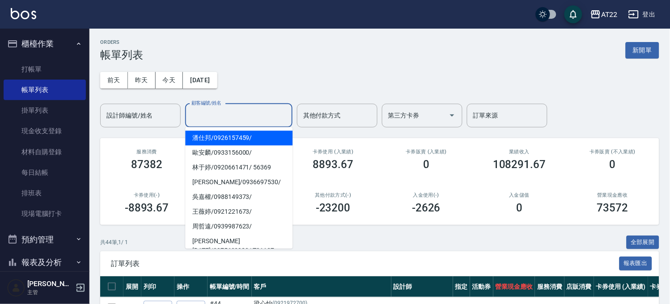
click at [256, 118] on input "顧客編號/姓名" at bounding box center [238, 116] width 99 height 16
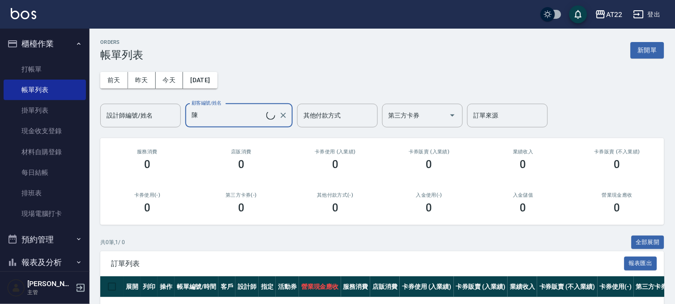
type input "陳振榆/0988633437/t50440"
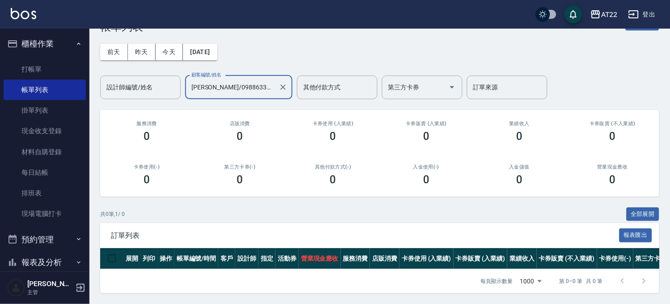
scroll to position [36, 0]
click at [287, 84] on icon "Clear" at bounding box center [283, 87] width 9 height 9
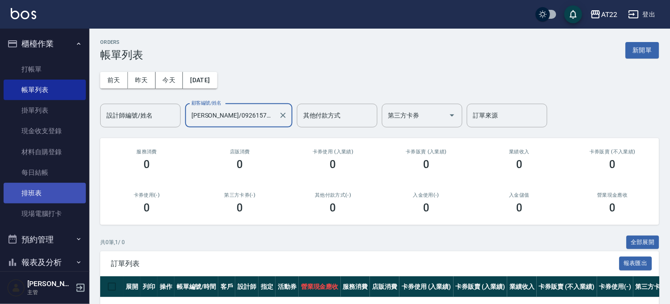
scroll to position [149, 0]
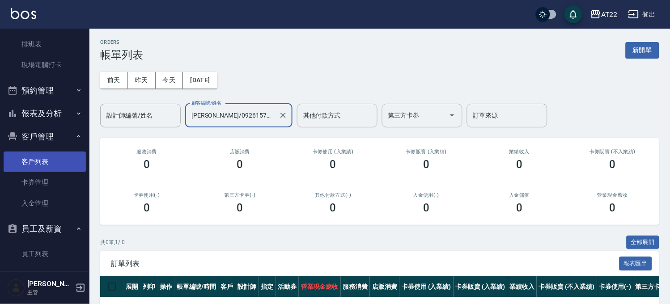
type input "潘仕邦/0926157459/"
click at [34, 157] on link "客戶列表" at bounding box center [45, 162] width 82 height 21
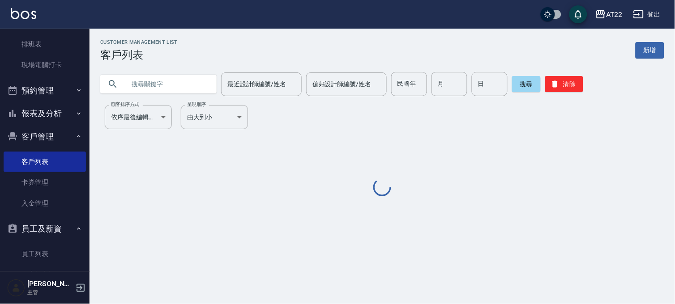
click at [144, 77] on input "text" at bounding box center [167, 84] width 84 height 24
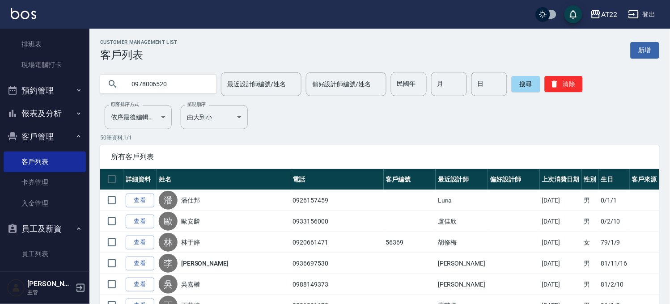
type input "0978006520"
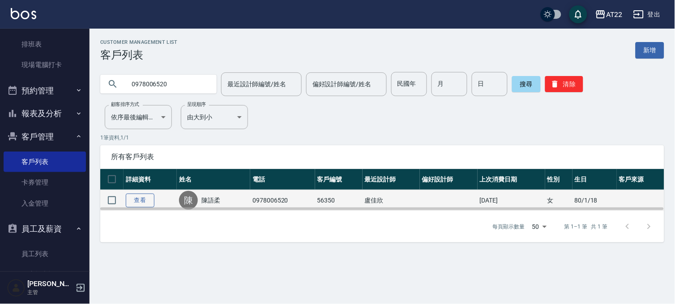
click at [145, 200] on link "查看" at bounding box center [140, 201] width 29 height 14
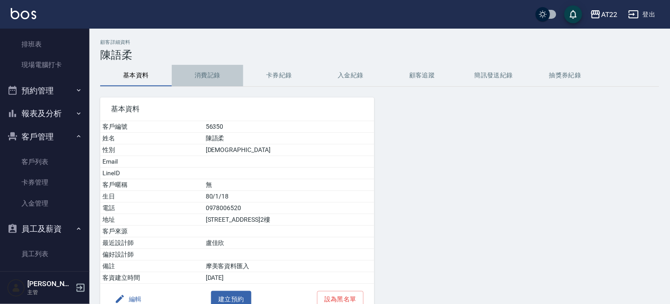
click at [216, 72] on button "消費記錄" at bounding box center [208, 75] width 72 height 21
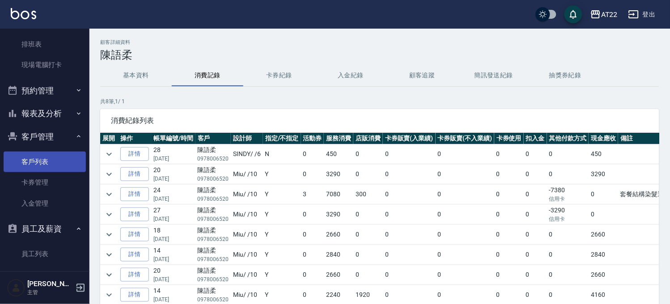
click at [16, 167] on link "客戶列表" at bounding box center [45, 162] width 82 height 21
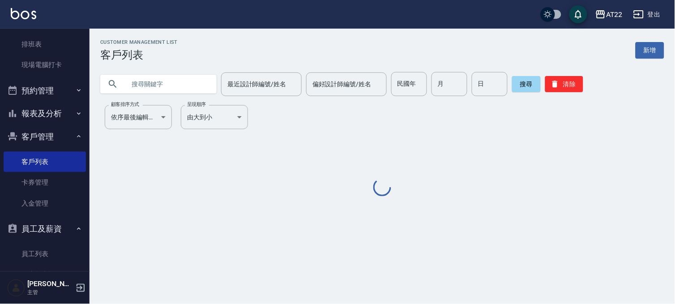
click at [153, 92] on input "text" at bounding box center [167, 84] width 84 height 24
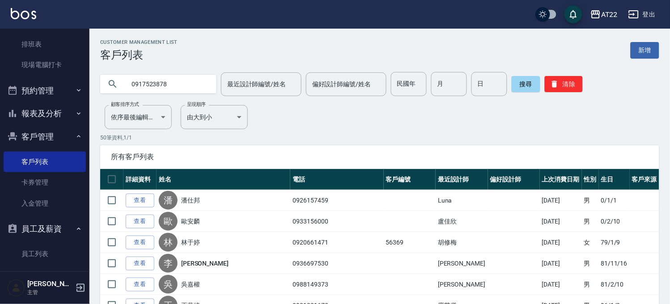
type input "0917523878"
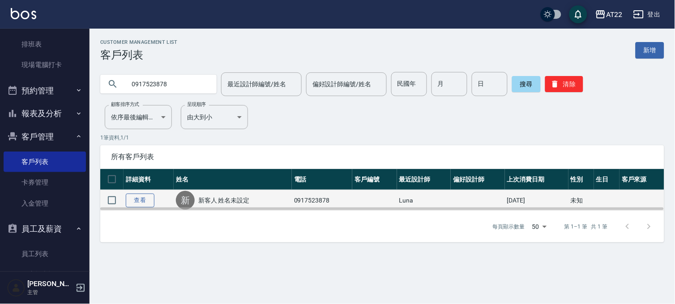
click at [131, 198] on link "查看" at bounding box center [140, 201] width 29 height 14
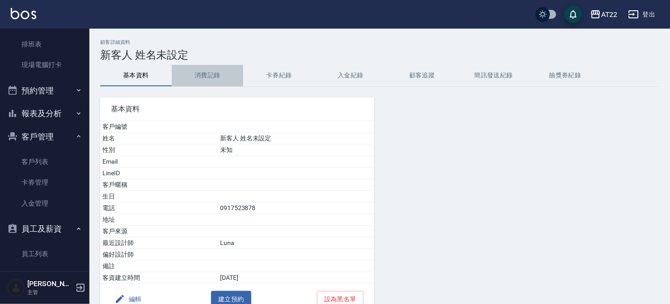
click at [198, 80] on button "消費記錄" at bounding box center [208, 75] width 72 height 21
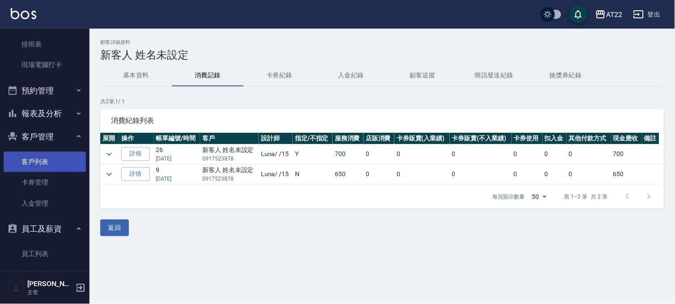
click at [43, 160] on link "客戶列表" at bounding box center [45, 162] width 82 height 21
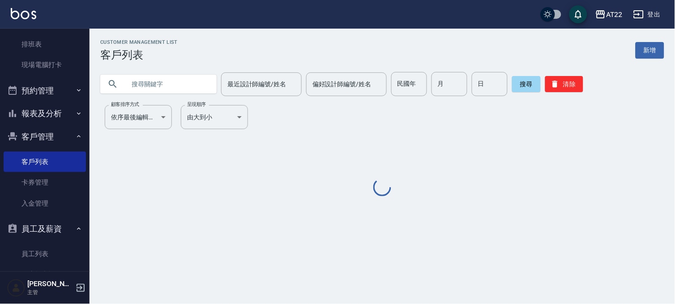
click at [162, 78] on input "text" at bounding box center [167, 84] width 84 height 24
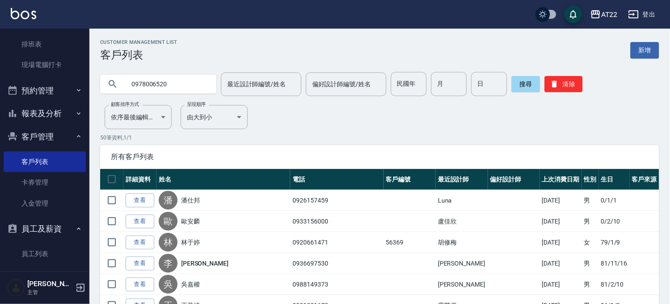
type input "0978006520"
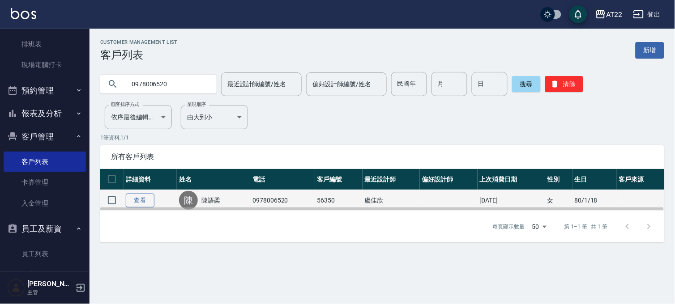
click at [135, 202] on link "查看" at bounding box center [140, 201] width 29 height 14
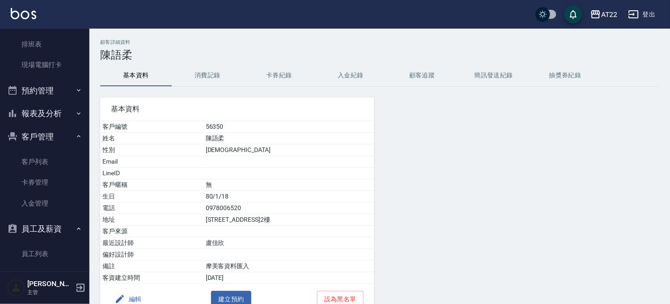
click at [209, 74] on button "消費記錄" at bounding box center [208, 75] width 72 height 21
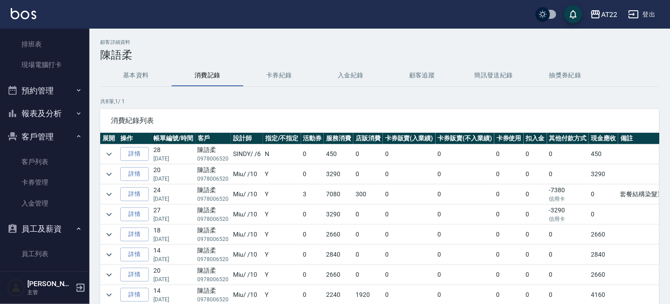
click at [105, 168] on td at bounding box center [109, 175] width 18 height 20
click at [109, 171] on icon "expand row" at bounding box center [109, 174] width 11 height 11
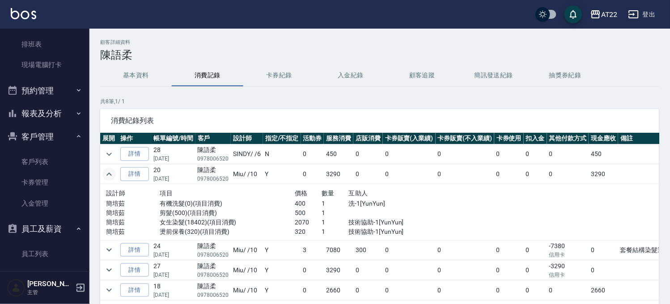
click at [109, 171] on icon "expand row" at bounding box center [109, 174] width 11 height 11
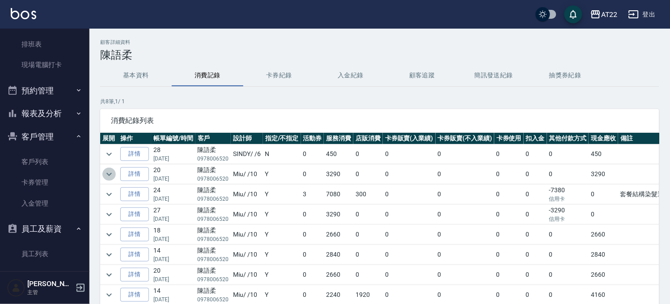
click at [109, 171] on icon "expand row" at bounding box center [109, 174] width 11 height 11
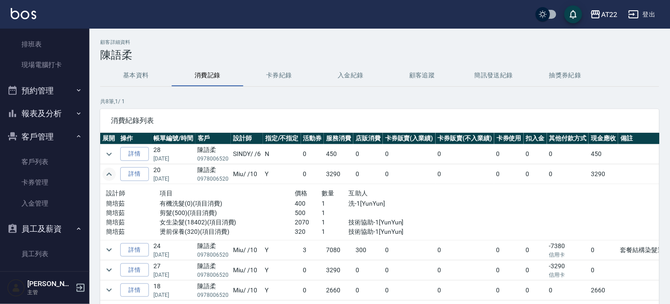
click at [109, 171] on icon "expand row" at bounding box center [109, 174] width 11 height 11
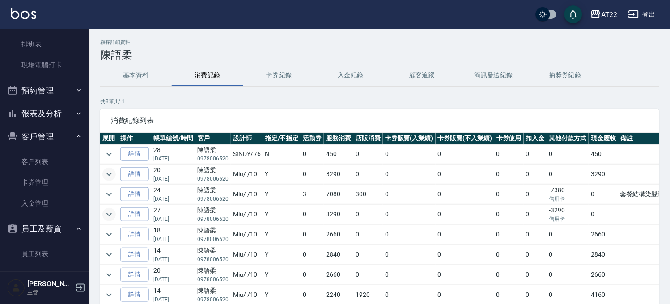
click at [110, 217] on icon "expand row" at bounding box center [109, 214] width 11 height 11
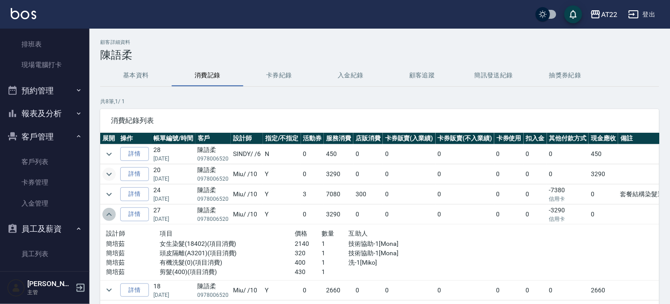
click at [110, 217] on icon "expand row" at bounding box center [109, 214] width 11 height 11
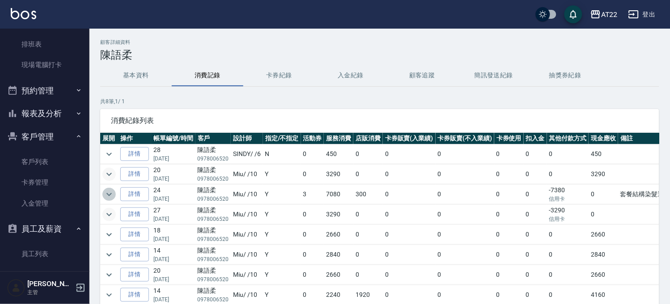
click at [113, 196] on icon "expand row" at bounding box center [109, 194] width 11 height 11
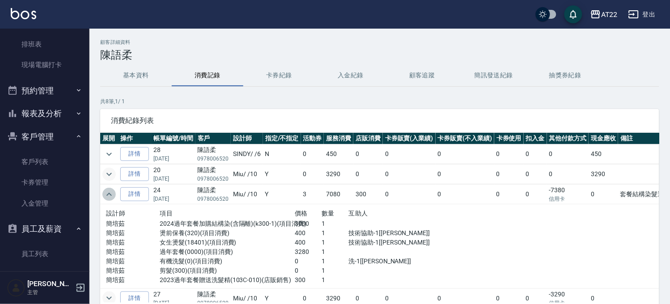
click at [113, 196] on icon "expand row" at bounding box center [109, 194] width 11 height 11
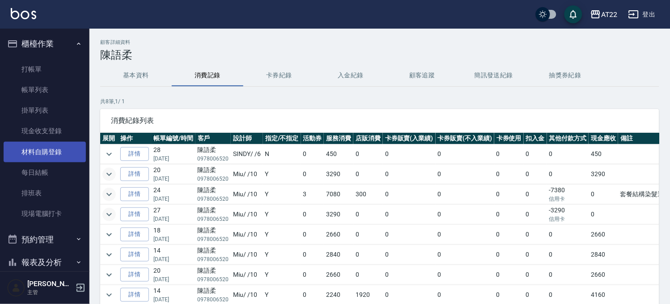
click at [39, 159] on link "材料自購登錄" at bounding box center [45, 152] width 82 height 21
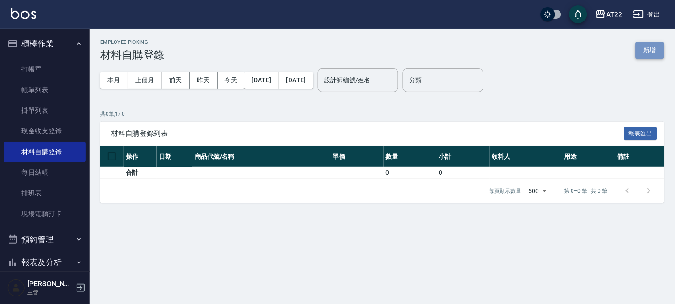
click at [661, 54] on button "新增" at bounding box center [650, 50] width 29 height 17
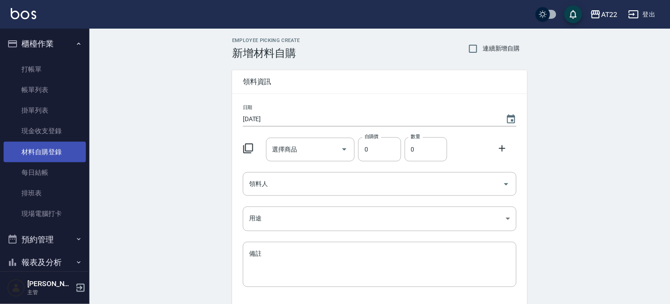
click at [51, 148] on link "材料自購登錄" at bounding box center [45, 152] width 82 height 21
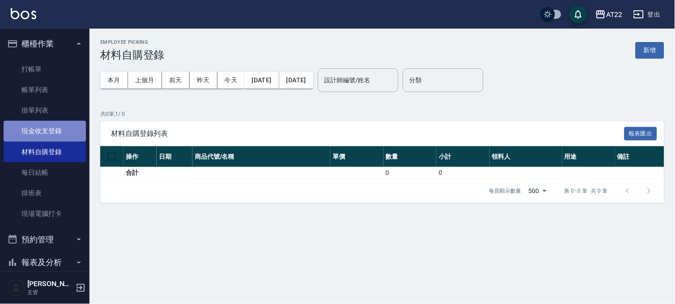
click at [54, 128] on link "現金收支登錄" at bounding box center [45, 131] width 82 height 21
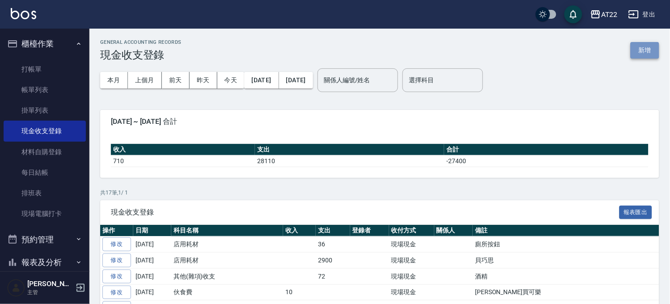
click at [637, 50] on button "新增" at bounding box center [645, 50] width 29 height 17
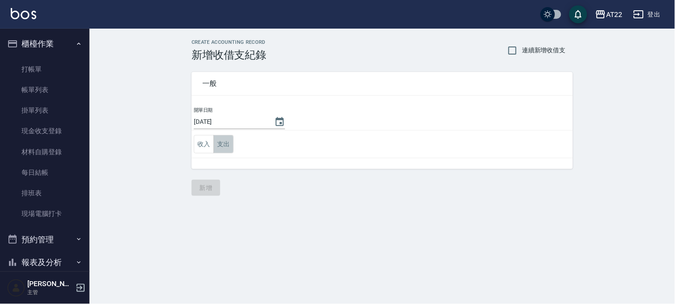
click at [229, 146] on button "支出" at bounding box center [223, 144] width 20 height 18
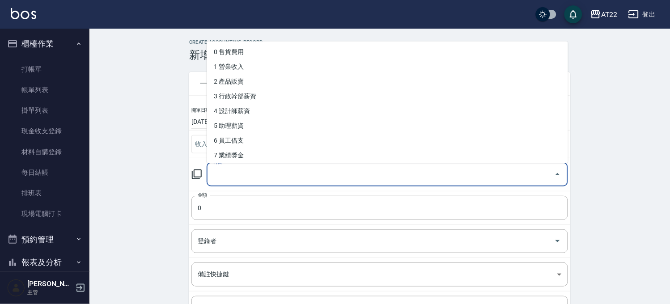
click at [249, 168] on input "科目" at bounding box center [381, 175] width 340 height 16
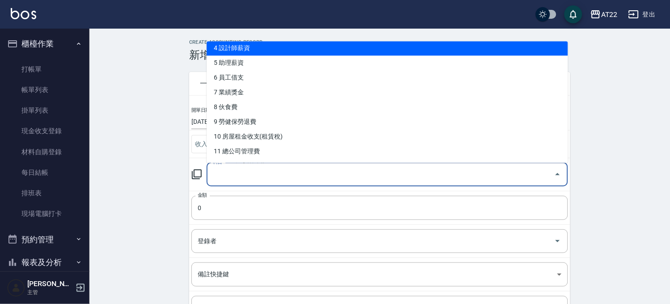
scroll to position [99, 0]
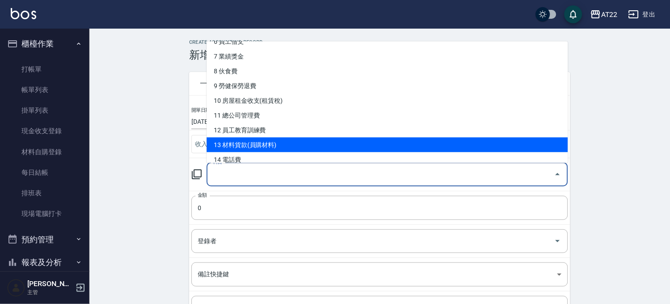
click at [252, 148] on li "13 材料貨款(員購材料)" at bounding box center [388, 144] width 362 height 15
type input "13 材料貨款(員購材料)"
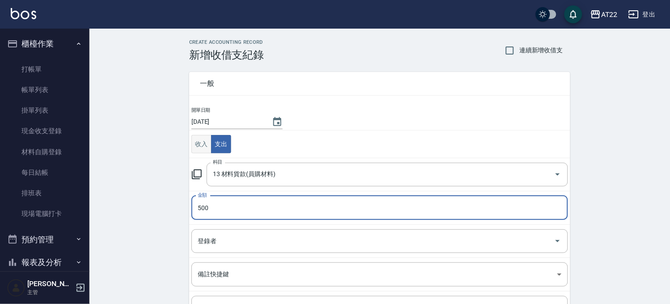
type input "500"
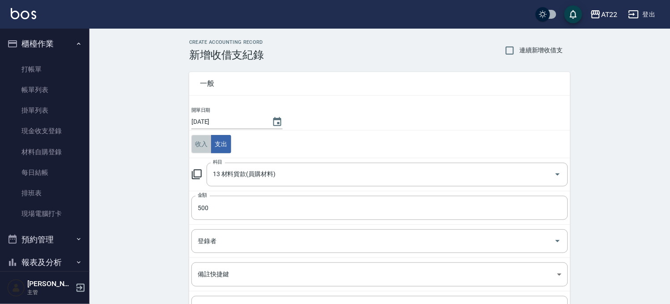
click at [201, 151] on button "收入" at bounding box center [202, 144] width 20 height 18
click at [239, 252] on div "登錄者" at bounding box center [380, 242] width 377 height 24
click at [164, 144] on div "CREATE ACCOUNTING RECORD 新增收借支紀錄 連續新增收借支 一般 開單日期 2025/09/09 收入 支出 科目 13 材料貨款(員購…" at bounding box center [380, 212] width 581 height 367
click at [229, 142] on button "支出" at bounding box center [221, 144] width 20 height 18
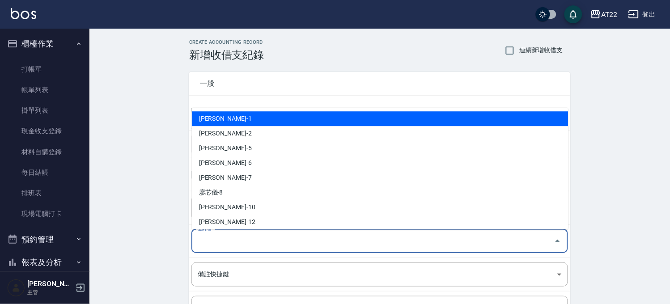
click at [222, 240] on input "登錄者" at bounding box center [373, 242] width 355 height 16
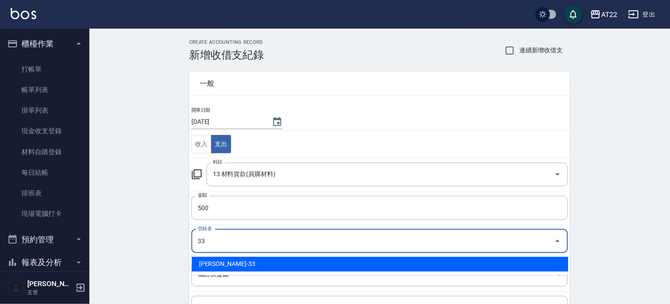
click at [219, 262] on li "李羽璨-33" at bounding box center [380, 264] width 377 height 15
type input "李羽璨-33"
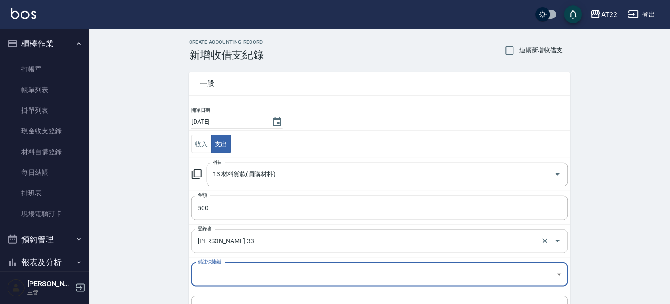
scroll to position [91, 0]
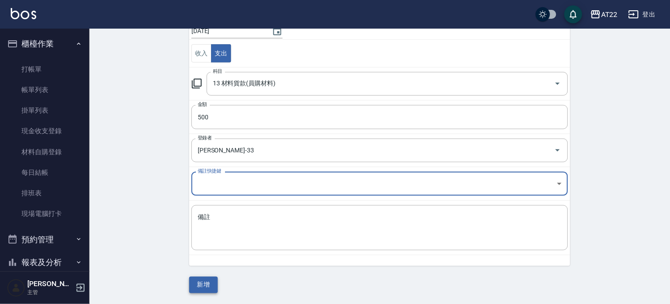
click at [197, 288] on button "新增" at bounding box center [203, 285] width 29 height 17
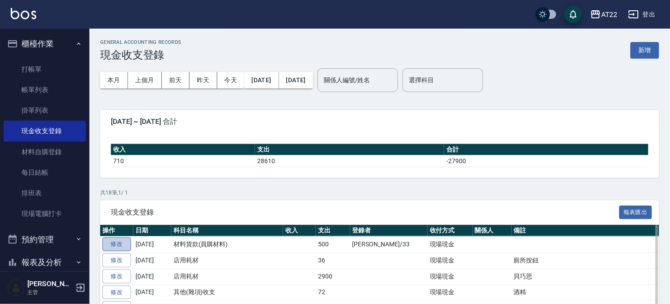
click at [130, 242] on link "修改" at bounding box center [116, 245] width 29 height 14
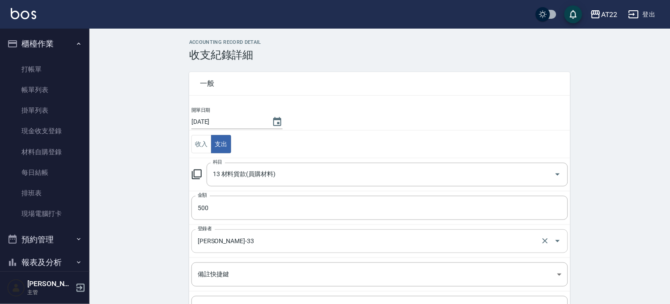
click at [257, 244] on input "李羽璨-33" at bounding box center [368, 242] width 344 height 16
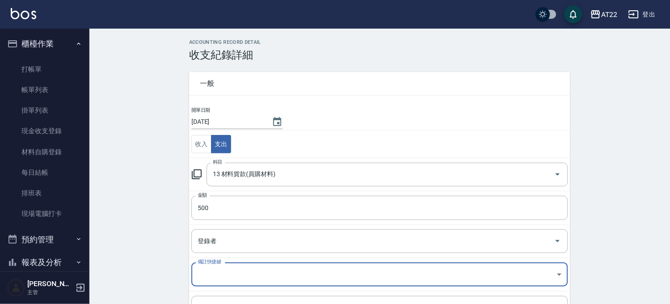
click at [151, 209] on div "ACCOUNTING RECORD DETAIL 收支紀錄詳細 一般 開單日期 2025/09/09 收入 支出 科目 13 材料貨款(員購材料) 科目 金額…" at bounding box center [380, 211] width 581 height 345
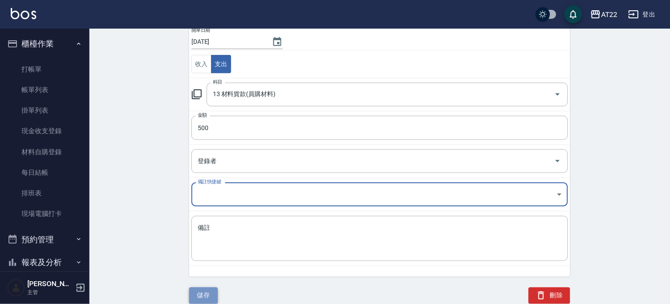
click at [215, 296] on button "儲存" at bounding box center [203, 296] width 29 height 17
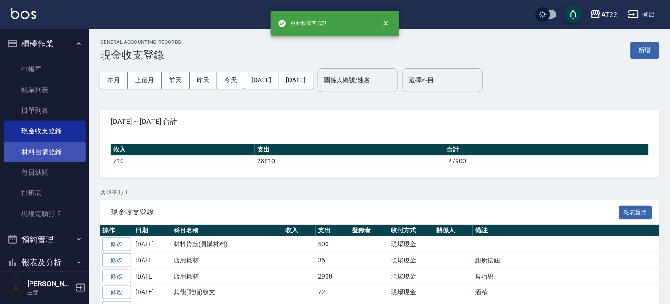
click at [54, 153] on link "材料自購登錄" at bounding box center [45, 152] width 82 height 21
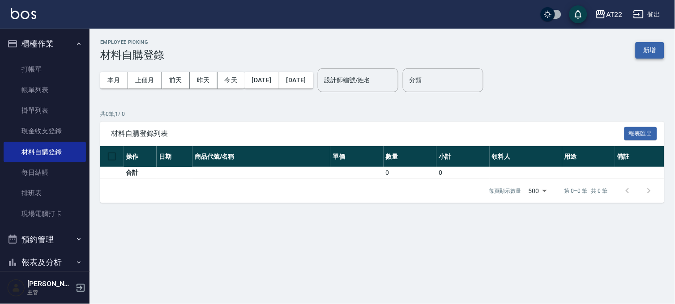
click at [650, 46] on button "新增" at bounding box center [650, 50] width 29 height 17
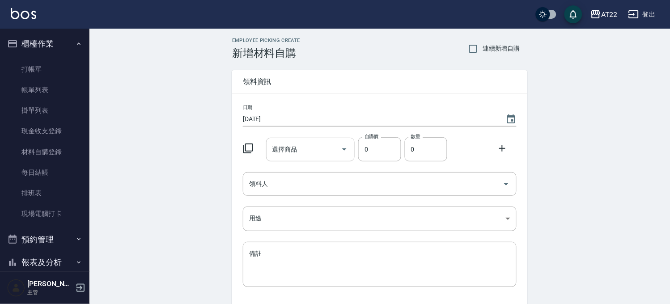
click at [287, 148] on div "選擇商品 選擇商品" at bounding box center [310, 150] width 89 height 24
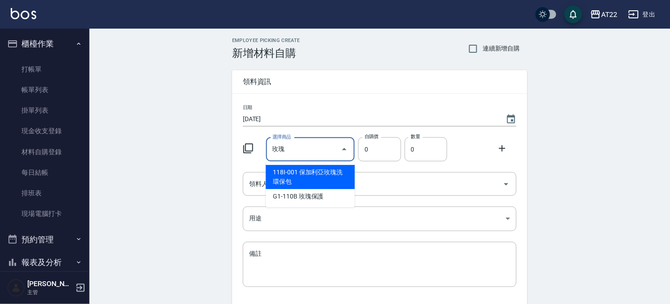
type input "保加利亞玫瑰洗環保包"
type input "250"
type input "1"
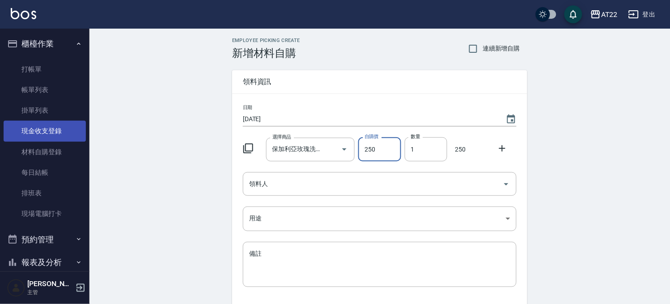
drag, startPoint x: 58, startPoint y: 136, endPoint x: 54, endPoint y: 140, distance: 6.0
click at [58, 136] on link "現金收支登錄" at bounding box center [45, 131] width 82 height 21
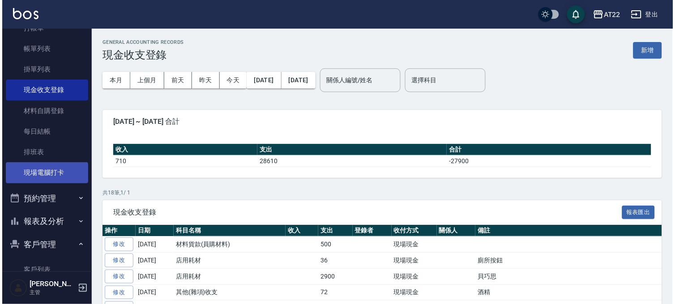
scroll to position [99, 0]
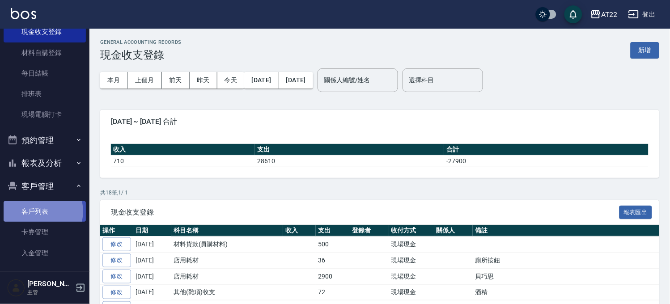
click at [42, 212] on link "客戶列表" at bounding box center [45, 211] width 82 height 21
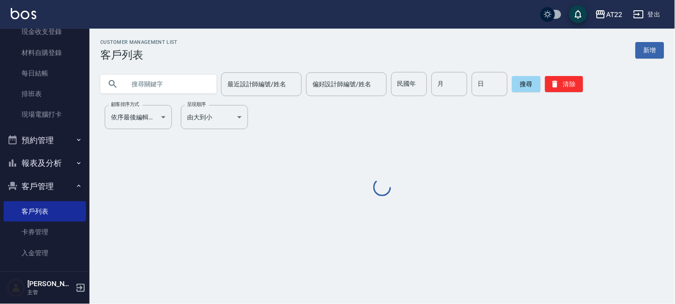
click at [181, 88] on input "text" at bounding box center [167, 84] width 84 height 24
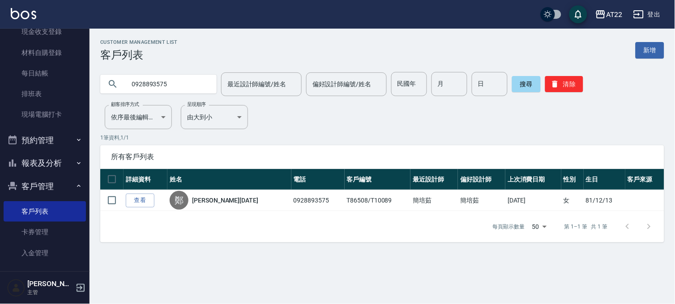
click at [149, 74] on input "0928893575" at bounding box center [167, 84] width 84 height 24
type input "0916742335"
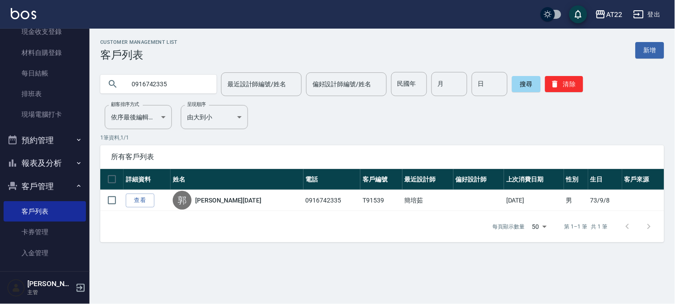
click at [53, 181] on button "客戶管理" at bounding box center [45, 186] width 82 height 23
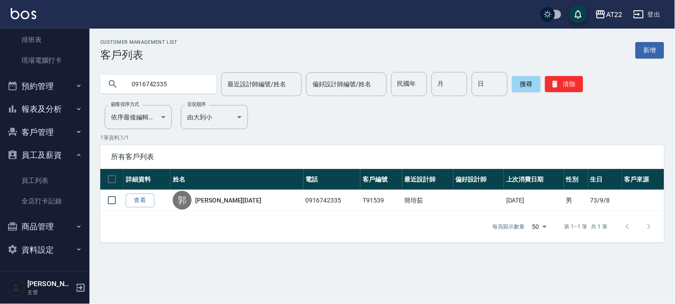
click at [64, 159] on button "員工及薪資" at bounding box center [45, 155] width 82 height 23
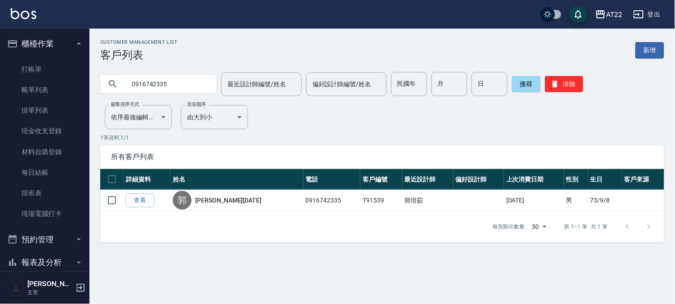
click at [55, 37] on button "櫃檯作業" at bounding box center [45, 43] width 82 height 23
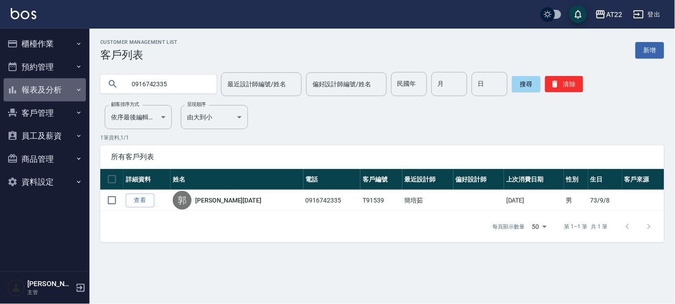
click at [39, 97] on button "報表及分析" at bounding box center [45, 89] width 82 height 23
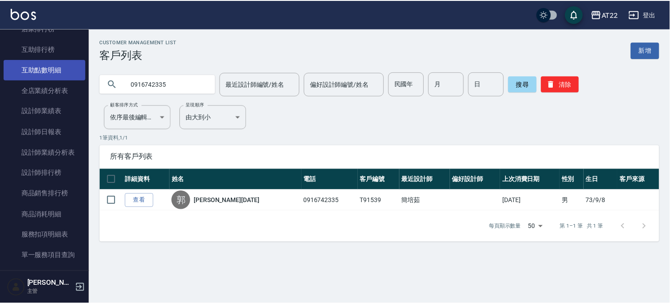
scroll to position [199, 0]
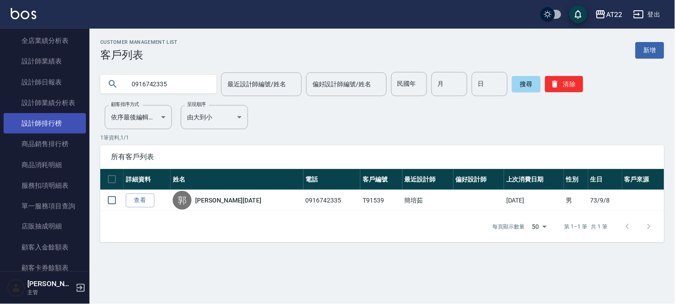
click at [45, 124] on link "設計師排行榜" at bounding box center [45, 123] width 82 height 21
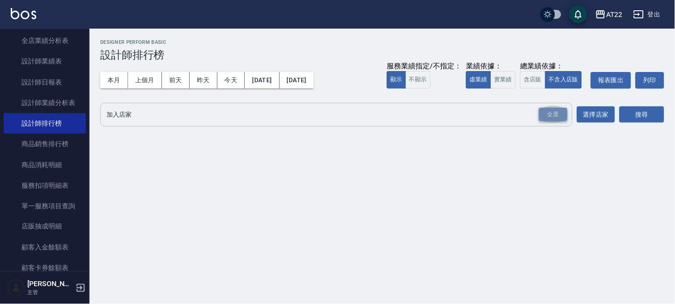
click at [552, 117] on div "全選" at bounding box center [553, 115] width 29 height 14
click at [661, 112] on button "搜尋" at bounding box center [641, 115] width 45 height 17
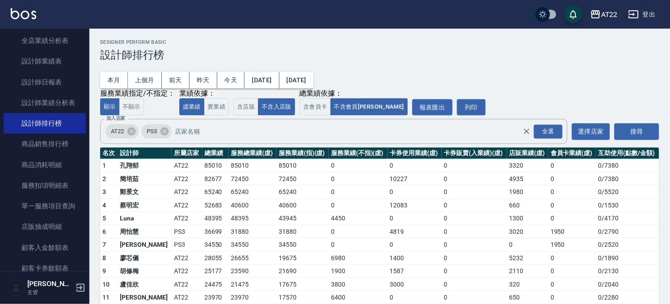
scroll to position [50, 0]
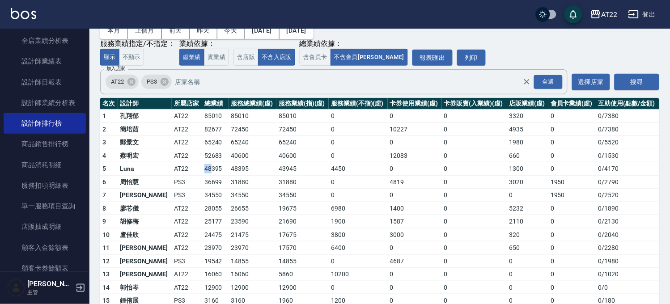
drag, startPoint x: 179, startPoint y: 166, endPoint x: 188, endPoint y: 168, distance: 9.5
click at [202, 168] on td "48395" at bounding box center [215, 168] width 27 height 13
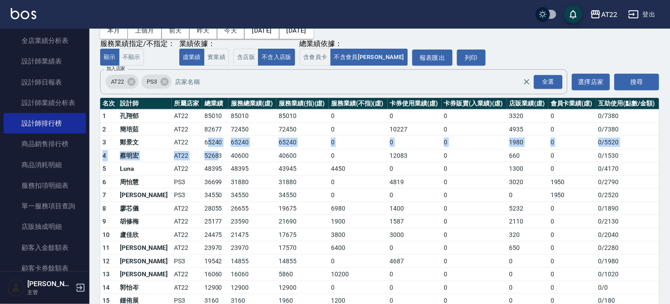
drag, startPoint x: 183, startPoint y: 149, endPoint x: 195, endPoint y: 153, distance: 12.2
click at [195, 153] on tbody "1 孔翔郁 AT22 85010 85010 85010 0 0 0 3320 0 0 / 7380 2 簡培茹 AT22 82677 72450 72450…" at bounding box center [379, 215] width 559 height 210
click at [229, 148] on td "65240" at bounding box center [253, 142] width 48 height 13
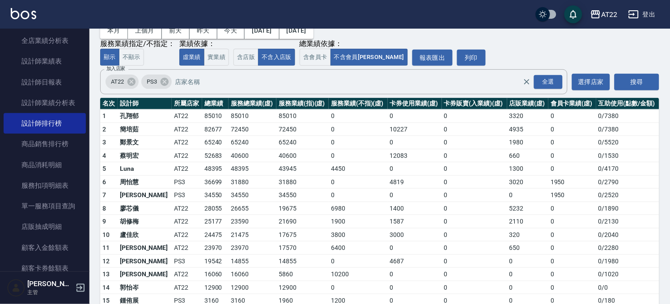
click at [530, 38] on div "本月 上個月 前天 昨天 今天 2025/09/01 2025/09/09 服務業績指定/不指定： 顯示 不顯示 業績依據： 虛業績 實業績 總業績依據： 含…" at bounding box center [379, 39] width 559 height 54
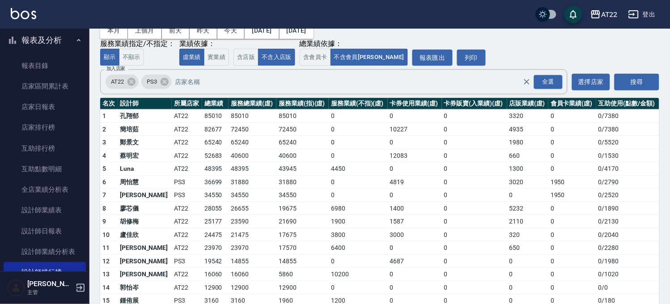
click at [52, 38] on button "報表及分析" at bounding box center [45, 40] width 82 height 23
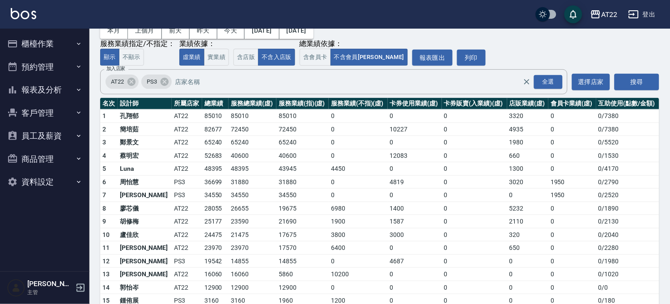
scroll to position [0, 0]
click at [36, 121] on button "客戶管理" at bounding box center [45, 113] width 82 height 23
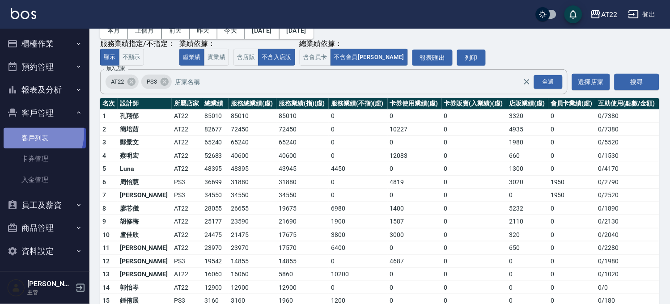
click at [36, 134] on link "客戶列表" at bounding box center [45, 138] width 82 height 21
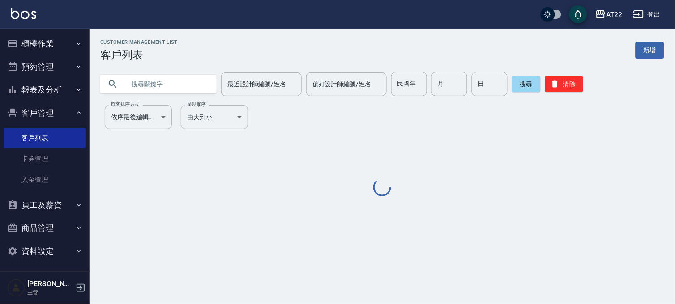
click at [132, 84] on input "text" at bounding box center [167, 84] width 84 height 24
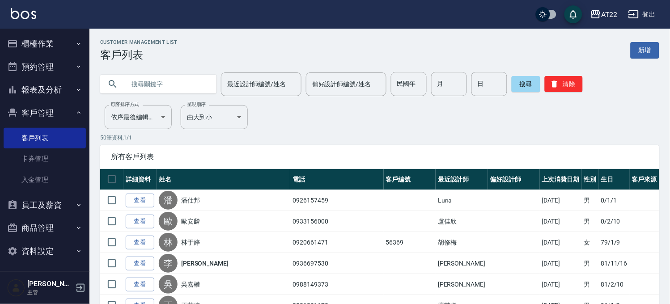
click at [163, 93] on input "text" at bounding box center [167, 84] width 84 height 24
type input "0952590567"
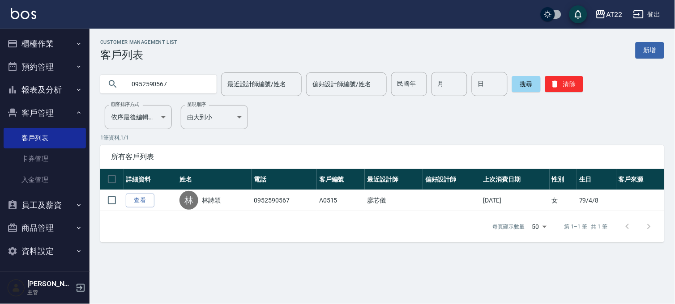
click at [153, 200] on link "查看" at bounding box center [140, 201] width 29 height 14
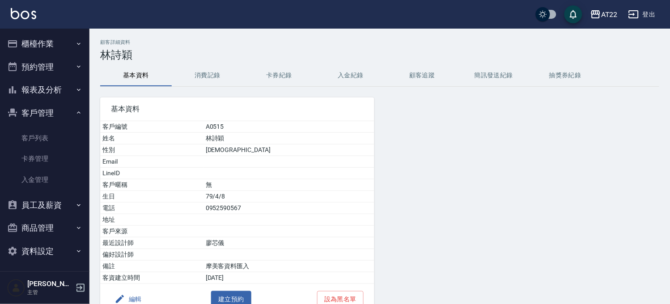
click at [201, 106] on span "基本資料" at bounding box center [237, 109] width 253 height 9
click at [212, 84] on button "消費記錄" at bounding box center [208, 75] width 72 height 21
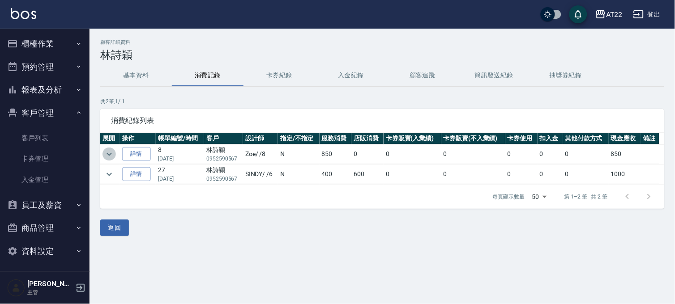
click at [106, 154] on icon "expand row" at bounding box center [109, 154] width 11 height 11
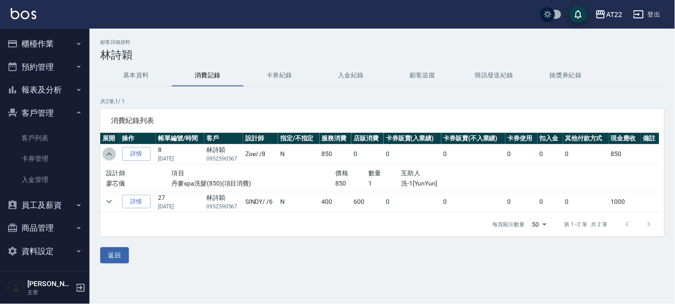
click at [106, 154] on icon "expand row" at bounding box center [109, 154] width 11 height 11
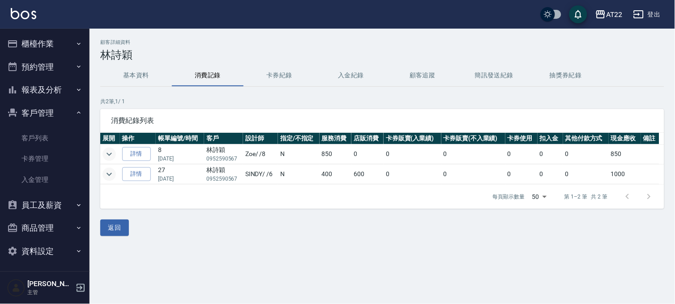
click at [109, 175] on icon "expand row" at bounding box center [109, 174] width 5 height 3
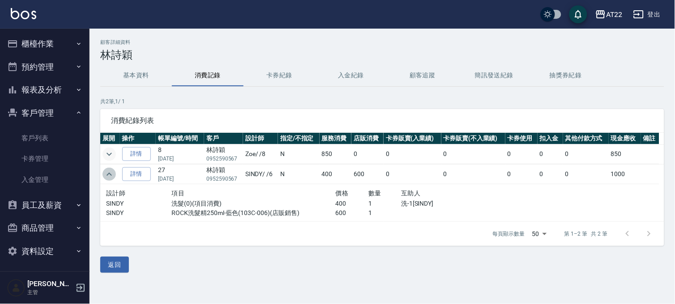
click at [109, 175] on icon "expand row" at bounding box center [109, 174] width 11 height 11
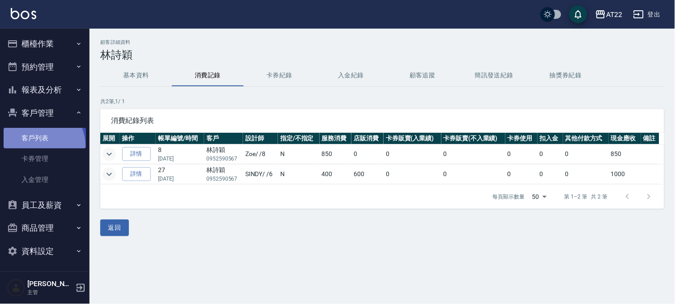
click at [41, 145] on link "客戶列表" at bounding box center [45, 138] width 82 height 21
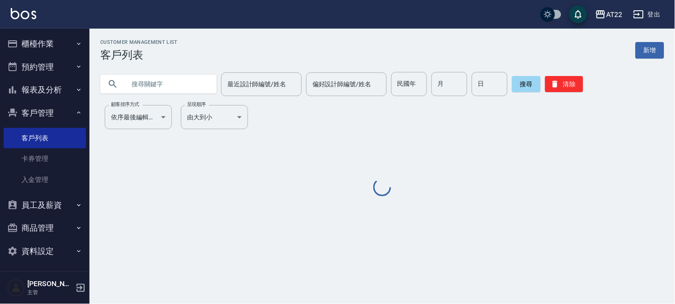
click at [148, 77] on input "text" at bounding box center [167, 84] width 84 height 24
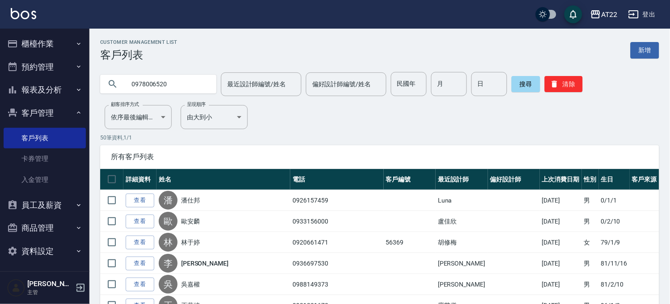
type input "0978006520"
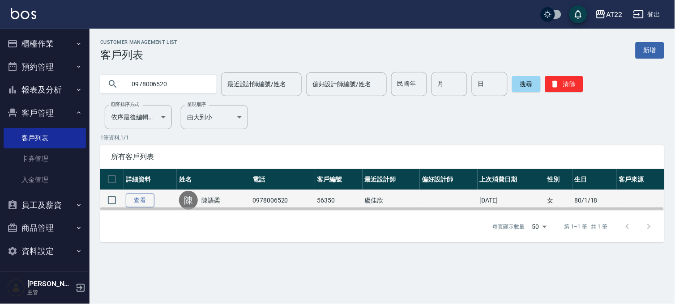
click at [140, 199] on link "查看" at bounding box center [140, 201] width 29 height 14
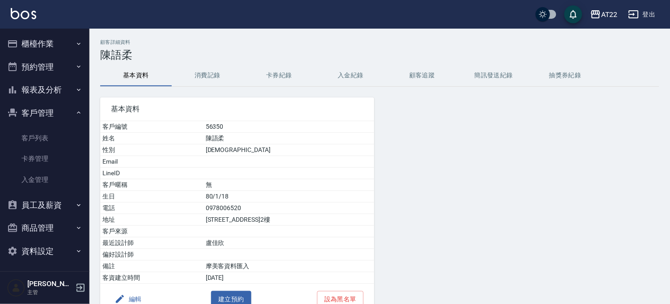
click at [209, 79] on button "消費記錄" at bounding box center [208, 75] width 72 height 21
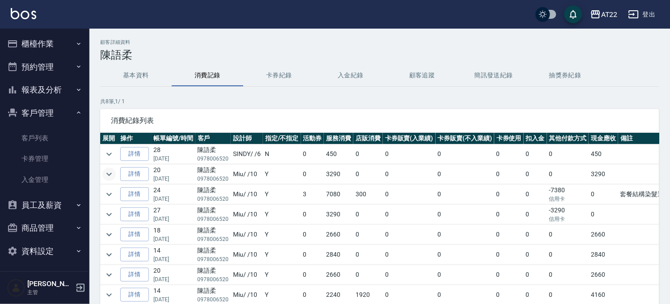
click at [105, 173] on icon "expand row" at bounding box center [109, 174] width 11 height 11
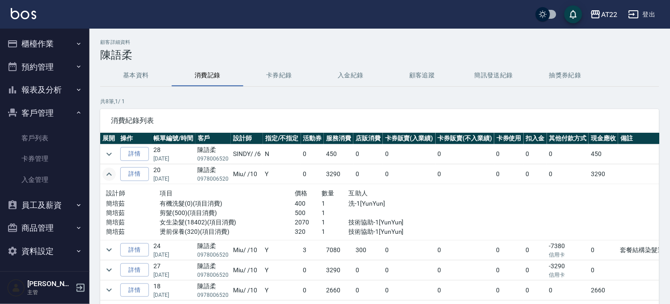
click at [105, 173] on icon "expand row" at bounding box center [109, 174] width 11 height 11
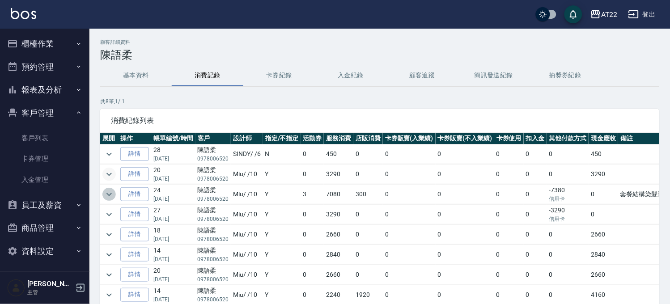
click at [109, 192] on icon "expand row" at bounding box center [109, 194] width 11 height 11
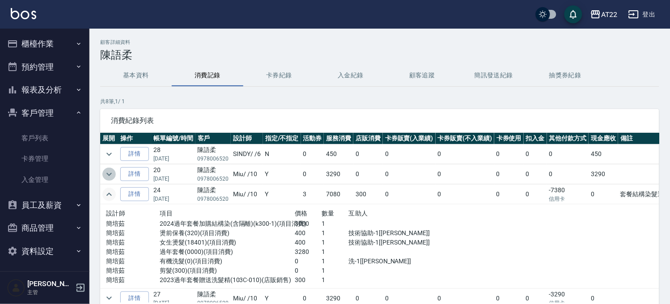
click at [104, 174] on icon "expand row" at bounding box center [109, 174] width 11 height 11
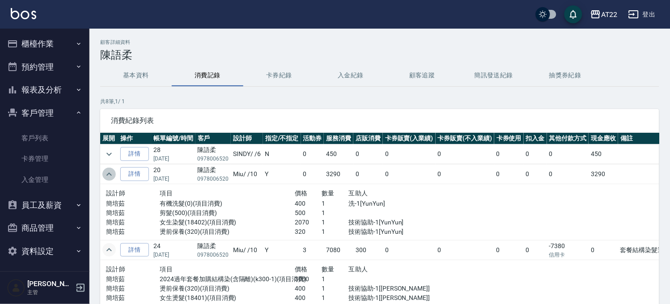
click at [109, 176] on icon "expand row" at bounding box center [109, 174] width 11 height 11
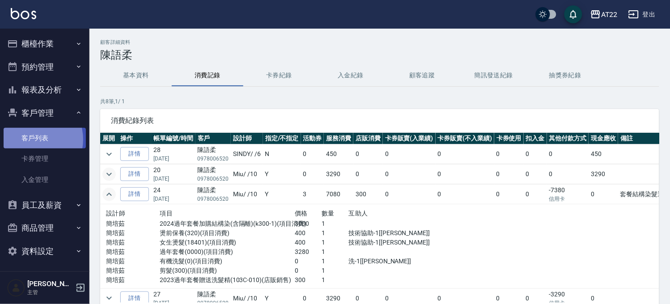
click at [31, 140] on link "客戶列表" at bounding box center [45, 138] width 82 height 21
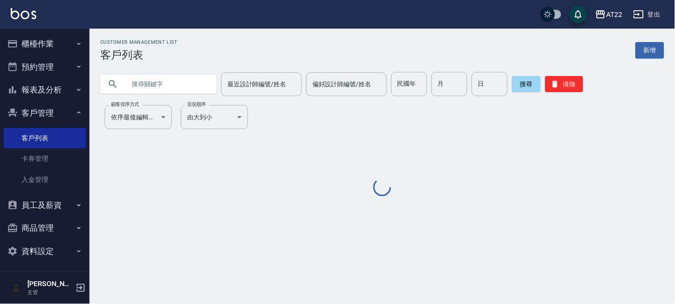
click at [188, 81] on input "text" at bounding box center [167, 84] width 84 height 24
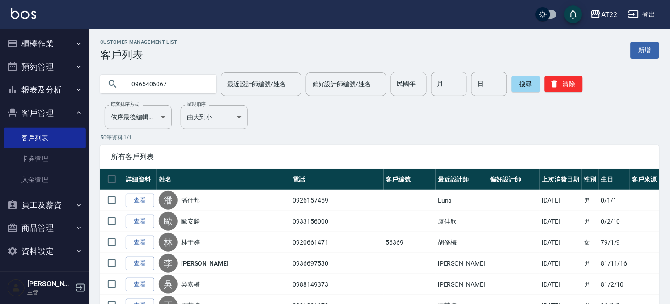
type input "0965406067"
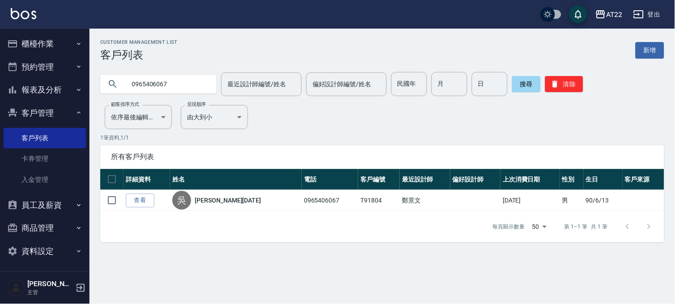
click at [55, 30] on ul "櫃檯作業 打帳單 帳單列表 掛單列表 現金收支登錄 材料自購登錄 每日結帳 排班表 現場電腦打卡 預約管理 預約管理 單日預約紀錄 單週預約紀錄 報表及分析 …" at bounding box center [45, 148] width 82 height 238
click at [45, 48] on button "櫃檯作業" at bounding box center [45, 43] width 82 height 23
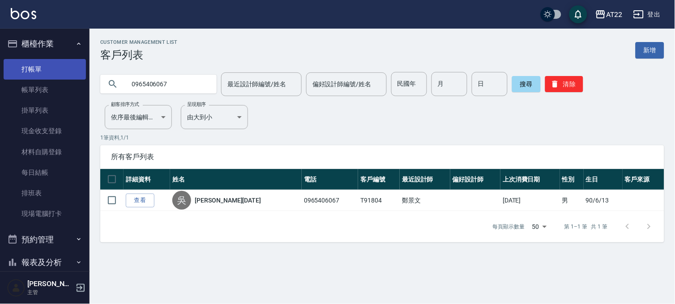
click at [39, 77] on link "打帳單" at bounding box center [45, 69] width 82 height 21
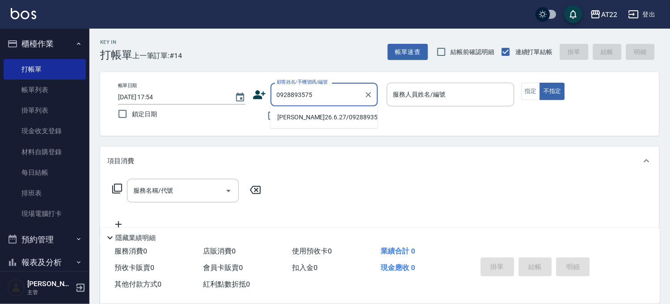
click at [305, 116] on li "鄭幸文26.6.27/0928893575/T86508/T10089" at bounding box center [323, 117] width 107 height 15
type input "鄭幸文26.6.27/0928893575/T86508/T10089"
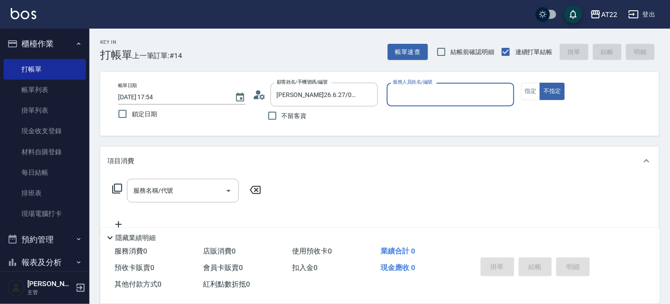
type input "Miu-10"
click at [525, 95] on button "指定" at bounding box center [531, 91] width 19 height 17
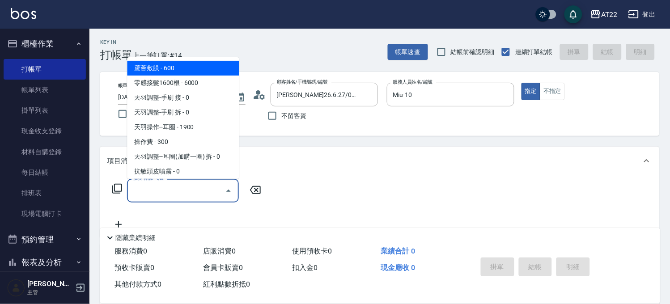
click at [182, 183] on input "服務名稱/代號" at bounding box center [176, 191] width 90 height 16
type input "0"
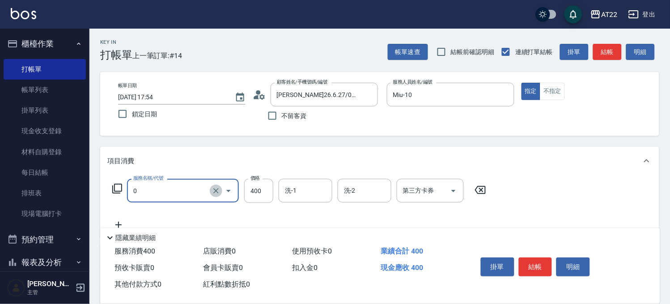
click at [214, 191] on icon "Clear" at bounding box center [216, 191] width 9 height 9
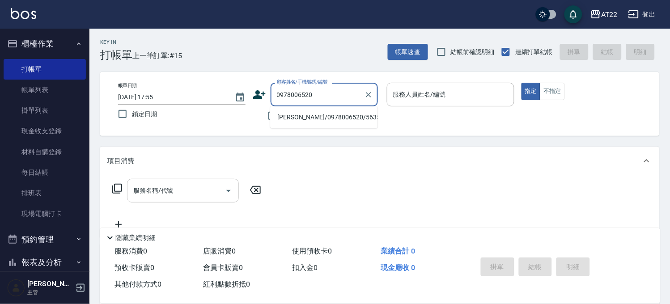
click at [302, 112] on li "陳語柔/0978006520/56350" at bounding box center [323, 117] width 107 height 15
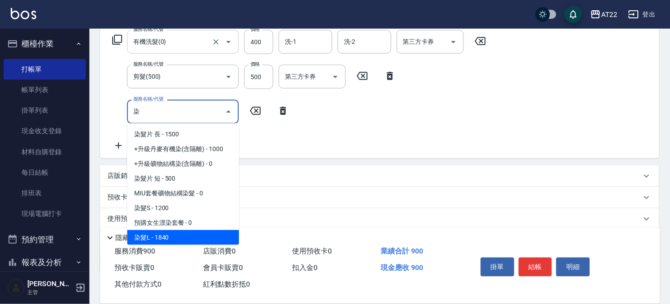
scroll to position [74, 0]
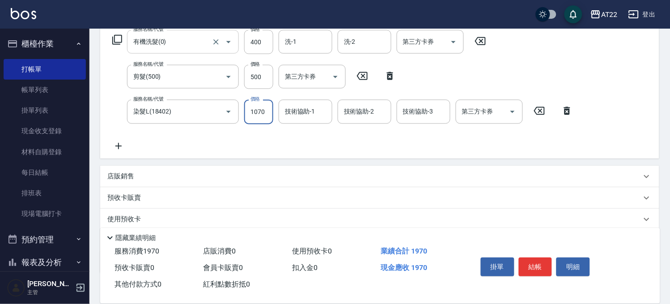
click at [266, 114] on input "1070" at bounding box center [258, 112] width 29 height 24
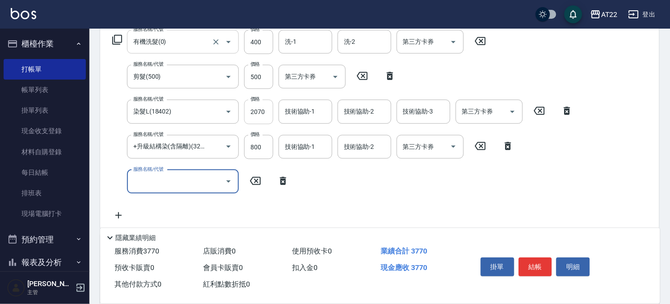
scroll to position [0, 0]
click at [529, 258] on button "結帳" at bounding box center [536, 267] width 34 height 19
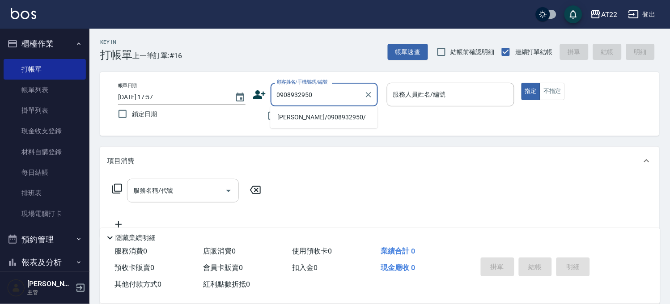
click at [328, 114] on li "吳承祐/0908932950/" at bounding box center [323, 117] width 107 height 15
click at [297, 117] on li "蔡宜穎27.7.30/0978783058/T91821" at bounding box center [323, 117] width 107 height 15
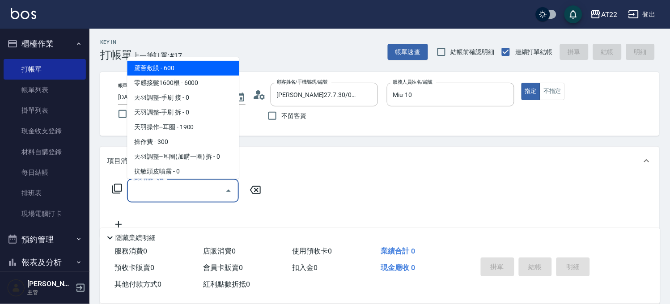
click at [187, 188] on input "服務名稱/代號" at bounding box center [176, 191] width 90 height 16
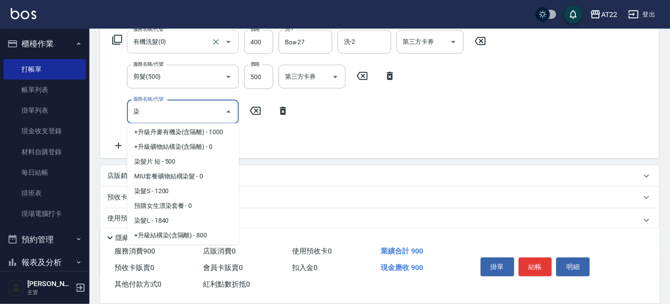
scroll to position [99, 0]
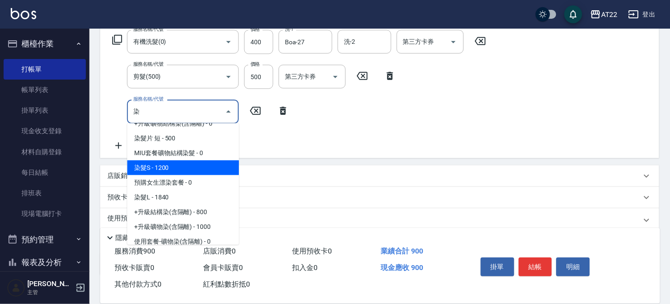
click at [169, 171] on span "染髮S - 1200" at bounding box center [183, 168] width 112 height 15
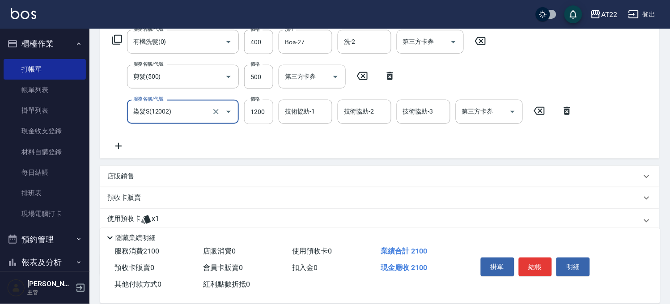
click at [261, 113] on input "1200" at bounding box center [258, 112] width 29 height 24
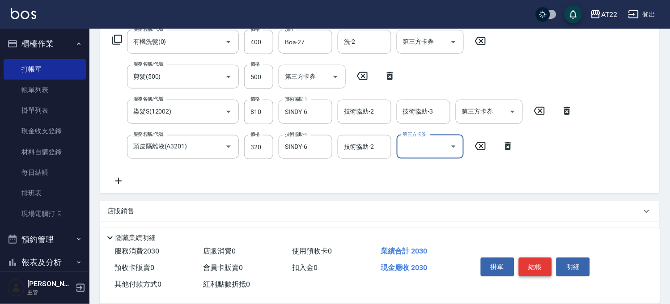
click at [529, 260] on button "結帳" at bounding box center [536, 267] width 34 height 19
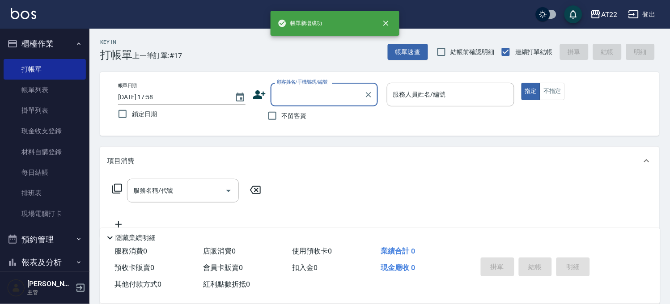
scroll to position [0, 0]
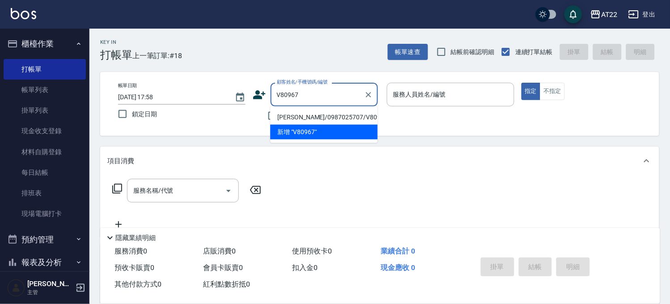
click at [310, 117] on li "張慶榮/0987025707/V80967" at bounding box center [323, 117] width 107 height 15
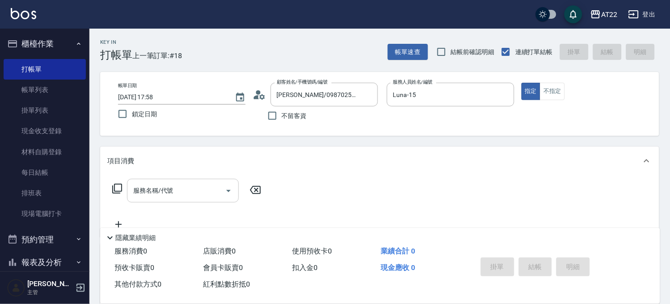
drag, startPoint x: 207, startPoint y: 177, endPoint x: 197, endPoint y: 189, distance: 15.2
click at [201, 185] on div "服務名稱/代號 服務名稱/代號" at bounding box center [379, 206] width 559 height 62
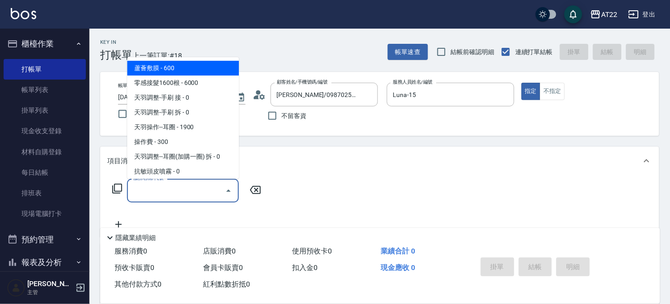
click at [197, 189] on input "服務名稱/代號" at bounding box center [176, 191] width 90 height 16
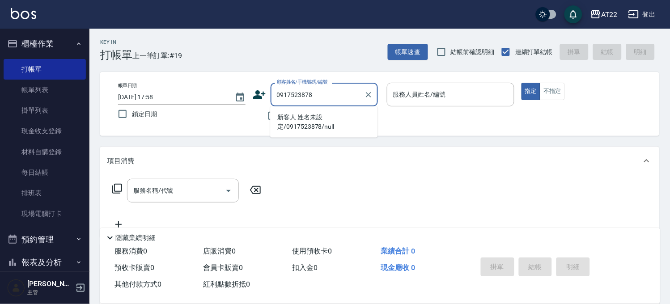
click at [295, 127] on li "新客人 姓名未設定/0917523878/null" at bounding box center [323, 122] width 107 height 24
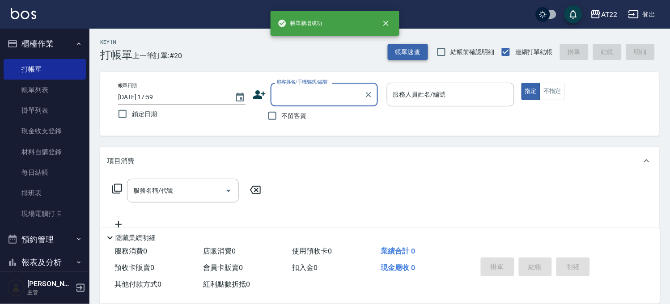
click at [412, 56] on button "帳單速查" at bounding box center [408, 52] width 40 height 17
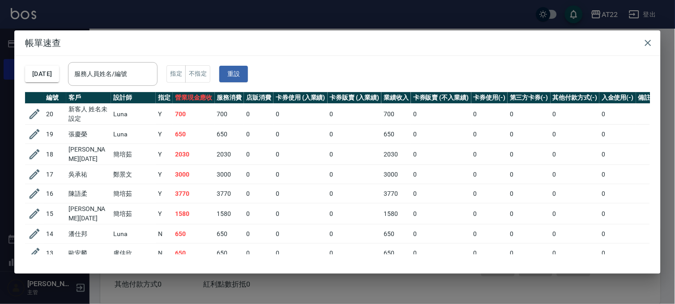
click at [175, 18] on div "帳單速查 2025/09/09 服務人員姓名/編號 服務人員姓名/編號 指定 不指定 重設 編號 客戶 設計師 指定 營業現金應收 服務消費 店販消費 卡券使…" at bounding box center [337, 152] width 675 height 304
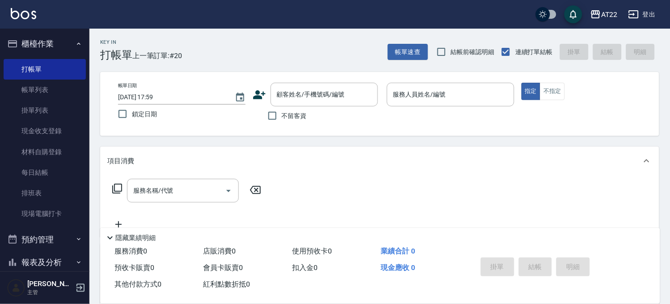
click at [328, 107] on div "不留客資" at bounding box center [315, 116] width 125 height 19
click at [329, 98] on input "顧客姓名/手機號碼/編號" at bounding box center [318, 95] width 86 height 16
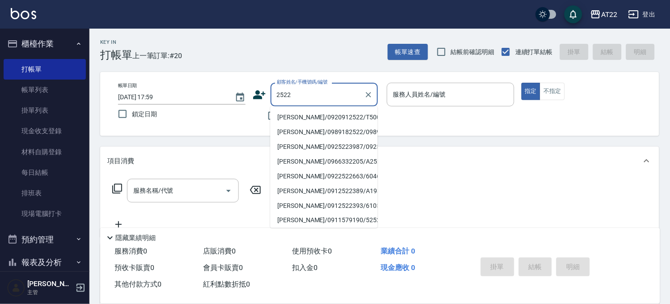
click at [323, 94] on input "2522" at bounding box center [318, 95] width 86 height 16
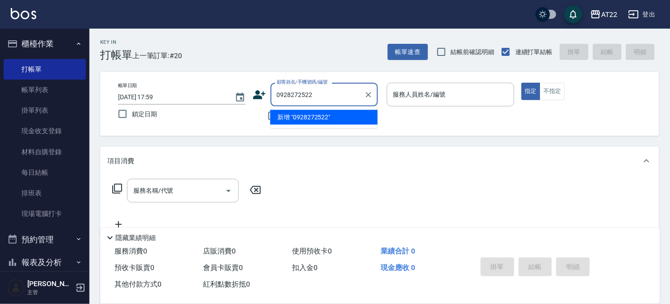
click at [317, 119] on li "新增 "0928272522"" at bounding box center [323, 117] width 107 height 15
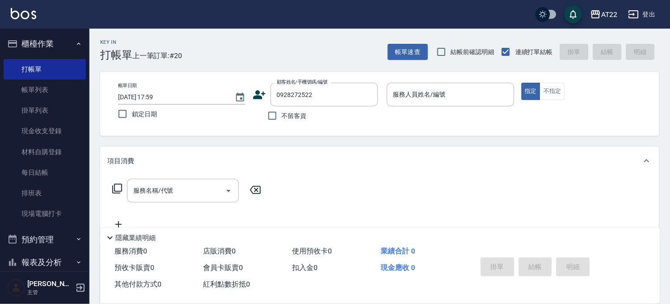
click at [262, 97] on icon at bounding box center [259, 94] width 13 height 9
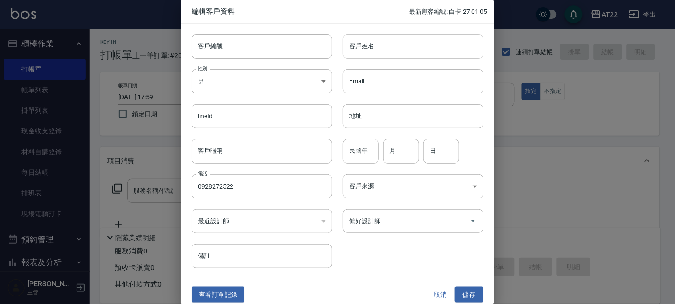
click at [416, 51] on input "客戶姓名" at bounding box center [413, 46] width 141 height 24
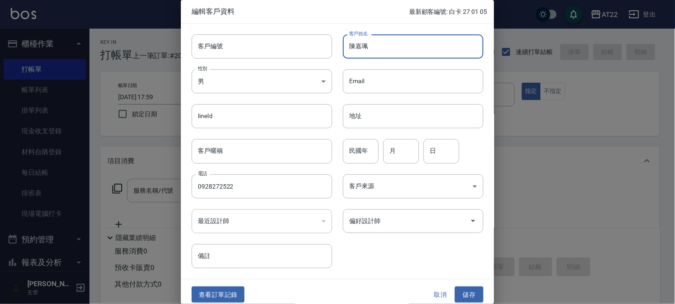
click at [360, 142] on div "民國年 民國年" at bounding box center [361, 151] width 36 height 24
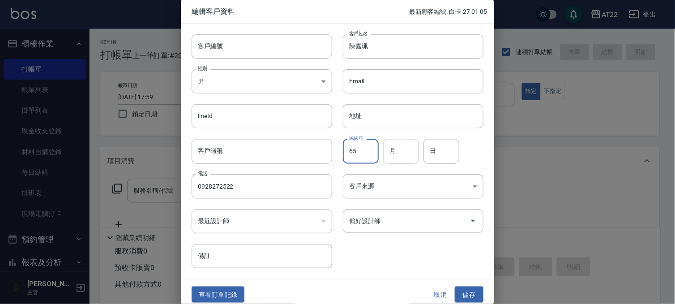
click at [393, 158] on input "月" at bounding box center [401, 151] width 36 height 24
click at [443, 164] on div "客戶來源 ​ 客戶來源" at bounding box center [407, 181] width 151 height 35
click at [444, 160] on input "日" at bounding box center [441, 151] width 36 height 24
click at [464, 299] on button "儲存" at bounding box center [469, 295] width 29 height 17
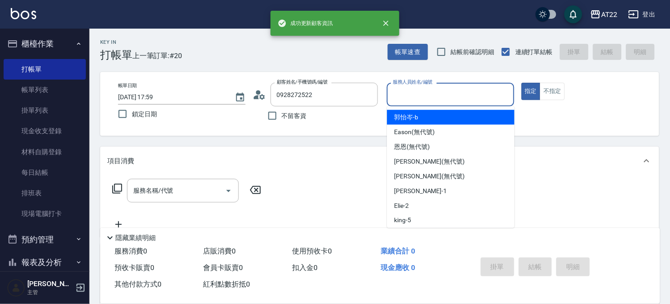
click at [441, 98] on input "服務人員姓名/編號" at bounding box center [450, 95] width 119 height 16
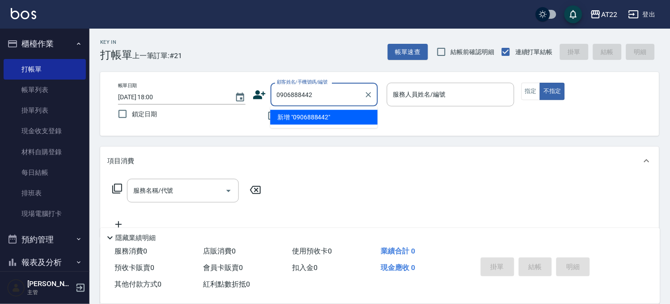
click at [299, 116] on li "新增 "0906888442"" at bounding box center [323, 117] width 107 height 15
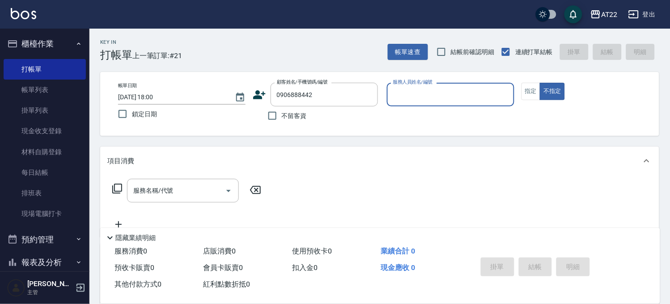
click at [263, 98] on icon at bounding box center [259, 94] width 13 height 13
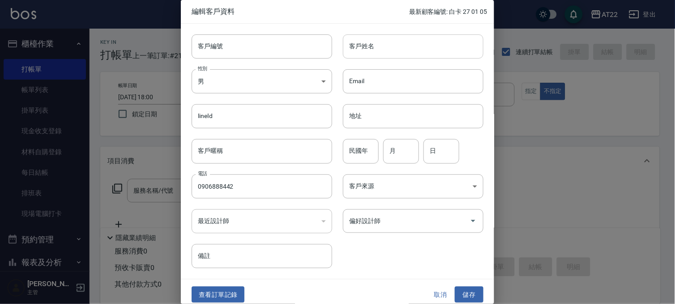
click at [423, 47] on input "客戶姓名" at bounding box center [413, 46] width 141 height 24
click at [368, 150] on input "民國年" at bounding box center [361, 151] width 36 height 24
click at [458, 291] on button "儲存" at bounding box center [469, 295] width 29 height 17
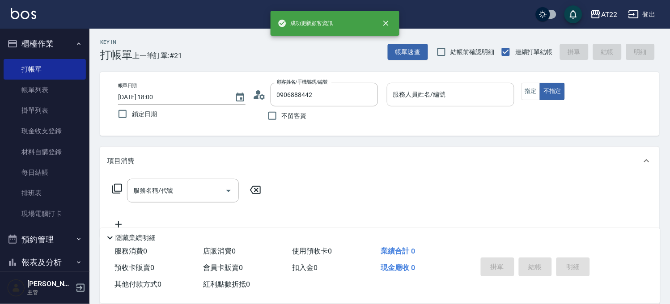
click at [457, 90] on input "服務人員姓名/編號" at bounding box center [450, 95] width 119 height 16
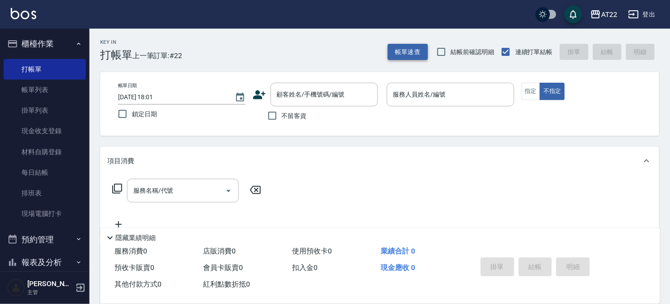
click at [397, 43] on div "Key In 打帳單 上一筆訂單:#22 帳單速查 結帳前確認明細 連續打單結帳 掛單 結帳 明細" at bounding box center [375, 45] width 570 height 33
click at [405, 59] on button "帳單速查" at bounding box center [408, 52] width 40 height 17
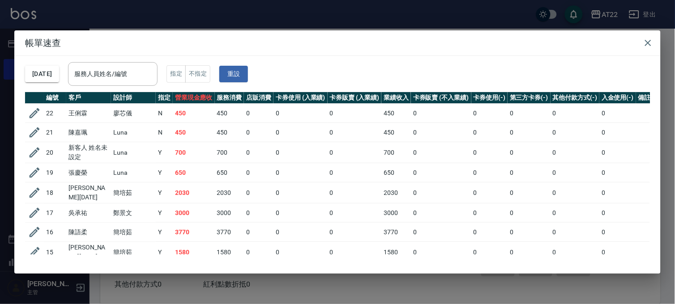
click at [391, 21] on div "帳單速查 2025/09/09 服務人員姓名/編號 服務人員姓名/編號 指定 不指定 重設 編號 客戶 設計師 指定 營業現金應收 服務消費 店販消費 卡券使…" at bounding box center [337, 152] width 675 height 304
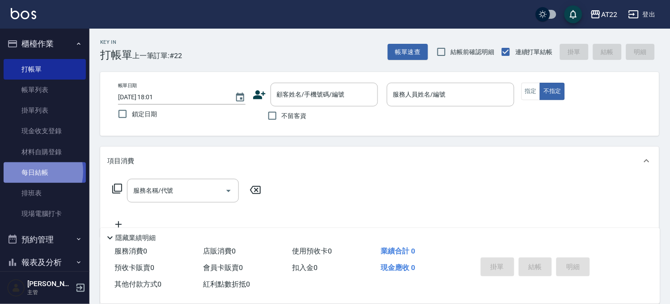
click at [30, 172] on link "每日結帳" at bounding box center [45, 172] width 82 height 21
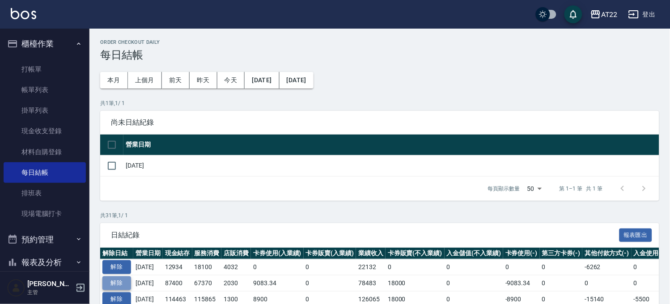
click at [122, 281] on button "解除" at bounding box center [116, 284] width 29 height 14
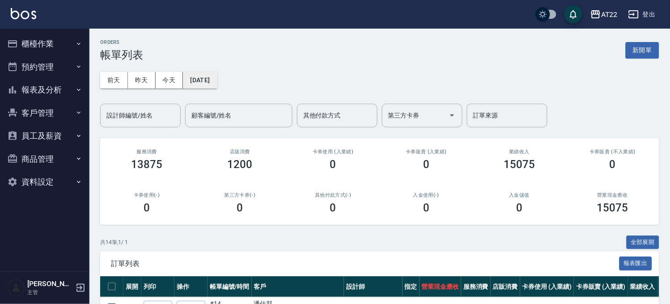
click at [207, 76] on button "[DATE]" at bounding box center [200, 80] width 34 height 17
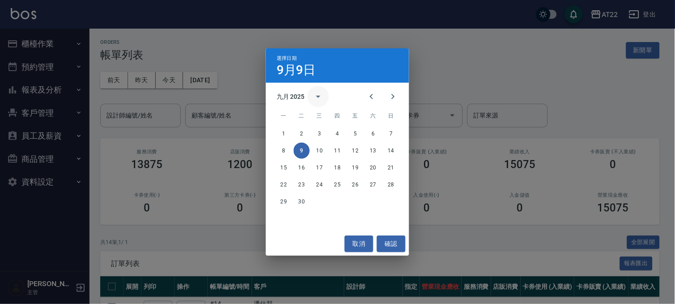
click at [316, 95] on icon "calendar view is open, switch to year view" at bounding box center [318, 96] width 11 height 11
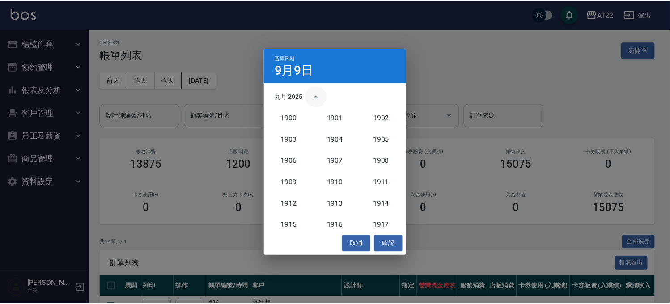
scroll to position [828, 0]
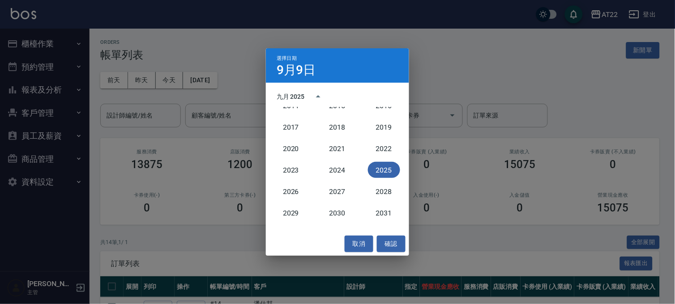
click at [356, 96] on div "九月 2025" at bounding box center [337, 96] width 143 height 13
click at [333, 170] on button "2024" at bounding box center [337, 170] width 32 height 16
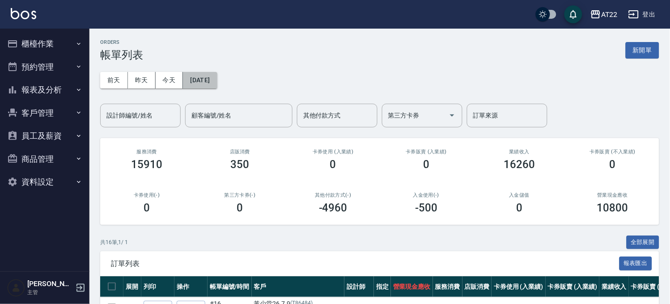
click at [203, 80] on button "[DATE]" at bounding box center [200, 80] width 34 height 17
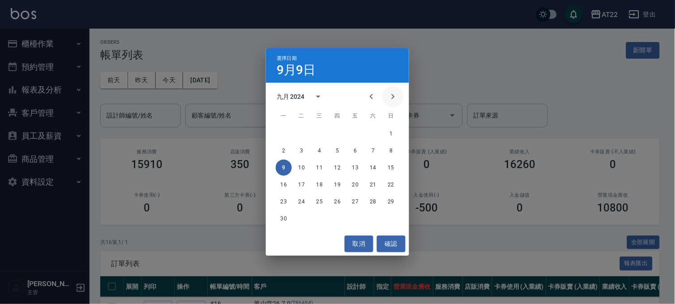
click at [393, 94] on icon "Next month" at bounding box center [393, 96] width 11 height 11
click at [348, 148] on button "6" at bounding box center [355, 151] width 16 height 16
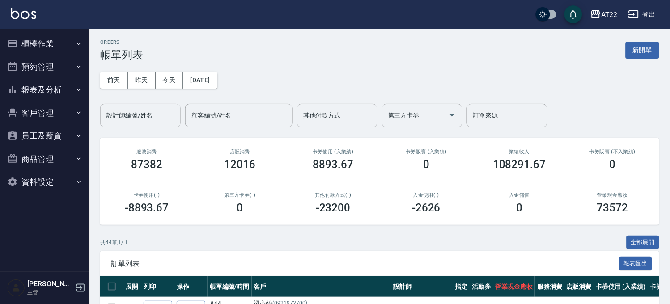
click at [178, 119] on div "設計師編號/姓名" at bounding box center [140, 116] width 81 height 24
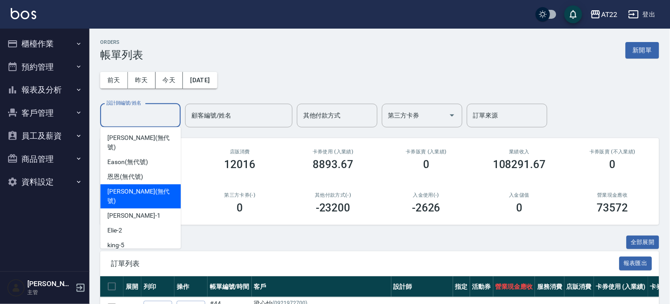
scroll to position [239, 0]
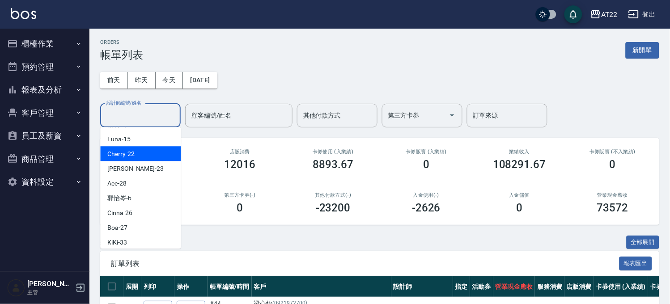
click at [174, 118] on input "設計師編號/姓名" at bounding box center [140, 116] width 73 height 16
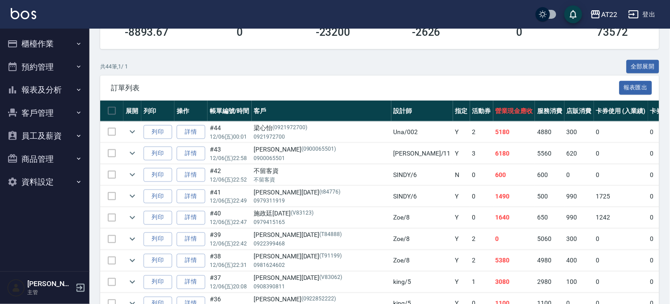
scroll to position [248, 0]
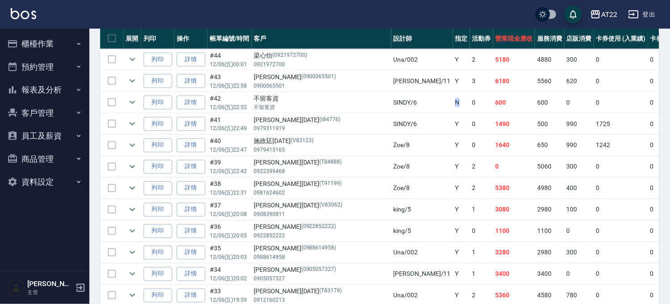
drag, startPoint x: 390, startPoint y: 102, endPoint x: 369, endPoint y: 106, distance: 21.5
click at [378, 103] on tr "列印 詳情 #42 12/06 (五) 22:52 不留客資 不留客資 SINDY /6 N 0 600 600 0 0 0 600 0 0 0 0 0" at bounding box center [575, 102] width 950 height 21
click at [128, 104] on icon "expand row" at bounding box center [132, 102] width 11 height 11
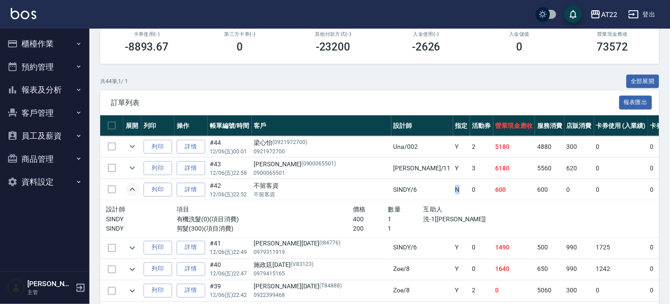
scroll to position [77, 0]
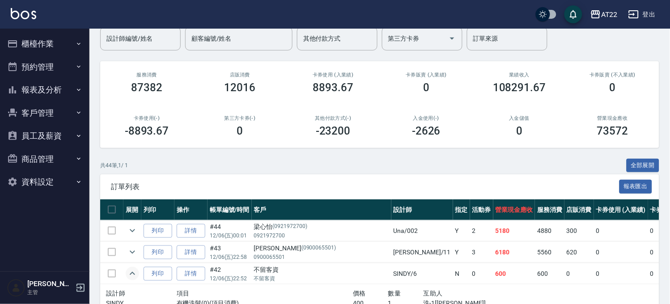
click at [346, 200] on th "客戶" at bounding box center [322, 210] width 140 height 21
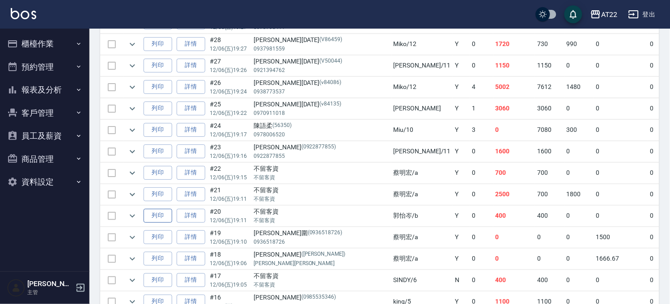
scroll to position [547, 0]
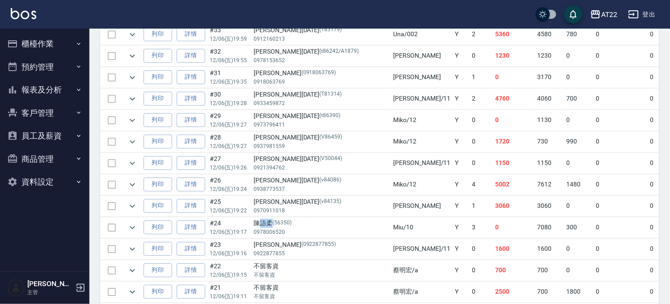
drag, startPoint x: 261, startPoint y: 224, endPoint x: 279, endPoint y: 225, distance: 18.0
click at [278, 225] on div "陳語柔 (56350)" at bounding box center [321, 223] width 135 height 9
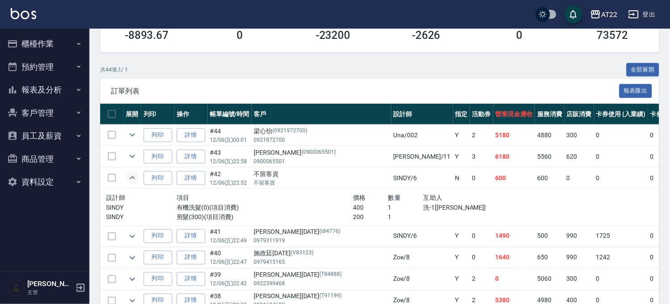
scroll to position [50, 0]
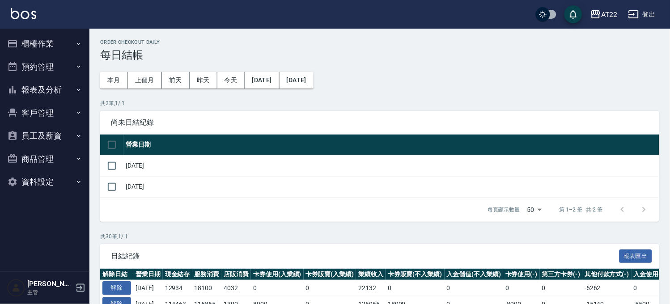
click at [51, 61] on button "預約管理" at bounding box center [45, 66] width 82 height 23
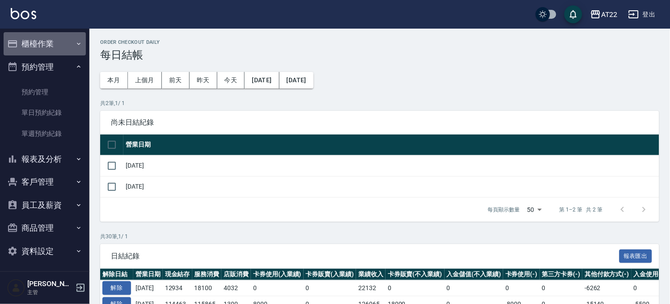
click at [57, 40] on button "櫃檯作業" at bounding box center [45, 43] width 82 height 23
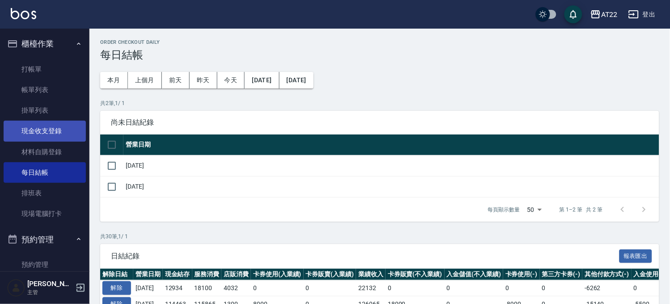
click at [36, 130] on link "現金收支登錄" at bounding box center [45, 131] width 82 height 21
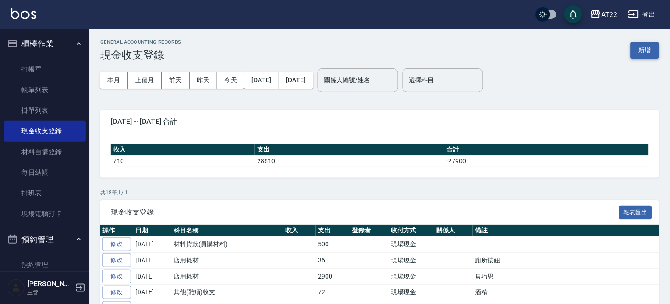
click at [647, 51] on button "新增" at bounding box center [645, 50] width 29 height 17
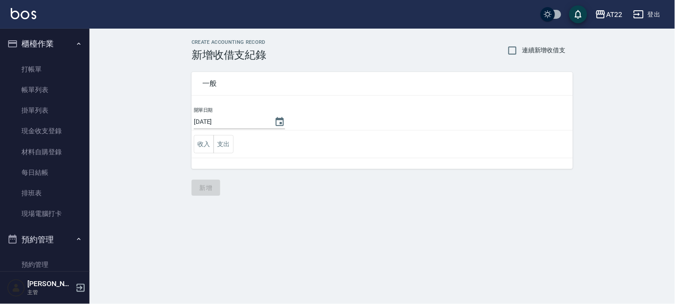
click at [227, 121] on input "[DATE]" at bounding box center [230, 122] width 72 height 15
click at [276, 119] on icon "Choose date, selected date is 2025-09-09" at bounding box center [280, 121] width 8 height 9
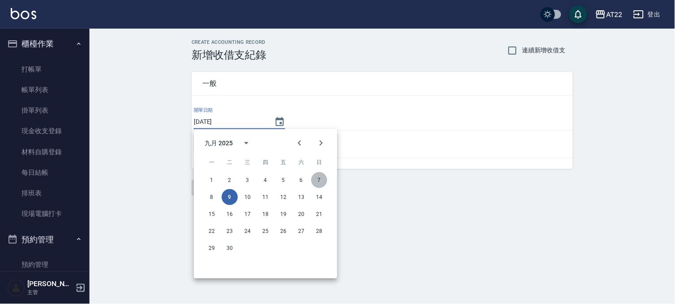
click at [319, 181] on button "7" at bounding box center [319, 180] width 16 height 16
type input "[DATE]"
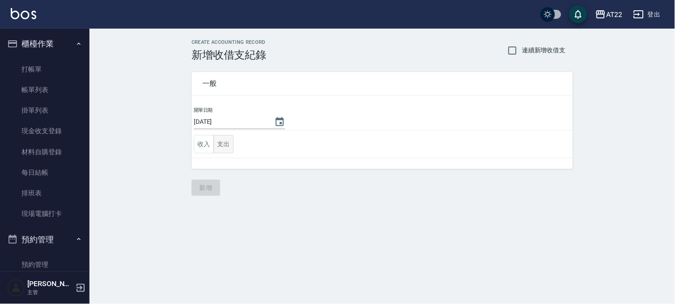
click at [222, 142] on button "支出" at bounding box center [223, 144] width 20 height 18
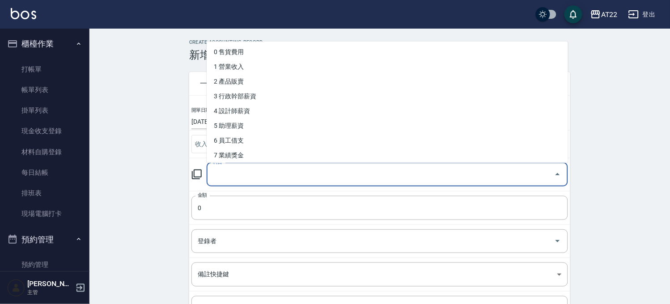
click at [239, 176] on input "科目" at bounding box center [381, 175] width 340 height 16
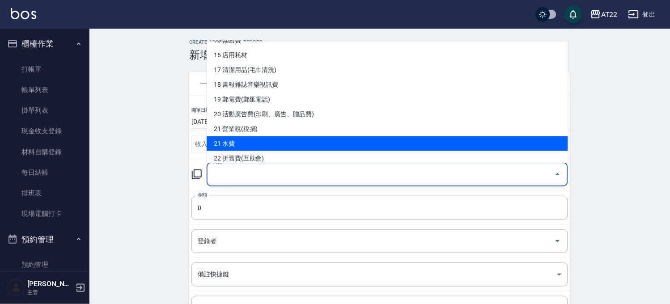
scroll to position [348, 0]
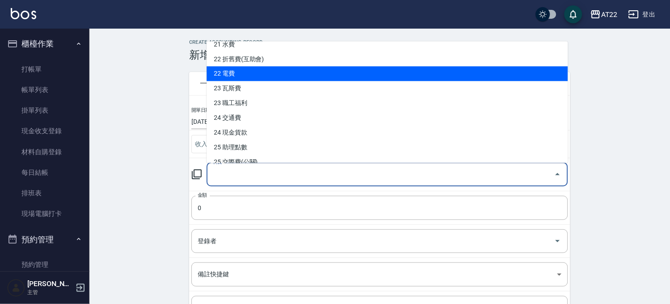
click at [246, 79] on li "22 電費" at bounding box center [388, 73] width 362 height 15
type input "22 電費"
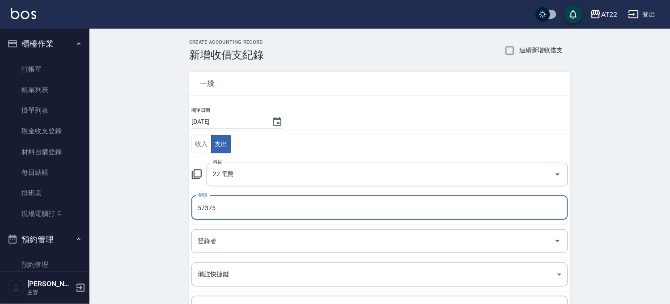
scroll to position [91, 0]
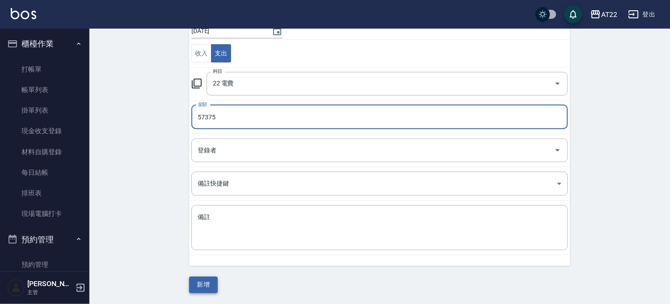
type input "57375"
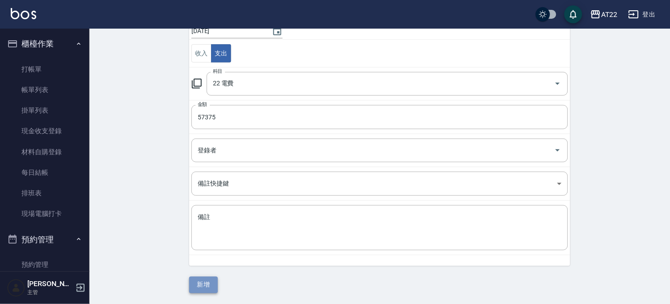
click at [197, 285] on button "新增" at bounding box center [203, 285] width 29 height 17
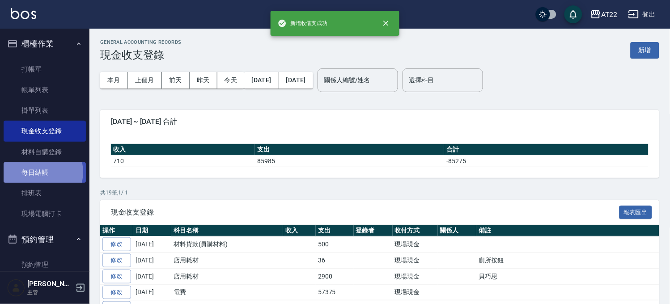
click at [38, 172] on link "每日結帳" at bounding box center [45, 172] width 82 height 21
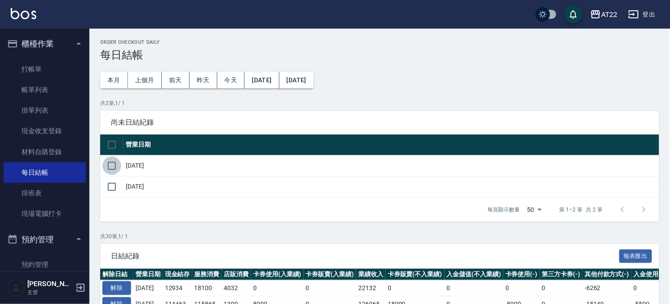
click at [110, 166] on input "checkbox" at bounding box center [111, 166] width 19 height 19
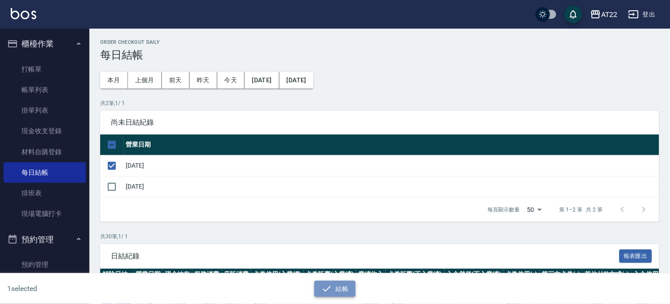
click at [349, 291] on button "結帳" at bounding box center [336, 289] width 42 height 17
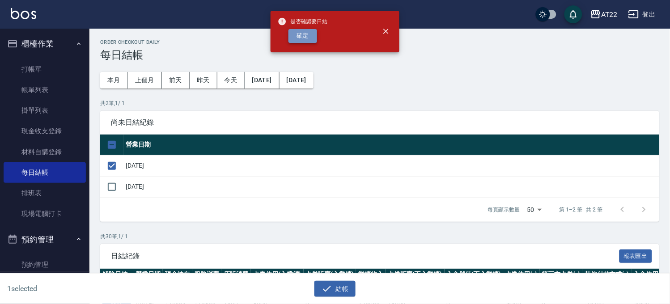
click at [304, 41] on button "確定" at bounding box center [303, 36] width 29 height 14
checkbox input "false"
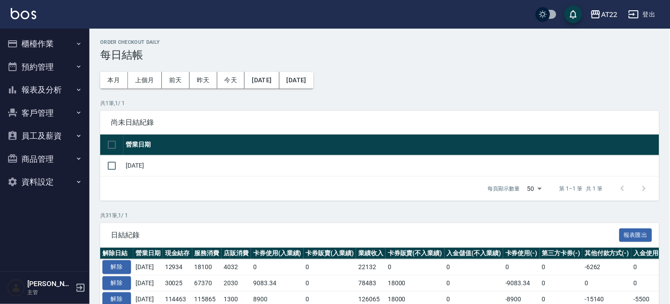
click at [59, 32] on button "櫃檯作業" at bounding box center [45, 43] width 82 height 23
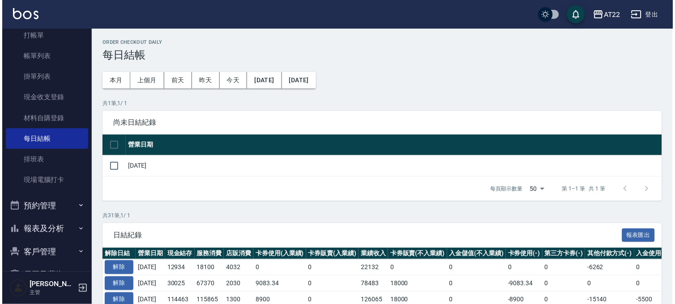
scroll to position [50, 0]
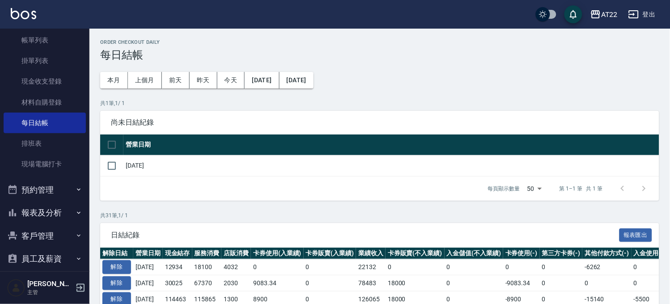
click at [25, 237] on button "客戶管理" at bounding box center [45, 236] width 82 height 23
click at [33, 258] on link "客戶列表" at bounding box center [45, 261] width 82 height 21
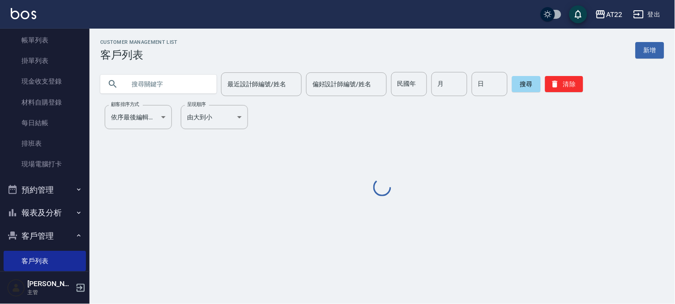
click at [187, 88] on input "text" at bounding box center [167, 84] width 84 height 24
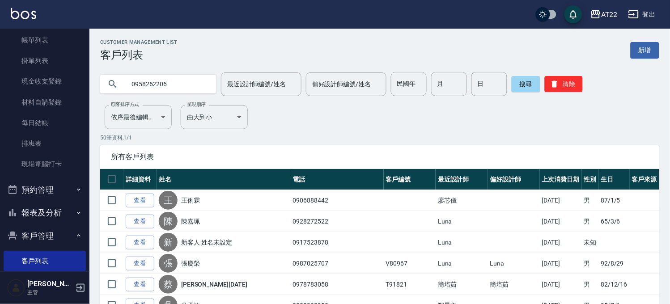
type input "0958262206"
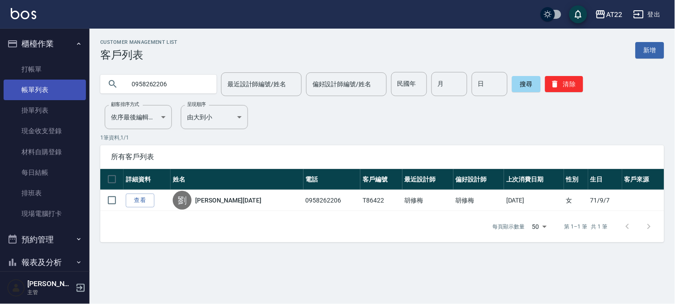
click at [64, 83] on link "帳單列表" at bounding box center [45, 90] width 82 height 21
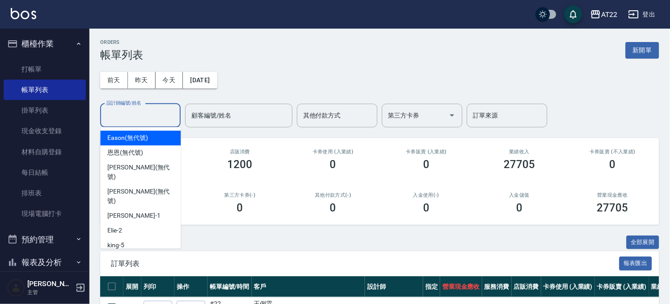
click at [170, 119] on input "設計師編號/姓名" at bounding box center [140, 116] width 73 height 16
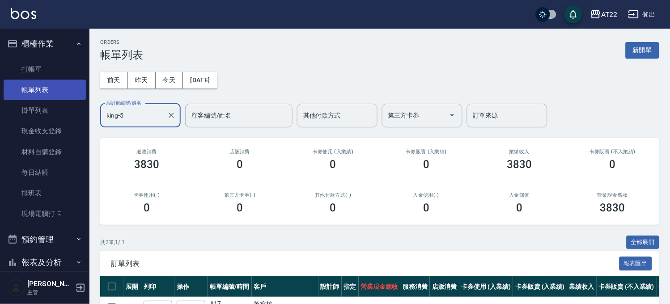
type input "king-5"
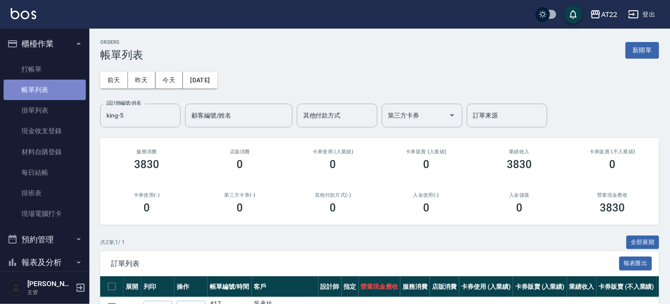
click at [52, 80] on link "帳單列表" at bounding box center [45, 90] width 82 height 21
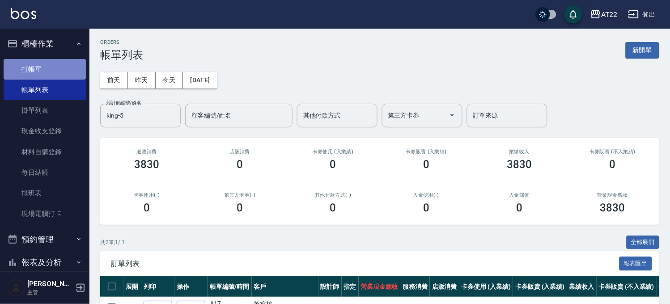
click at [62, 63] on link "打帳單" at bounding box center [45, 69] width 82 height 21
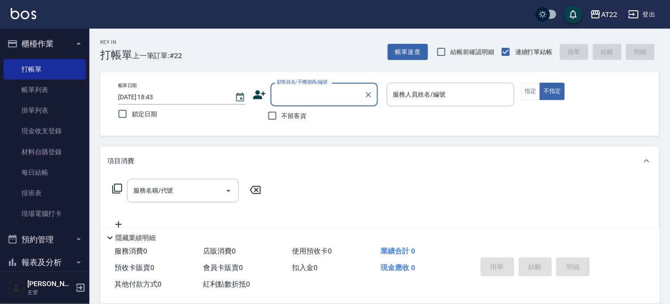
scroll to position [149, 0]
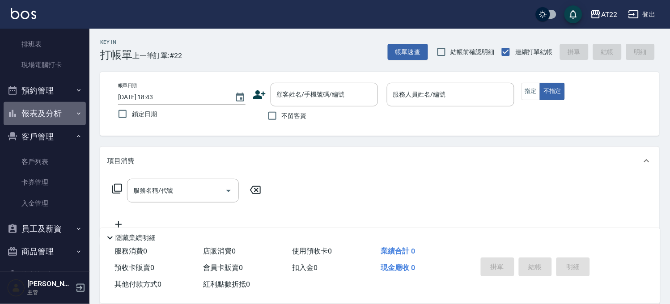
click at [55, 122] on button "報表及分析" at bounding box center [45, 113] width 82 height 23
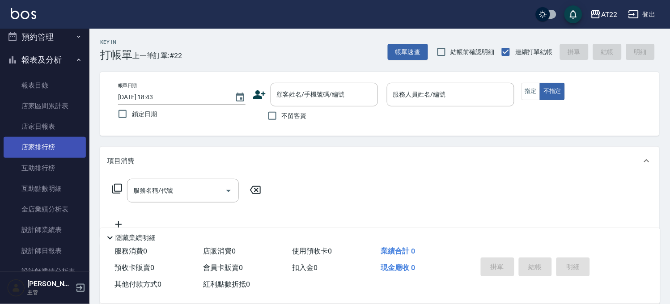
scroll to position [248, 0]
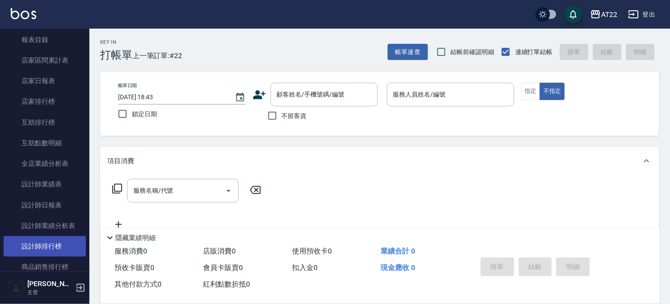
click at [42, 246] on link "設計師排行榜" at bounding box center [45, 246] width 82 height 21
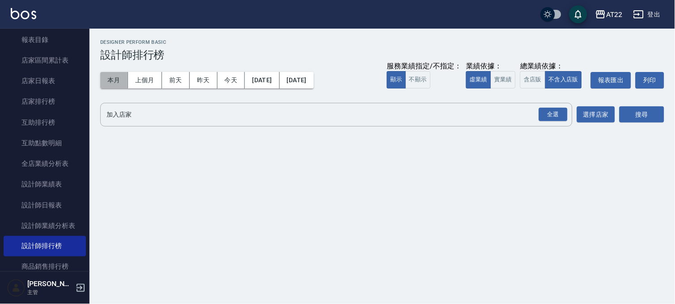
click at [107, 77] on button "本月" at bounding box center [114, 80] width 28 height 17
click at [561, 112] on div "全選" at bounding box center [553, 115] width 29 height 14
click at [632, 118] on button "搜尋" at bounding box center [641, 115] width 45 height 17
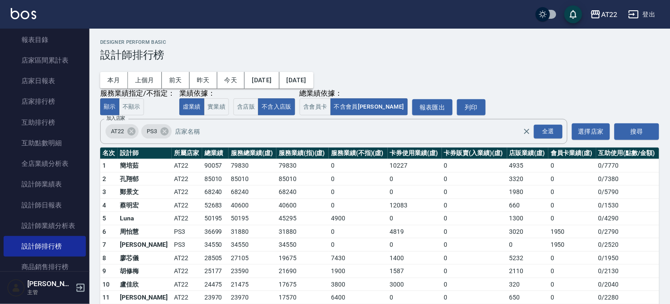
scroll to position [77, 0]
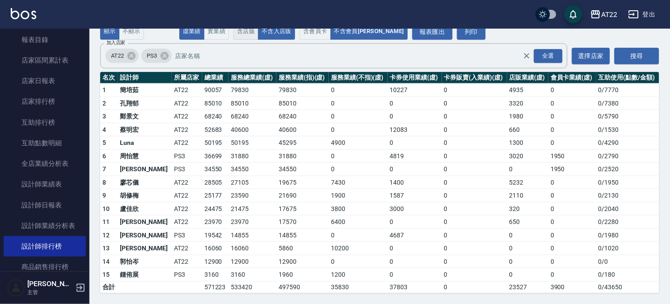
click at [245, 34] on button "含店販" at bounding box center [246, 31] width 25 height 17
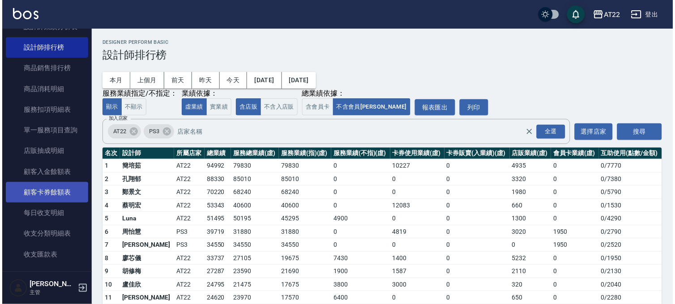
scroll to position [597, 0]
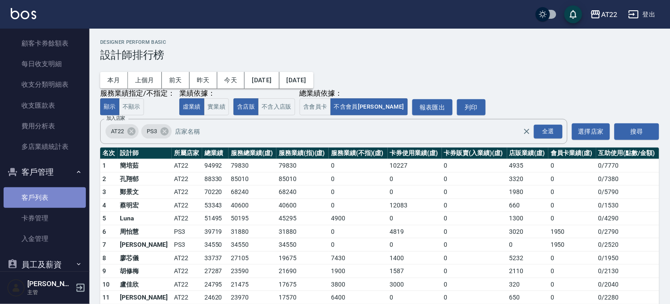
click at [51, 199] on link "客戶列表" at bounding box center [45, 198] width 82 height 21
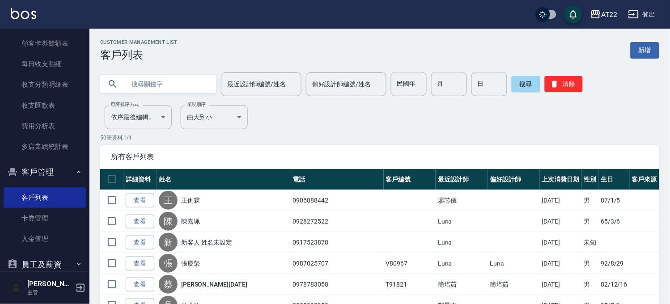
click at [200, 80] on input "text" at bounding box center [167, 84] width 84 height 24
type input "0922622798"
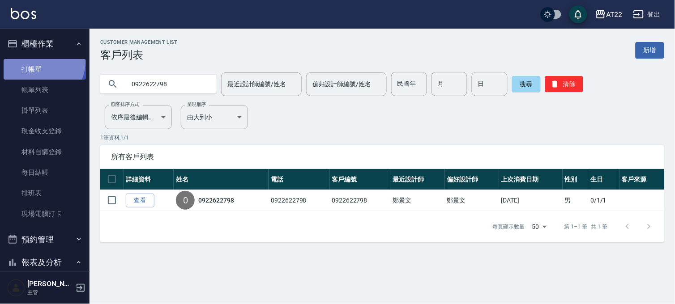
click at [38, 61] on link "打帳單" at bounding box center [45, 69] width 82 height 21
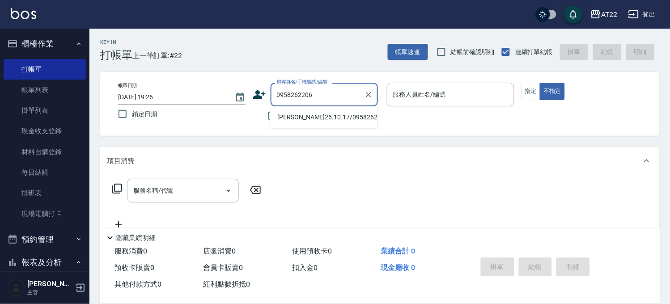
click at [319, 118] on li "劉怡筠26.10.17/0958262206/T86422" at bounding box center [323, 117] width 107 height 15
type input "劉怡筠26.10.17/0958262206/T86422"
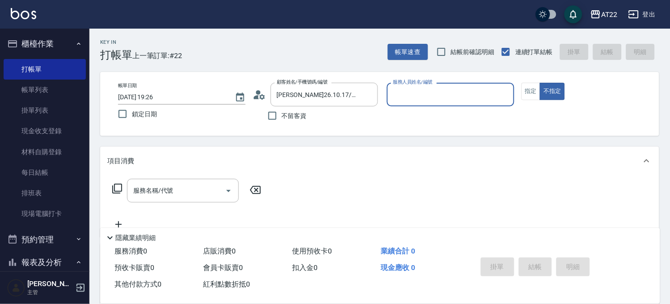
type input "Miko-12"
click at [540, 83] on button "不指定" at bounding box center [552, 91] width 25 height 17
type button "false"
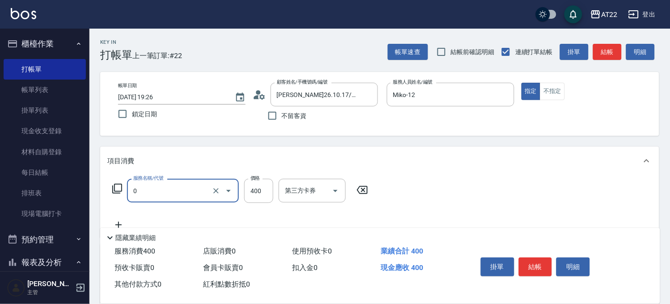
type input "有機洗髮(0)"
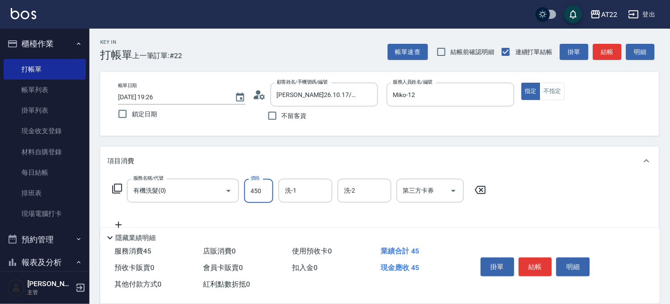
type input "450"
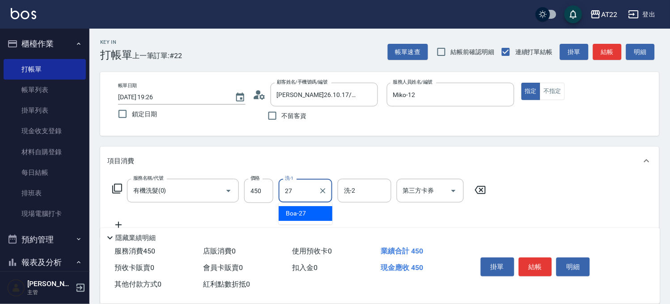
type input "Boa-27"
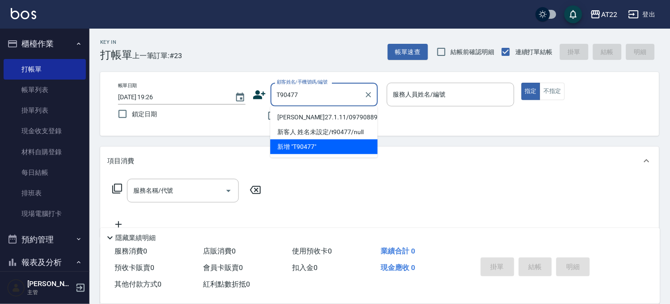
click at [312, 125] on li "潘正心27.1.11/0979088921/T90477" at bounding box center [323, 117] width 107 height 15
type input "潘正心27.1.11/0979088921/T90477"
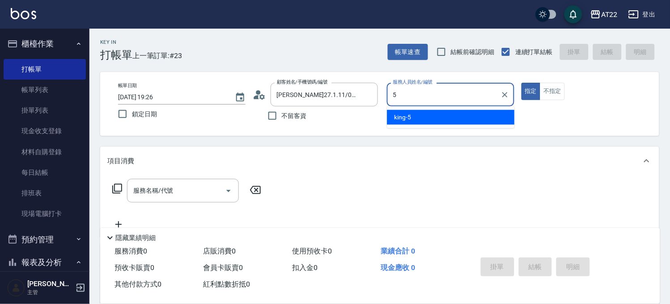
type input "king-5"
type button "true"
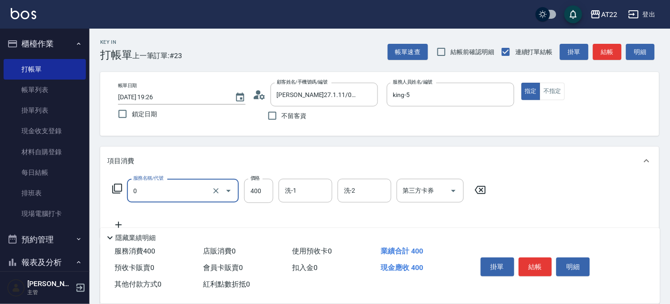
type input "有機洗髮(0)"
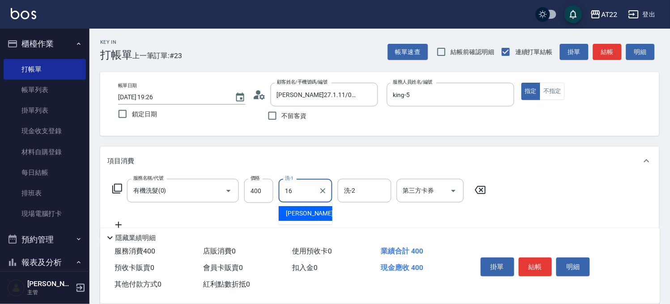
type input "Joe-16"
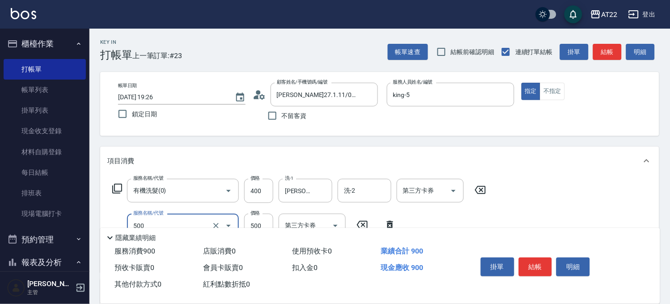
type input "剪髮(500)"
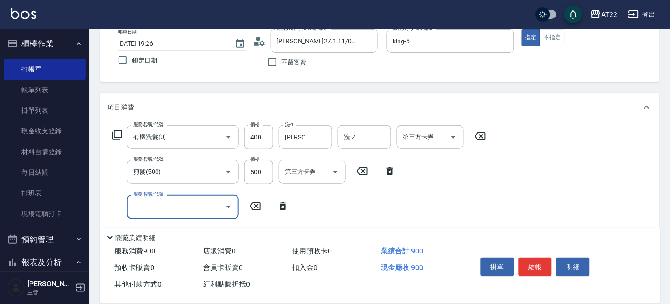
scroll to position [149, 0]
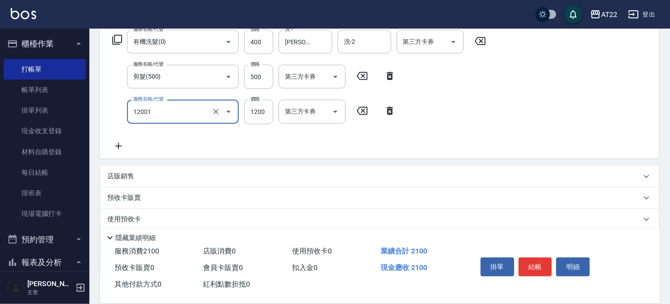
type input "燙髮S(12001)"
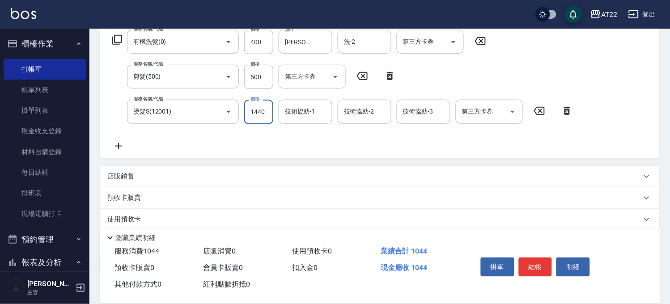
type input "1440"
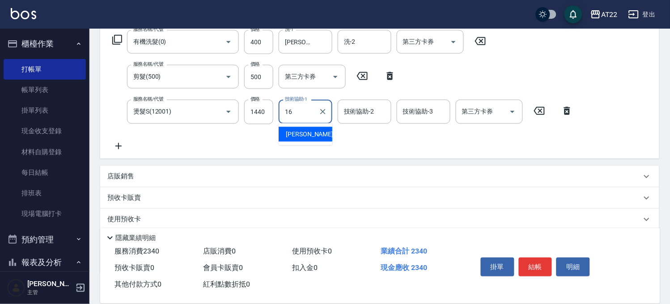
type input "Joe-16"
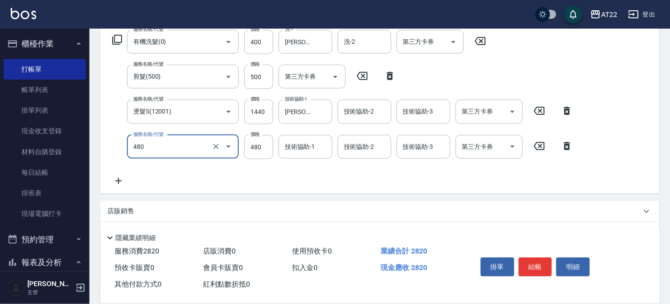
type input "潤澤修護(480)"
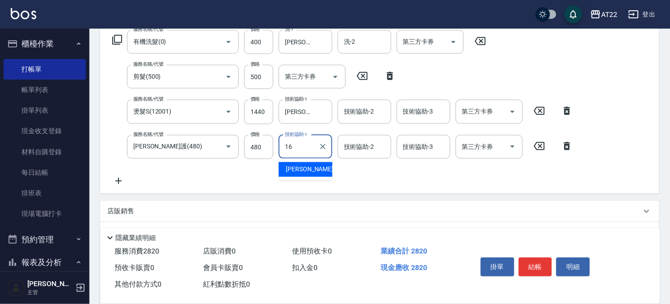
type input "Joe-16"
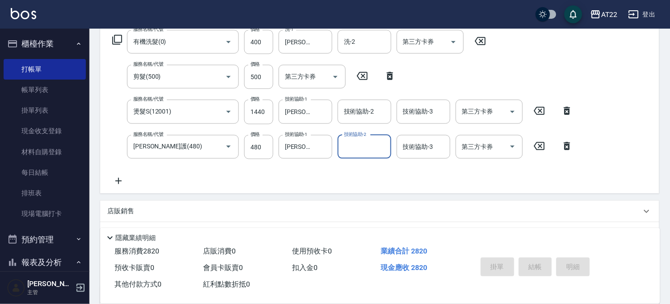
type input "2025/09/09 19:27"
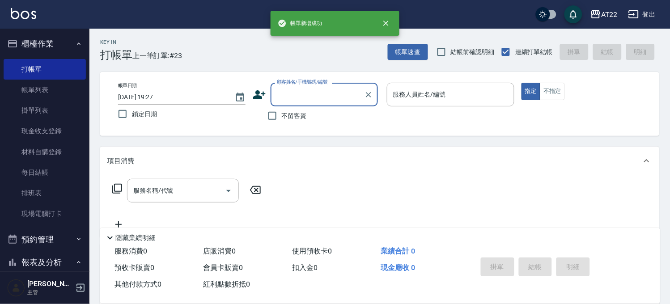
scroll to position [0, 0]
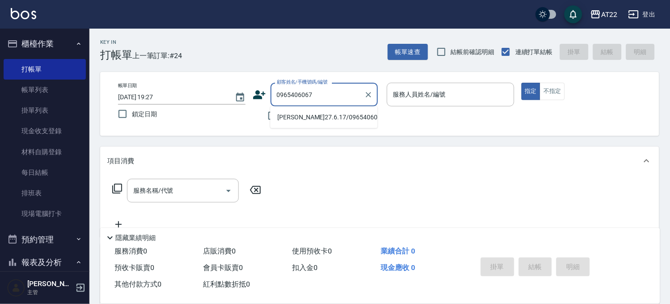
click at [316, 106] on div "0965406067 顧客姓名/手機號碼/編號" at bounding box center [324, 95] width 107 height 24
click at [316, 122] on li "吳昶智27.6.17/0965406067/T91804" at bounding box center [323, 117] width 107 height 15
type input "吳昶智27.6.17/0965406067/T91804"
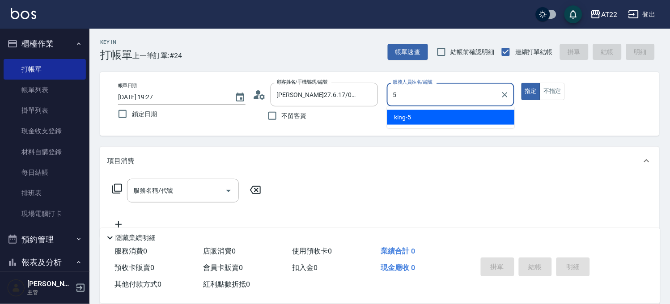
type input "king-5"
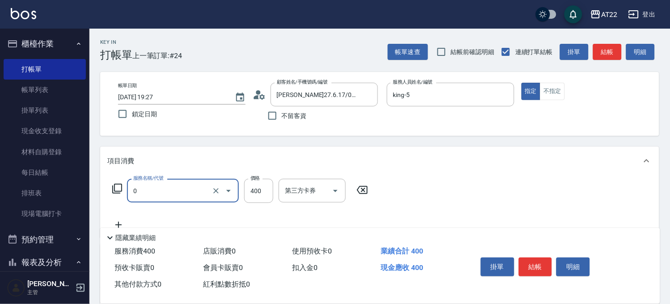
type input "有機洗髮(0)"
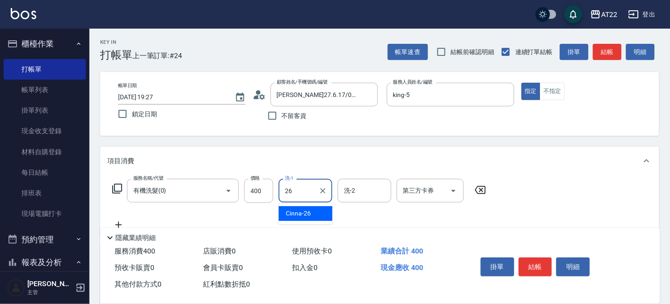
type input "Cinna-26"
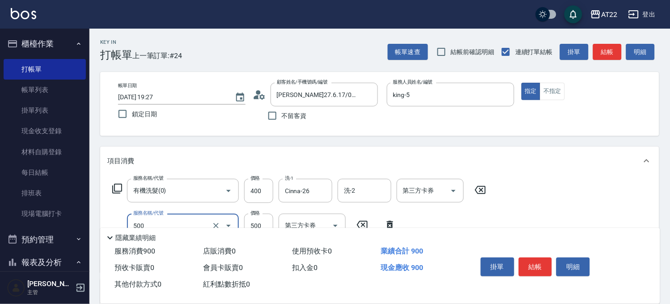
type input "剪髮(500)"
type input "430"
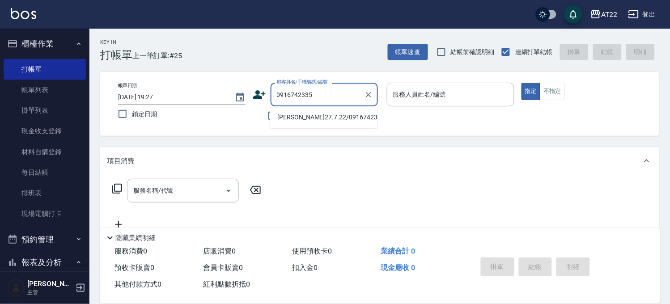
click at [296, 118] on li "郭宇寒27.7.22/0916742335/T91539" at bounding box center [323, 117] width 107 height 15
type input "郭宇寒27.7.22/0916742335/T91539"
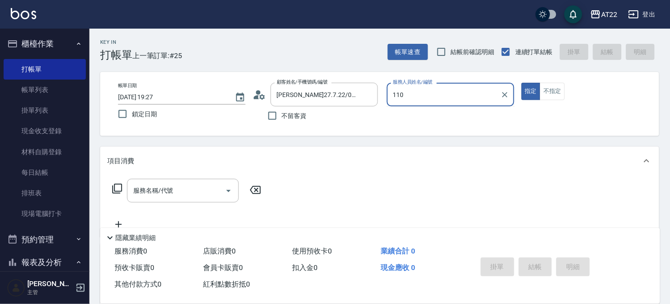
type input "110"
click at [522, 83] on button "指定" at bounding box center [531, 91] width 19 height 17
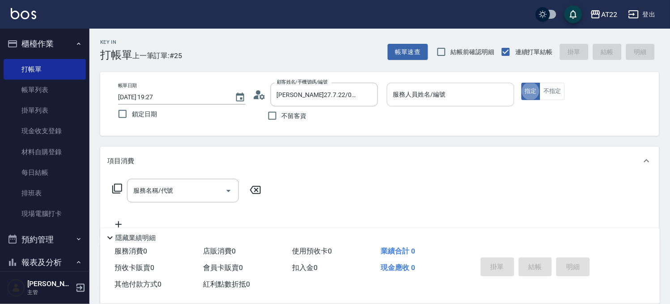
click at [460, 102] on input "服務人員姓名/編號" at bounding box center [450, 95] width 119 height 16
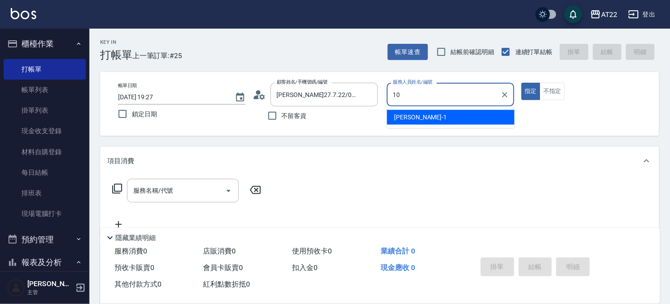
type input "Miu-10"
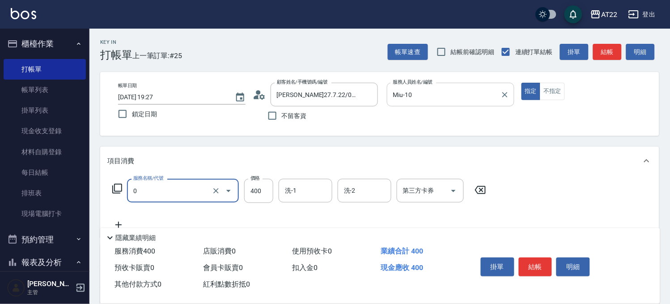
type input "有機洗髮(0)"
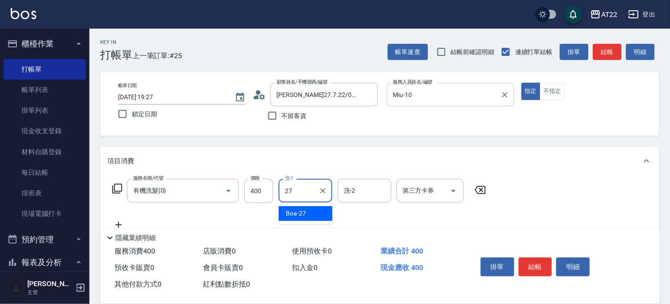
type input "Boa-27"
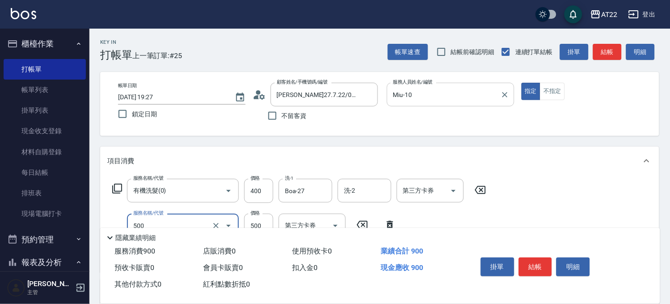
type input "剪髮(500)"
type input "430"
click at [530, 265] on button "結帳" at bounding box center [536, 267] width 34 height 19
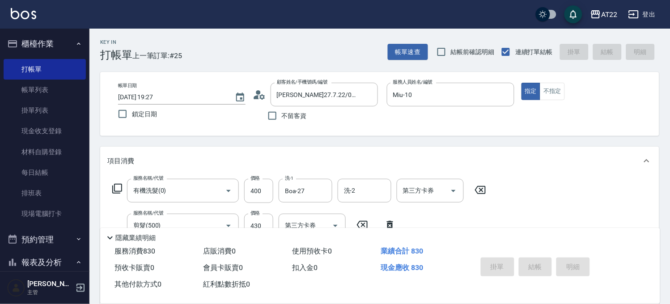
type input "2025/09/09 19:28"
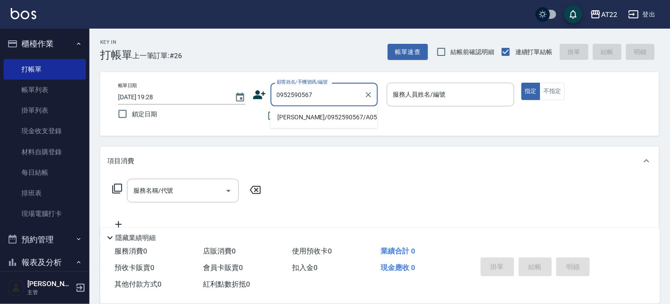
click at [321, 117] on li "林詩穎/0952590567/A0515" at bounding box center [323, 117] width 107 height 15
type input "林詩穎/0952590567/A0515"
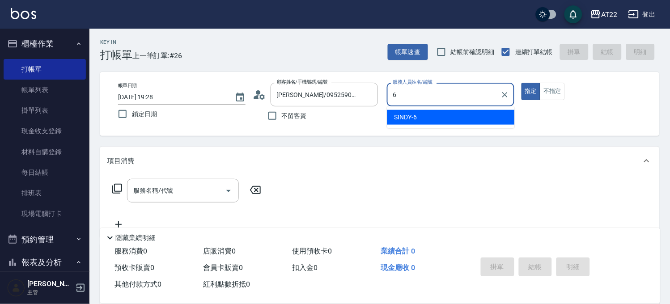
type input "SINDY-6"
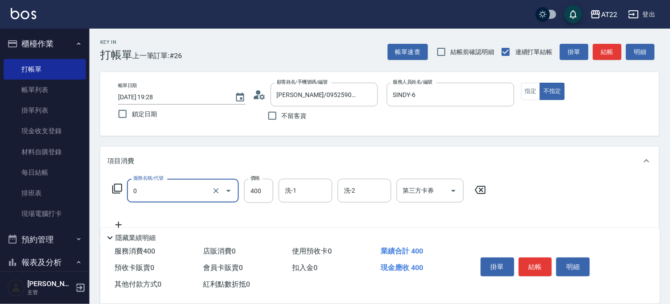
type input "有機洗髮(0)"
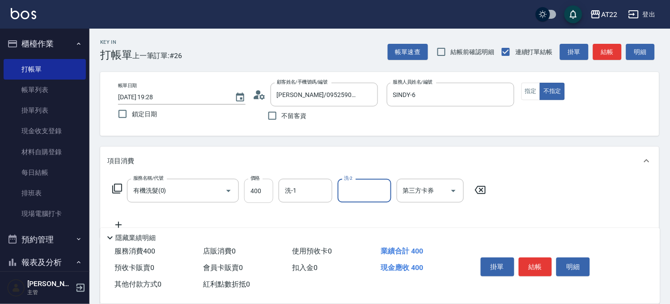
click at [262, 187] on input "400" at bounding box center [258, 191] width 29 height 24
type input "450"
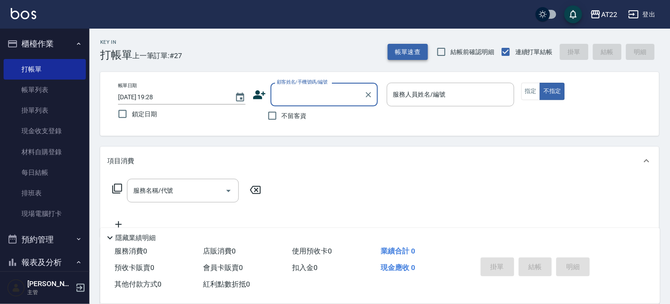
click at [413, 51] on button "帳單速查" at bounding box center [408, 52] width 40 height 17
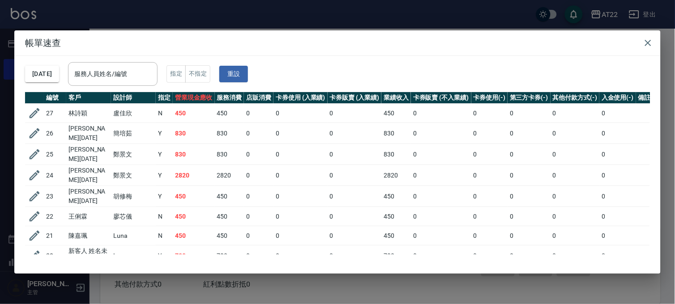
click at [167, 4] on div "帳單速查 2025/09/09 服務人員姓名/編號 服務人員姓名/編號 指定 不指定 重設 編號 客戶 設計師 指定 營業現金應收 服務消費 店販消費 卡券使…" at bounding box center [337, 152] width 675 height 304
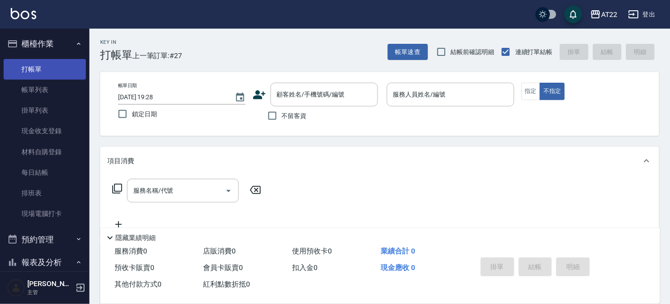
drag, startPoint x: 29, startPoint y: 36, endPoint x: 21, endPoint y: 68, distance: 33.4
click at [29, 36] on button "櫃檯作業" at bounding box center [45, 43] width 82 height 23
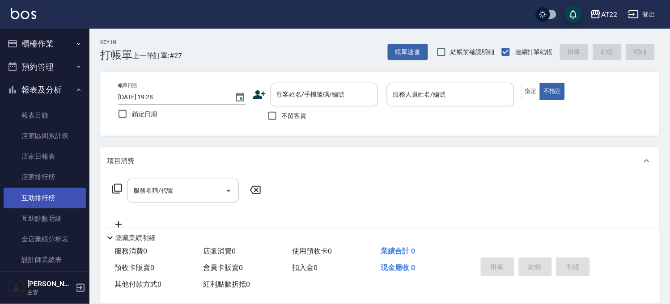
scroll to position [99, 0]
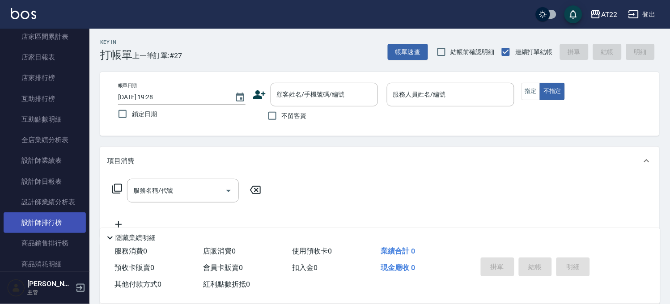
click at [50, 222] on link "設計師排行榜" at bounding box center [45, 223] width 82 height 21
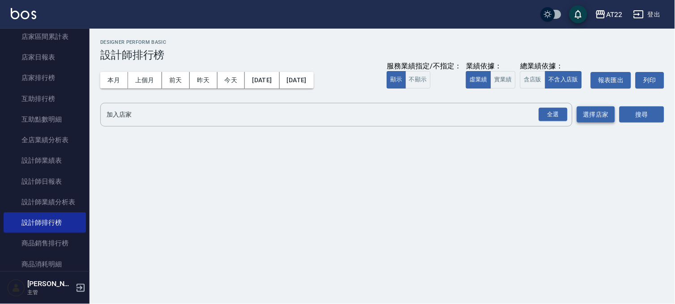
drag, startPoint x: 546, startPoint y: 119, endPoint x: 583, endPoint y: 111, distance: 37.2
click at [547, 119] on div "全選" at bounding box center [553, 115] width 29 height 14
click at [638, 109] on button "搜尋" at bounding box center [641, 115] width 45 height 17
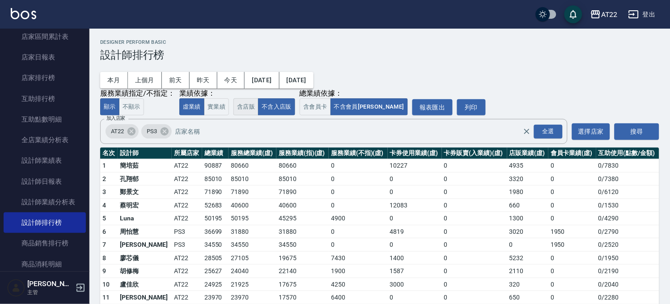
click at [255, 107] on button "含店販" at bounding box center [246, 106] width 25 height 17
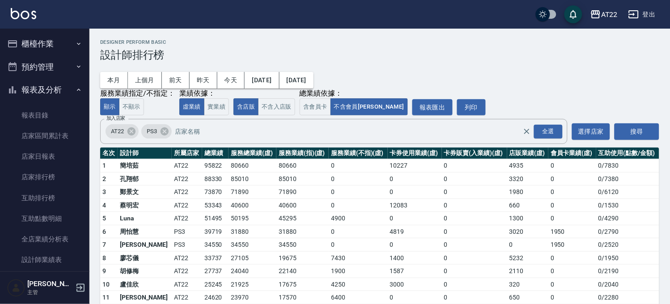
click at [47, 36] on button "櫃檯作業" at bounding box center [45, 43] width 82 height 23
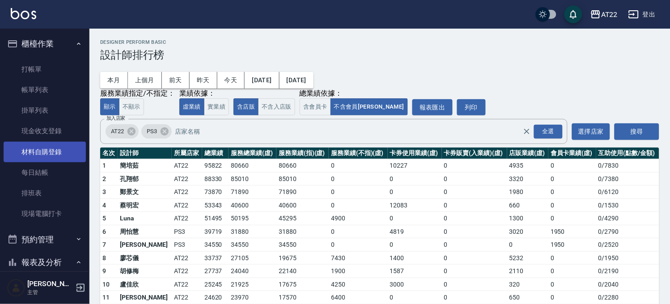
click at [47, 157] on link "材料自購登錄" at bounding box center [45, 152] width 82 height 21
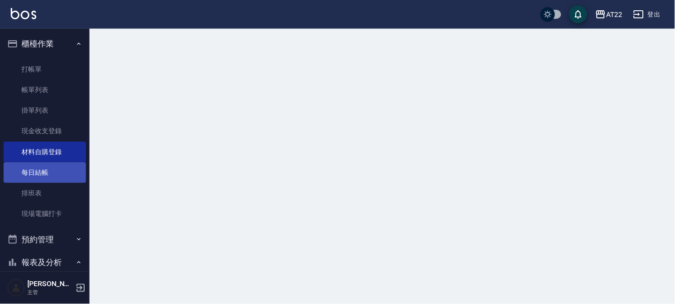
click at [47, 170] on link "每日結帳" at bounding box center [45, 172] width 82 height 21
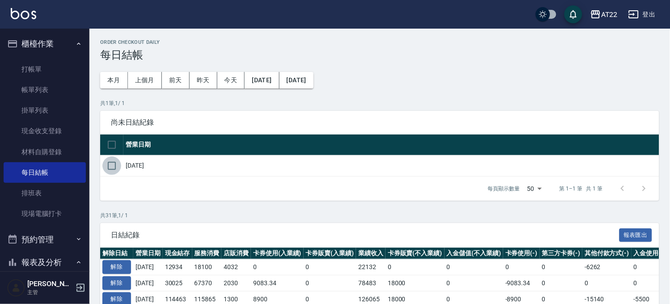
click at [108, 166] on input "checkbox" at bounding box center [111, 166] width 19 height 19
checkbox input "true"
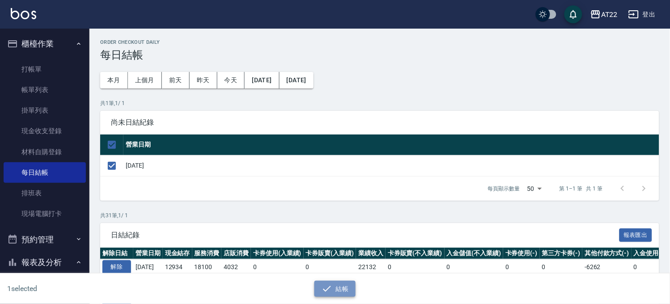
click at [336, 296] on button "結帳" at bounding box center [336, 289] width 42 height 17
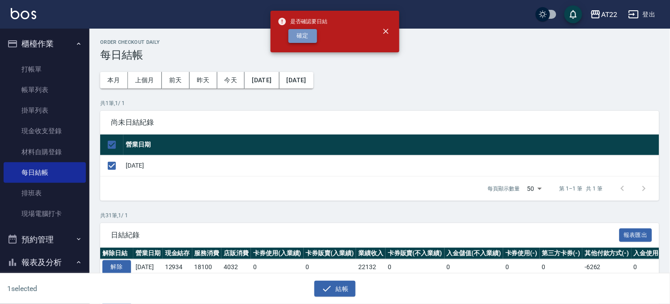
click at [305, 35] on button "確定" at bounding box center [303, 36] width 29 height 14
checkbox input "false"
